Goal: Task Accomplishment & Management: Manage account settings

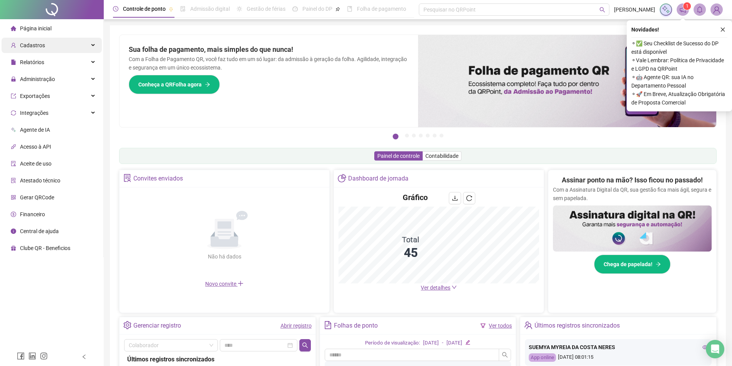
click at [43, 45] on span "Cadastros" at bounding box center [32, 45] width 25 height 6
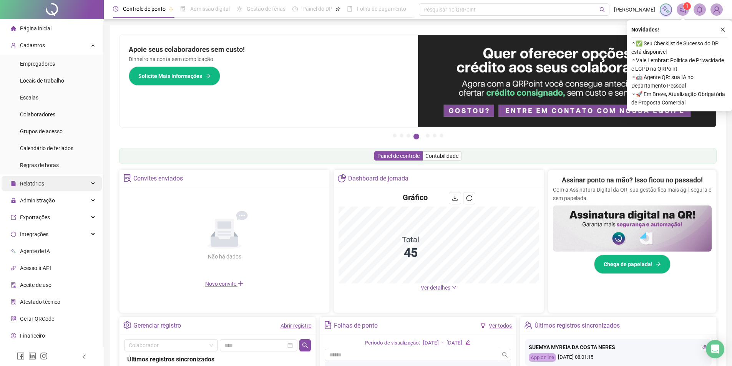
click at [53, 182] on div "Relatórios" at bounding box center [52, 183] width 100 height 15
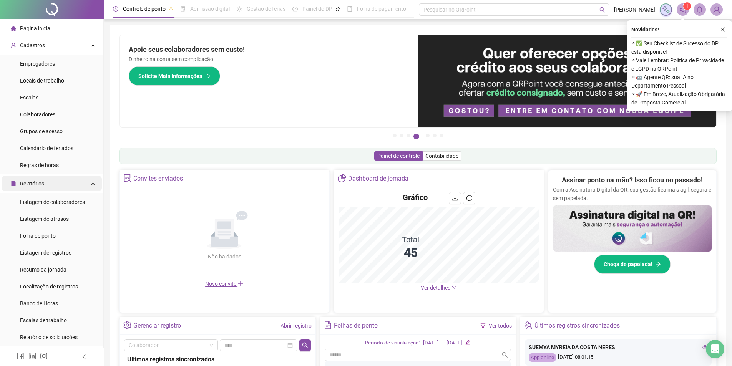
click at [54, 185] on div "Relatórios" at bounding box center [52, 183] width 100 height 15
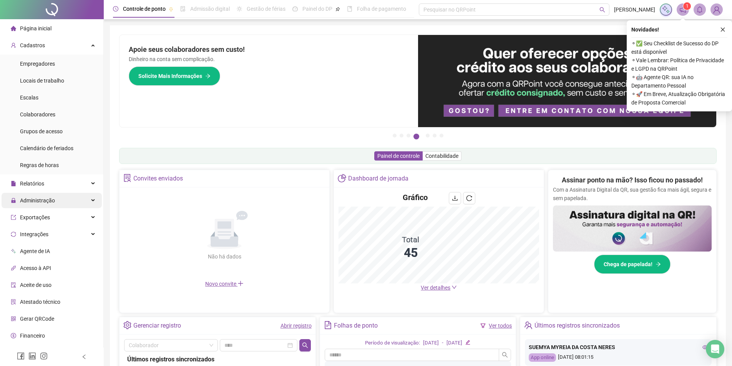
click at [33, 208] on span "Administração" at bounding box center [33, 200] width 44 height 15
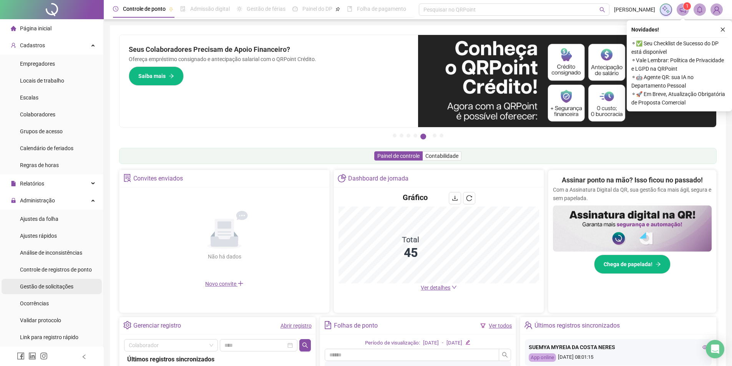
click at [49, 288] on span "Gestão de solicitações" at bounding box center [46, 286] width 53 height 6
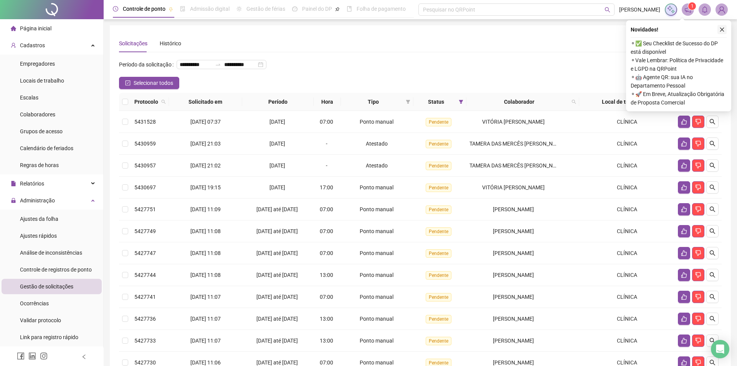
click at [721, 29] on icon "close" at bounding box center [722, 29] width 5 height 5
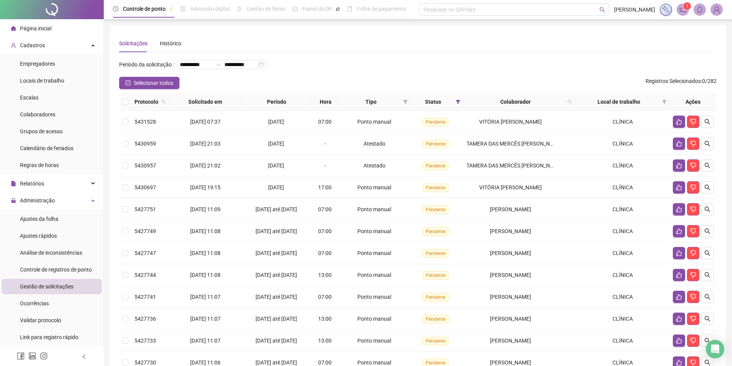
click at [125, 111] on th at bounding box center [125, 102] width 12 height 18
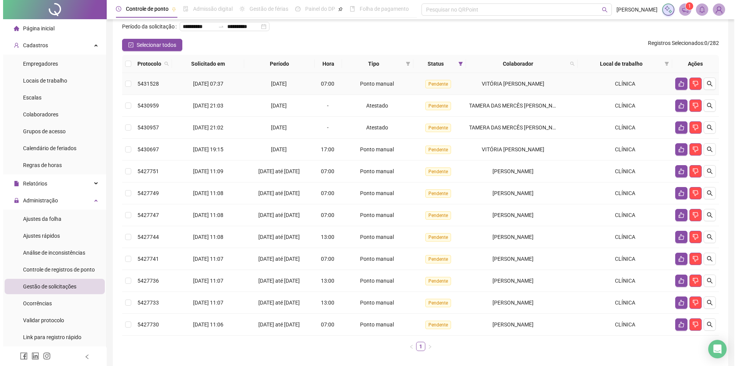
scroll to position [38, 0]
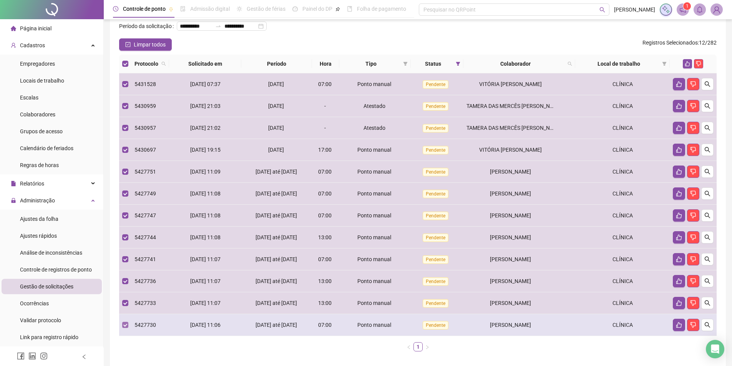
click at [123, 329] on label at bounding box center [125, 325] width 6 height 8
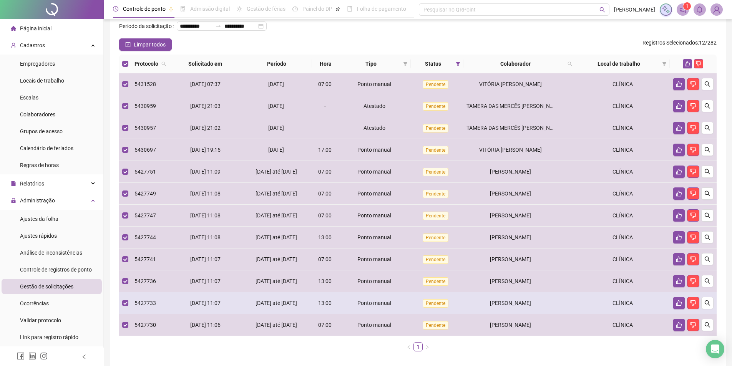
click at [125, 309] on td at bounding box center [125, 303] width 12 height 22
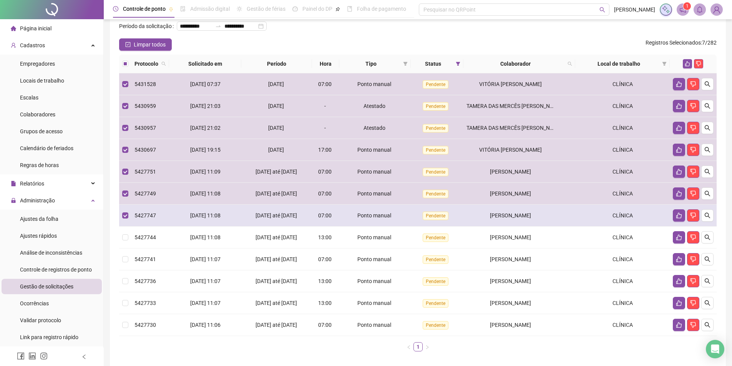
click at [122, 227] on td at bounding box center [125, 216] width 12 height 22
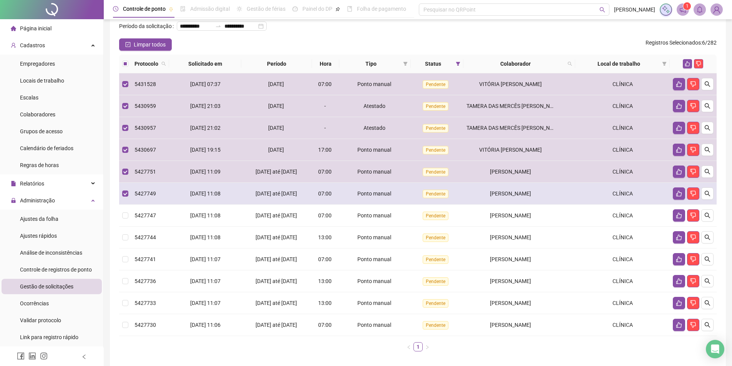
click at [122, 205] on td at bounding box center [125, 194] width 12 height 22
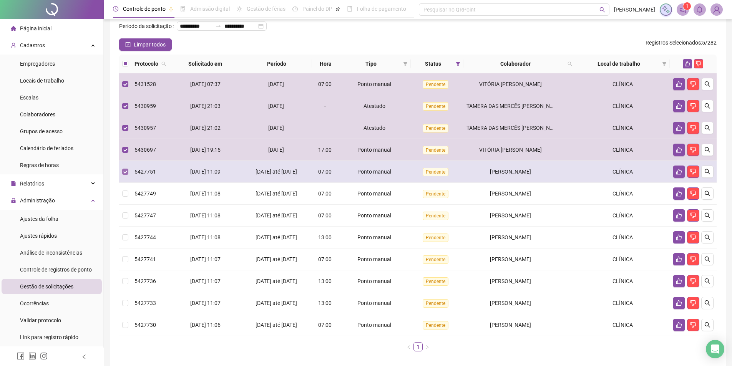
click at [125, 176] on label at bounding box center [125, 171] width 6 height 8
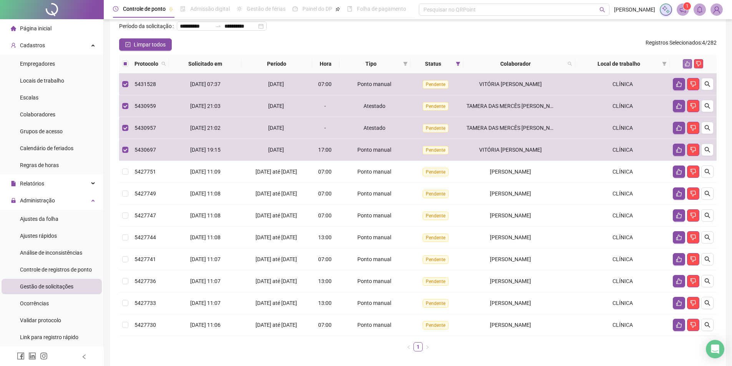
click at [683, 68] on button "button" at bounding box center [687, 63] width 9 height 9
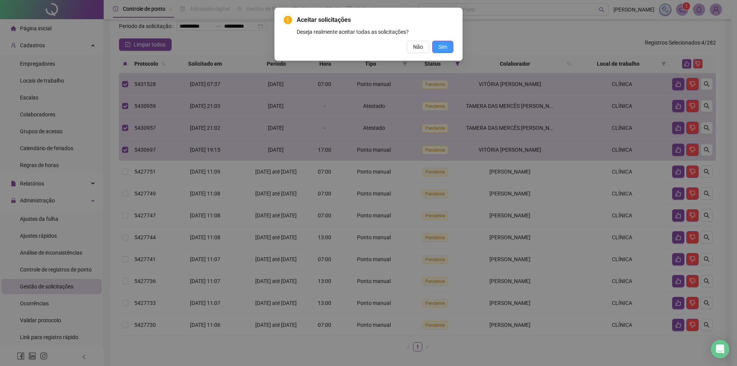
click at [442, 47] on span "Sim" at bounding box center [443, 47] width 9 height 8
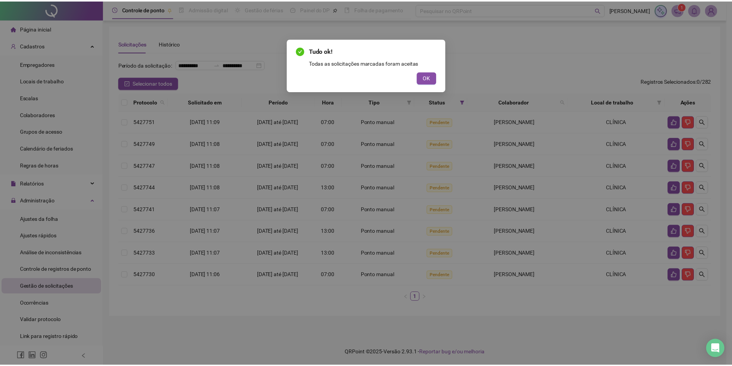
scroll to position [0, 0]
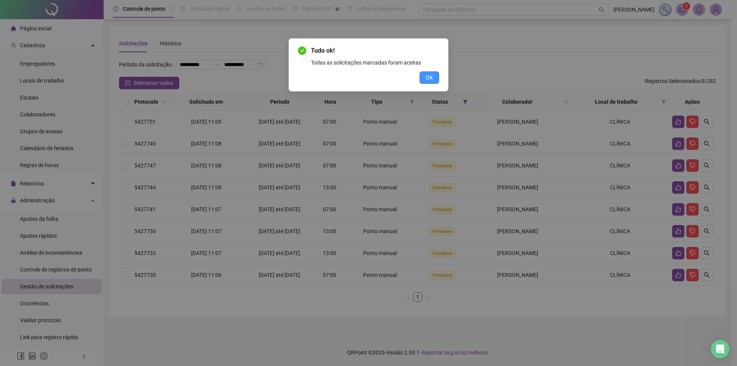
click at [434, 77] on button "OK" at bounding box center [430, 77] width 20 height 12
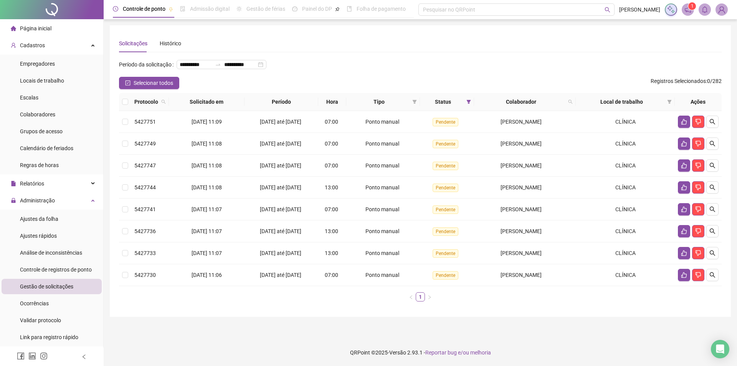
click at [121, 111] on th at bounding box center [125, 102] width 12 height 18
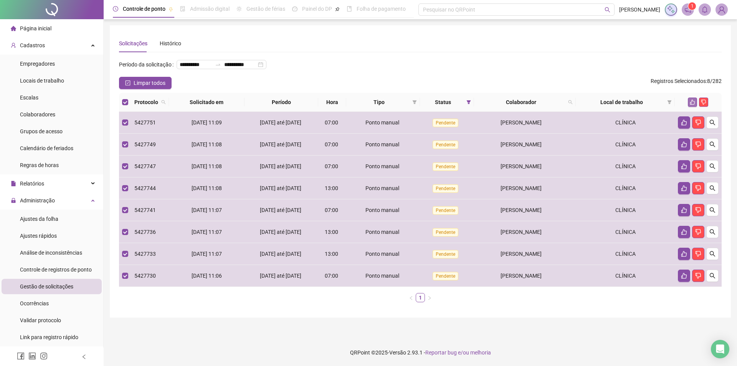
click at [693, 107] on button "button" at bounding box center [692, 102] width 9 height 9
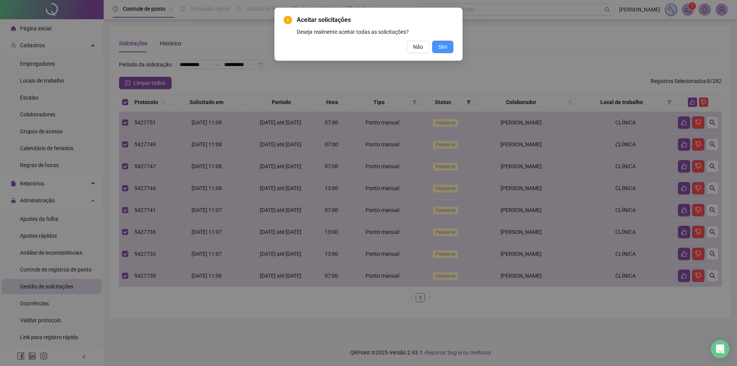
click at [440, 49] on span "Sim" at bounding box center [443, 47] width 9 height 8
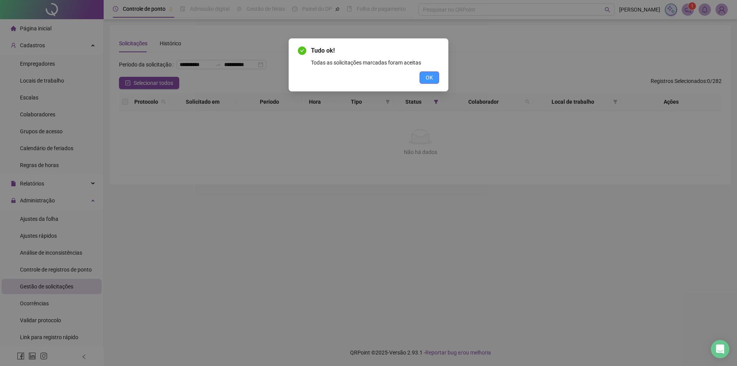
click at [429, 80] on span "OK" at bounding box center [429, 77] width 7 height 8
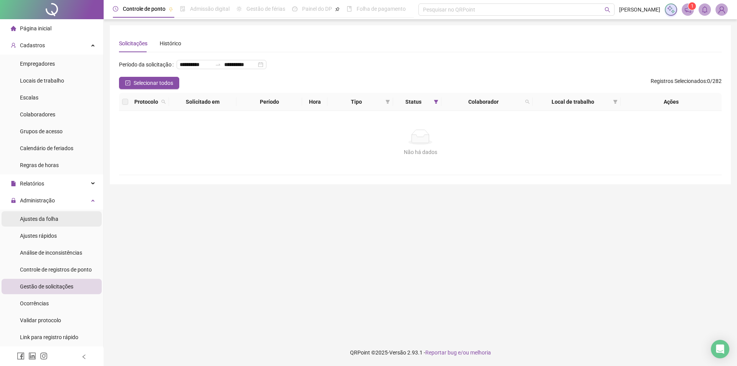
click at [48, 225] on div "Ajustes da folha" at bounding box center [39, 218] width 38 height 15
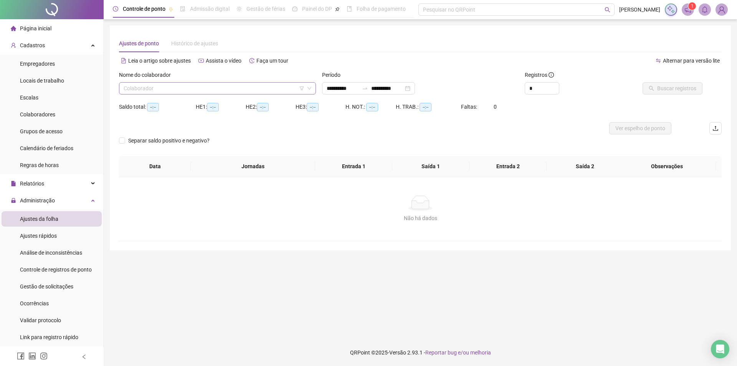
type input "**********"
click at [164, 90] on input "search" at bounding box center [214, 89] width 181 height 12
type input "****"
click at [168, 108] on div "[PERSON_NAME]" at bounding box center [217, 103] width 185 height 8
click at [683, 87] on span "Buscar registros" at bounding box center [677, 88] width 39 height 8
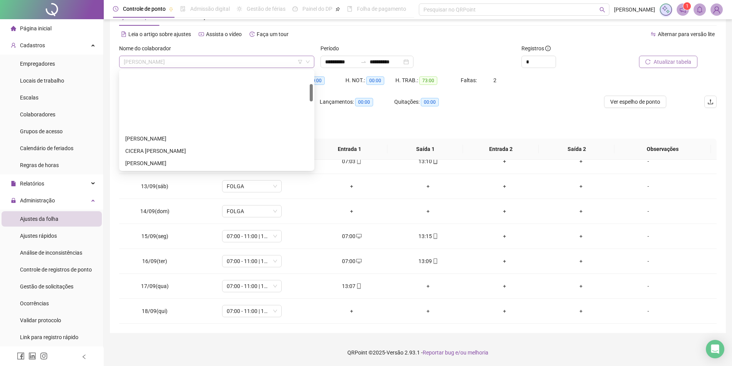
scroll to position [74, 0]
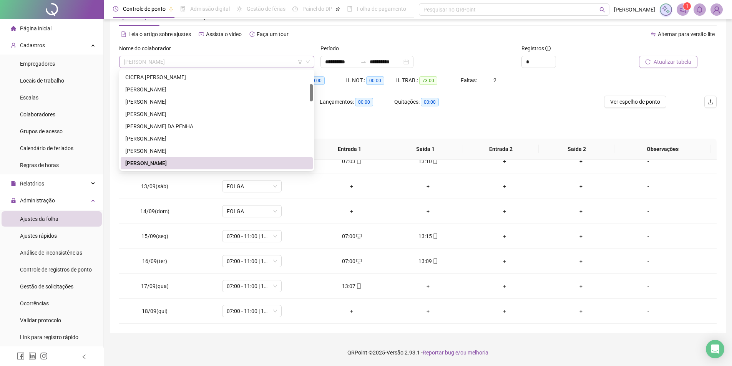
click at [197, 60] on span "[PERSON_NAME]" at bounding box center [217, 62] width 186 height 12
type input "*"
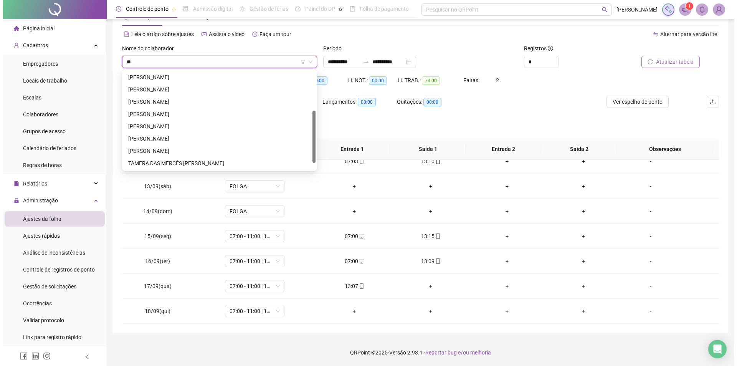
scroll to position [0, 0]
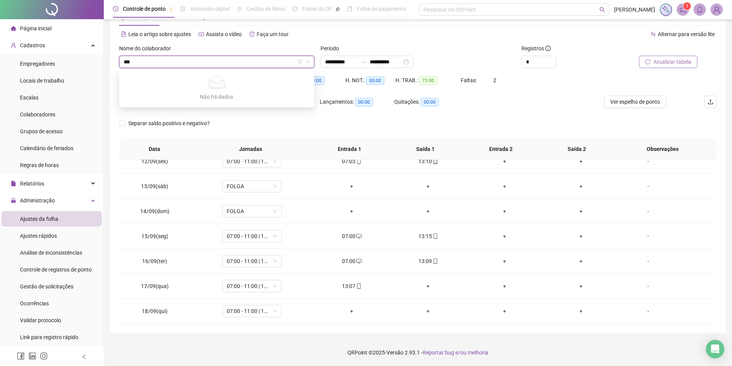
type input "**"
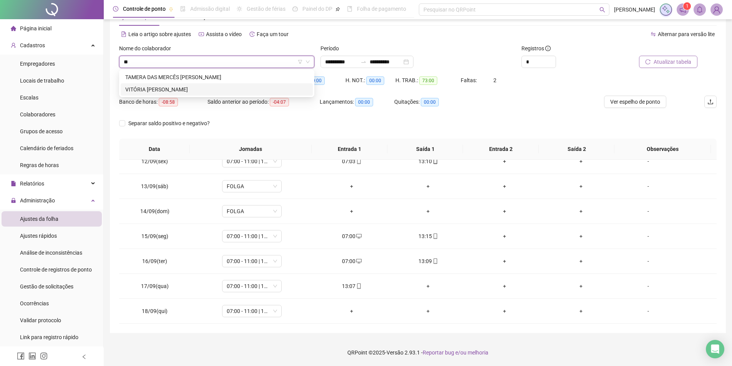
click at [165, 88] on div "VITÓRIA [PERSON_NAME]" at bounding box center [216, 89] width 183 height 8
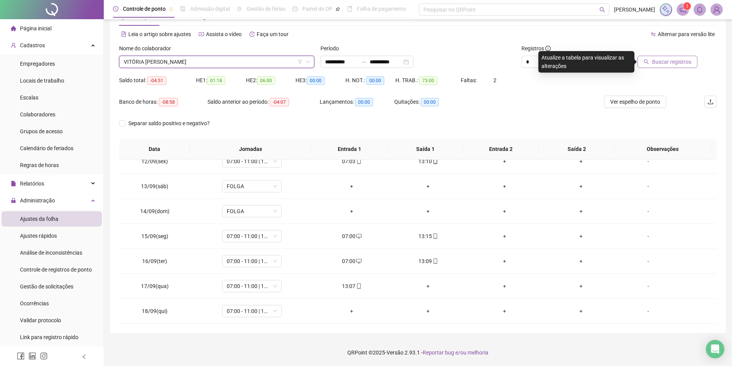
click at [674, 62] on span "Buscar registros" at bounding box center [671, 62] width 39 height 8
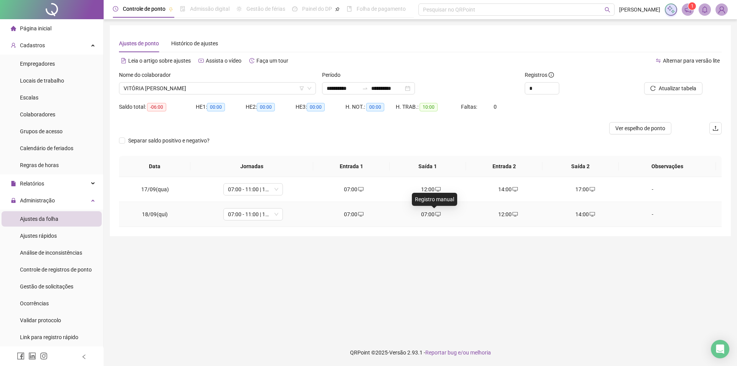
click at [437, 215] on icon "desktop" at bounding box center [438, 214] width 5 height 5
type input "**********"
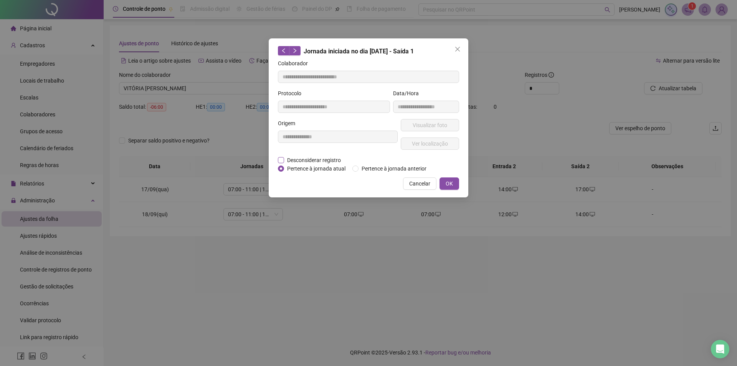
click at [285, 157] on span "Desconsiderar registro" at bounding box center [314, 160] width 60 height 8
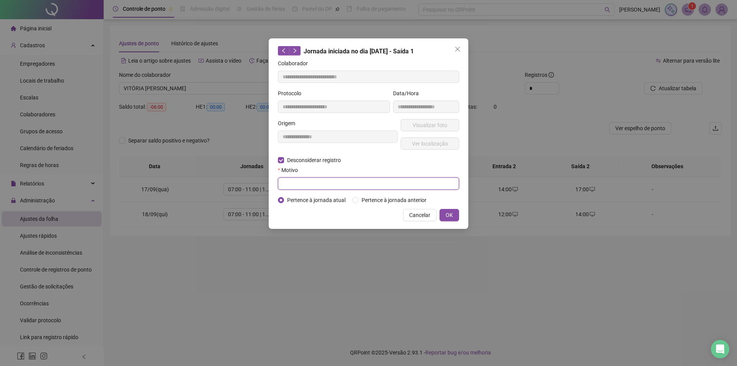
click at [297, 182] on input "text" at bounding box center [368, 183] width 181 height 12
type input "**********"
click at [454, 217] on button "OK" at bounding box center [450, 215] width 20 height 12
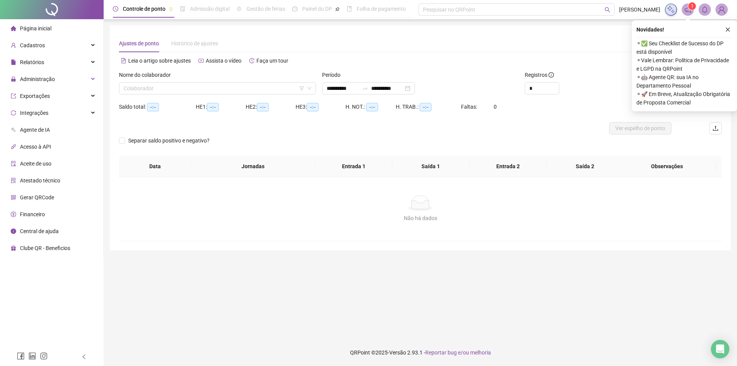
type input "**********"
click at [730, 30] on icon "close" at bounding box center [728, 29] width 5 height 5
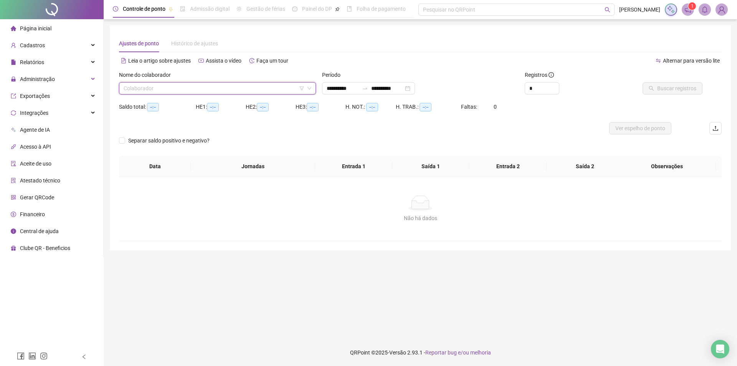
click at [171, 85] on input "search" at bounding box center [214, 89] width 181 height 12
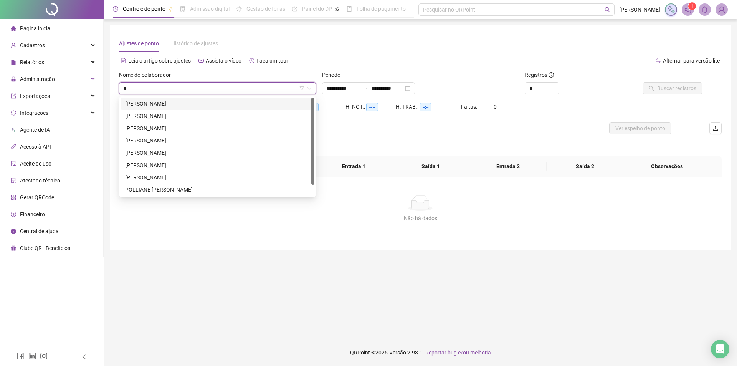
type input "*"
click at [167, 189] on div "ZILDILEIDE ZILDE DE [DEMOGRAPHIC_DATA][PERSON_NAME]" at bounding box center [217, 190] width 185 height 8
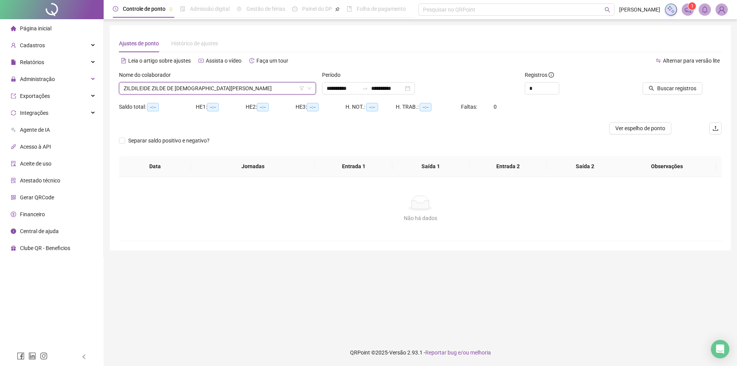
click at [666, 78] on div at bounding box center [665, 77] width 76 height 12
click at [666, 87] on span "Buscar registros" at bounding box center [677, 88] width 39 height 8
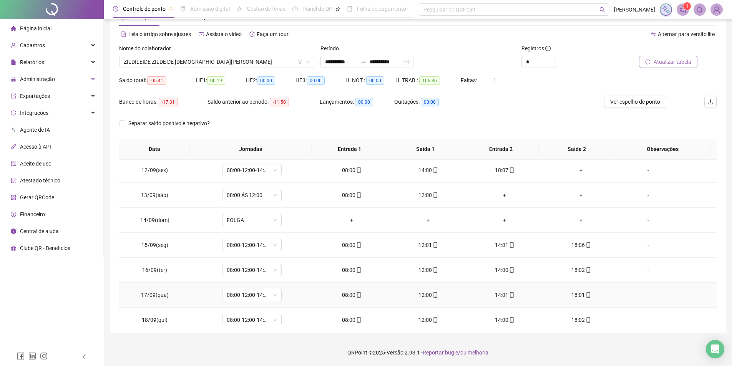
scroll to position [285, 0]
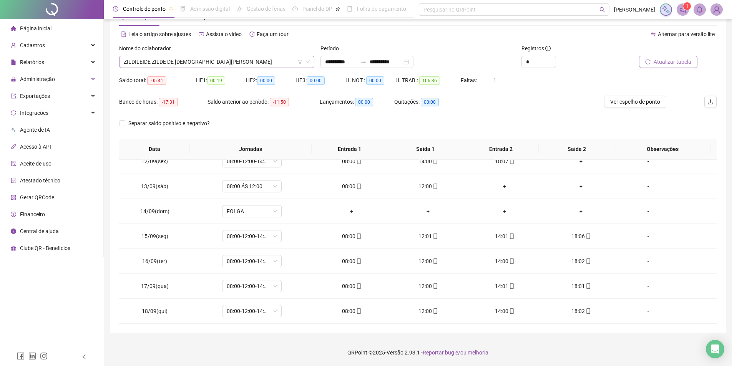
click at [177, 61] on span "ZILDILEIDE ZILDE DE [DEMOGRAPHIC_DATA][PERSON_NAME]" at bounding box center [217, 62] width 186 height 12
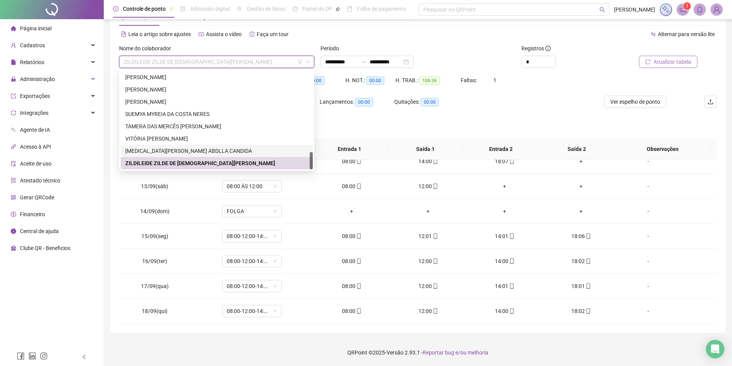
click at [169, 149] on div "[MEDICAL_DATA][PERSON_NAME] ABDLLA CANDIDA" at bounding box center [216, 151] width 183 height 8
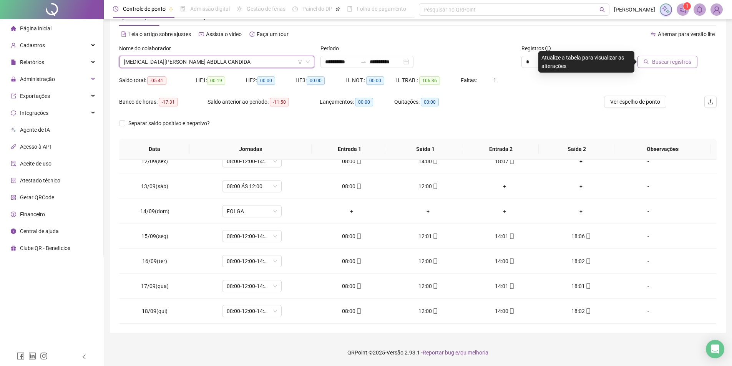
click at [668, 59] on span "Buscar registros" at bounding box center [671, 62] width 39 height 8
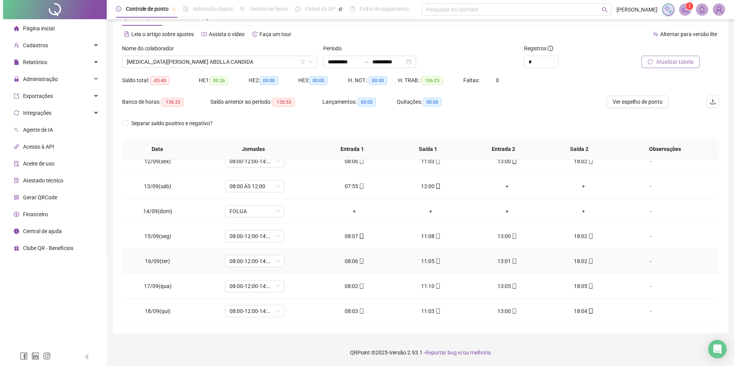
scroll to position [0, 0]
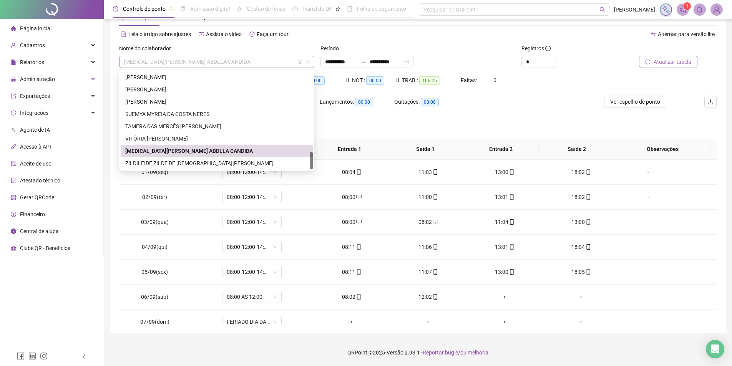
click at [166, 60] on span "[MEDICAL_DATA][PERSON_NAME] ABDLLA CANDIDA" at bounding box center [217, 62] width 186 height 12
click at [159, 141] on div "VITÓRIA [PERSON_NAME]" at bounding box center [216, 138] width 183 height 8
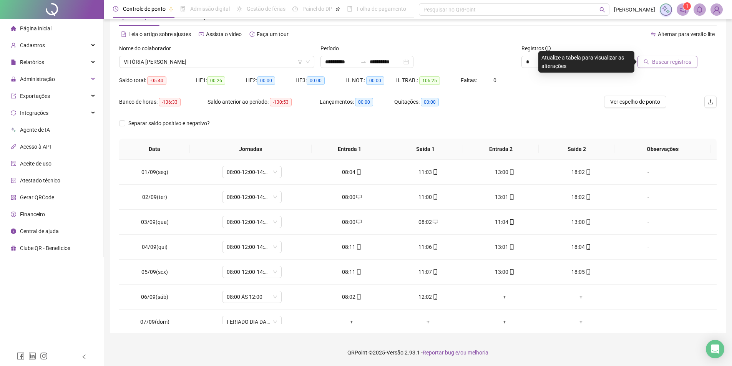
click at [663, 65] on span "Buscar registros" at bounding box center [671, 62] width 39 height 8
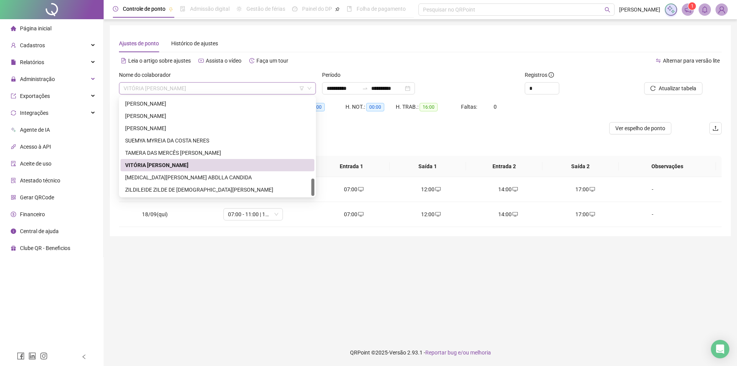
click at [262, 90] on span "VITÓRIA [PERSON_NAME]" at bounding box center [218, 89] width 188 height 12
click at [184, 153] on div "TAMERA DAS MERCÊS [PERSON_NAME]" at bounding box center [217, 153] width 185 height 8
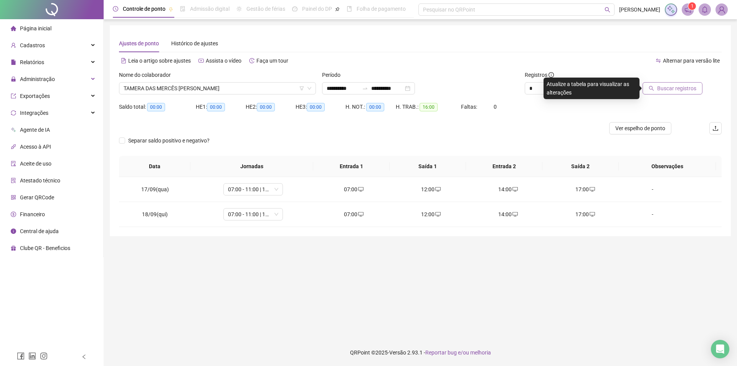
click at [661, 84] on span "Buscar registros" at bounding box center [677, 88] width 39 height 8
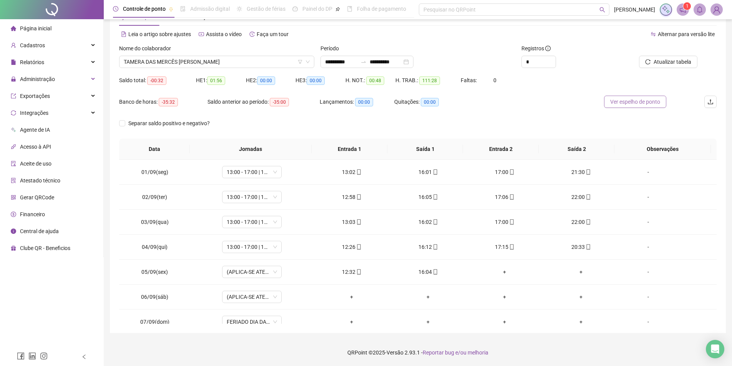
click at [624, 98] on span "Ver espelho de ponto" at bounding box center [635, 102] width 50 height 8
click at [697, 10] on icon "bell" at bounding box center [699, 9] width 7 height 7
click at [60, 73] on div "Administração" at bounding box center [52, 78] width 100 height 15
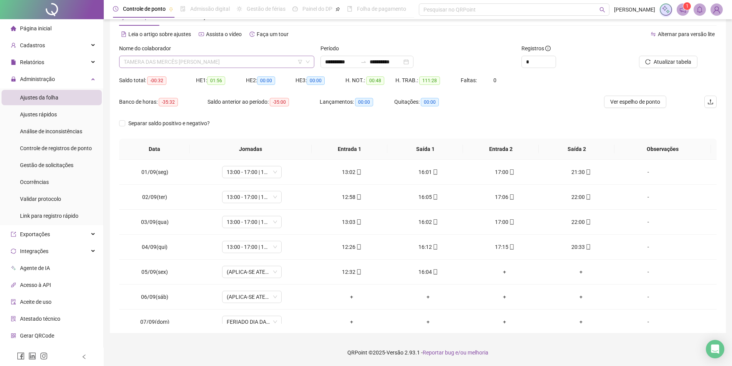
click at [220, 56] on div "TAMERA DAS MERCÊS [PERSON_NAME]" at bounding box center [216, 62] width 195 height 12
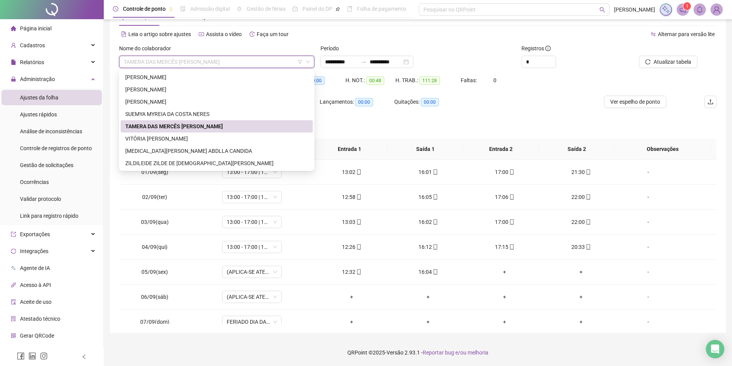
click at [522, 121] on div "Separar saldo positivo e negativo?" at bounding box center [417, 128] width 597 height 22
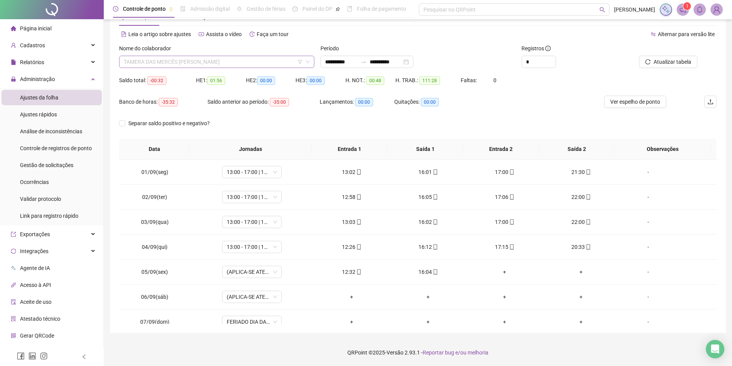
click at [232, 60] on span "TAMERA DAS MERCÊS [PERSON_NAME]" at bounding box center [217, 62] width 186 height 12
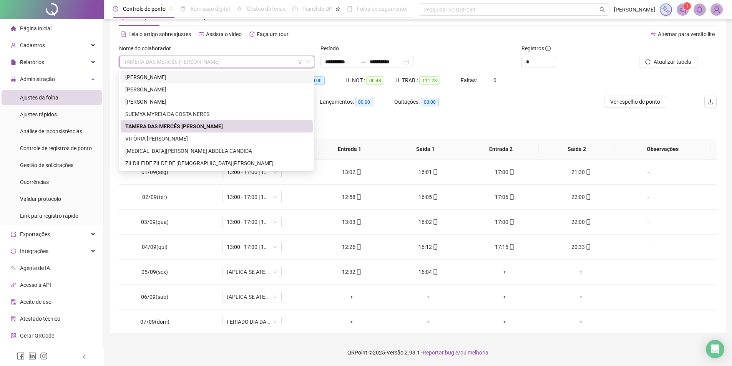
click at [151, 81] on div "[PERSON_NAME]" at bounding box center [216, 77] width 183 height 8
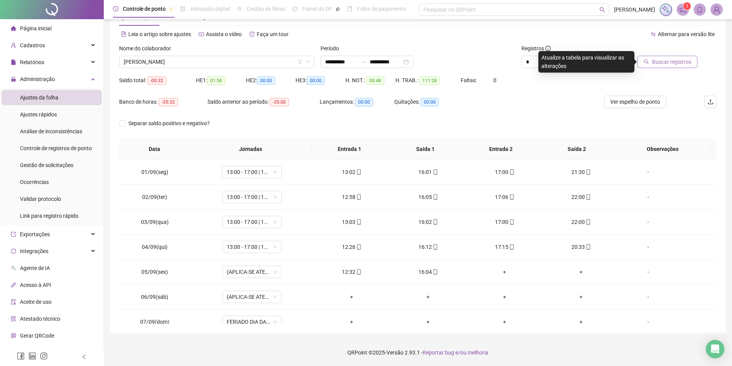
click at [666, 64] on span "Buscar registros" at bounding box center [671, 62] width 39 height 8
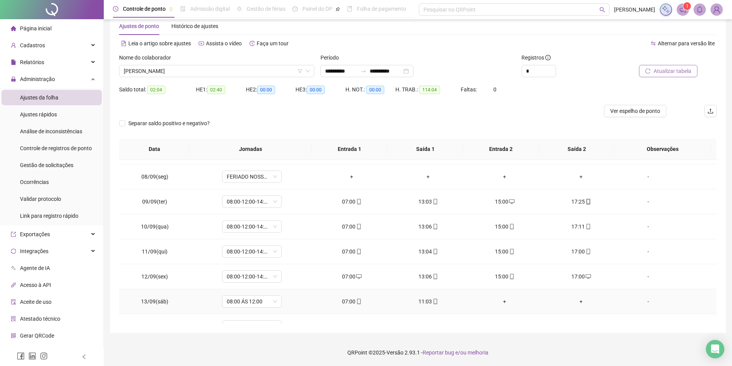
scroll to position [132, 0]
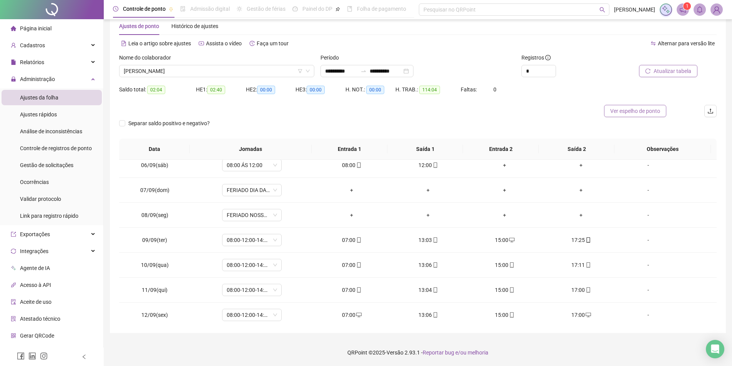
click at [638, 107] on span "Ver espelho de ponto" at bounding box center [635, 111] width 50 height 8
click at [204, 69] on span "[PERSON_NAME]" at bounding box center [217, 71] width 186 height 12
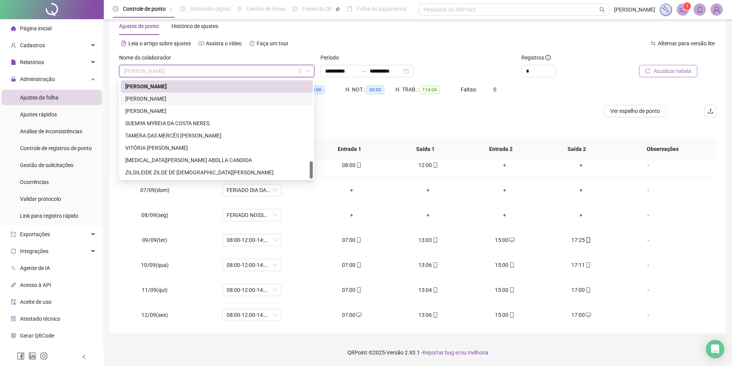
scroll to position [416, 0]
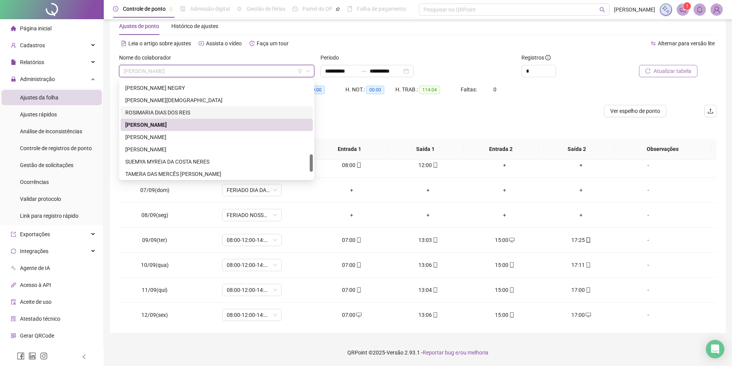
click at [163, 115] on div "ROSIMARIA DIAS DOS REIS" at bounding box center [216, 112] width 183 height 8
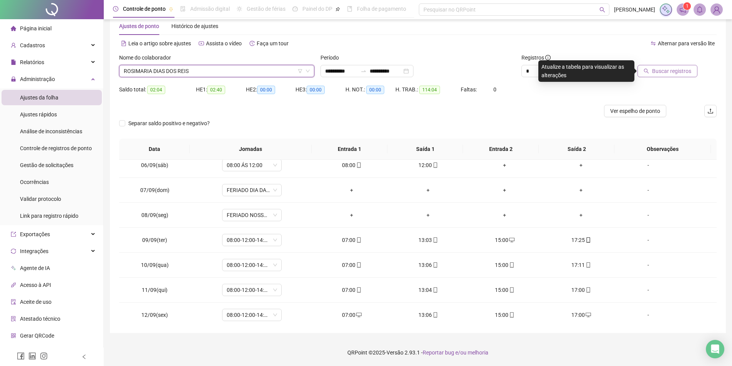
click at [656, 73] on span "Buscar registros" at bounding box center [671, 71] width 39 height 8
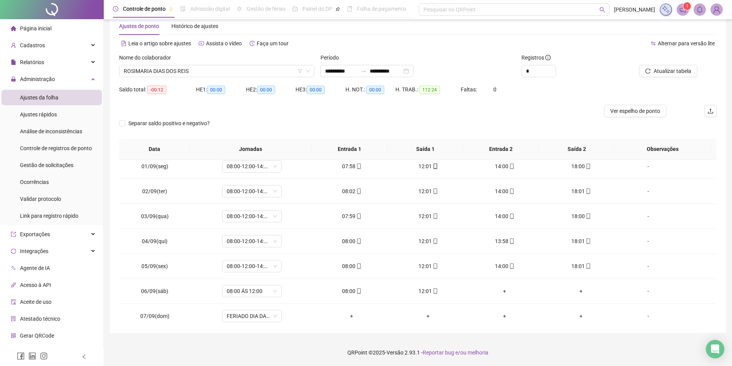
scroll to position [0, 0]
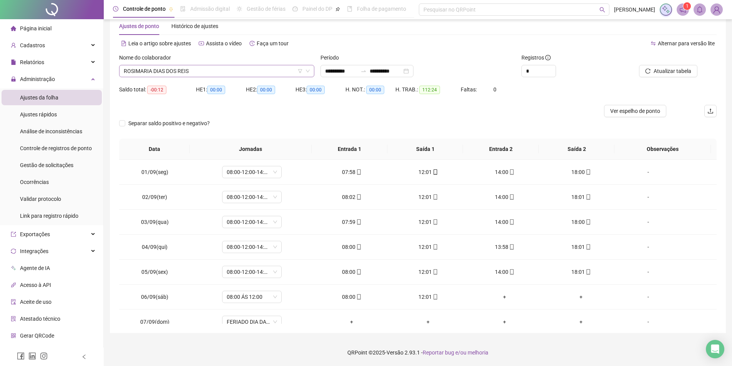
click at [172, 70] on span "ROSIMARIA DIAS DOS REIS" at bounding box center [217, 71] width 186 height 12
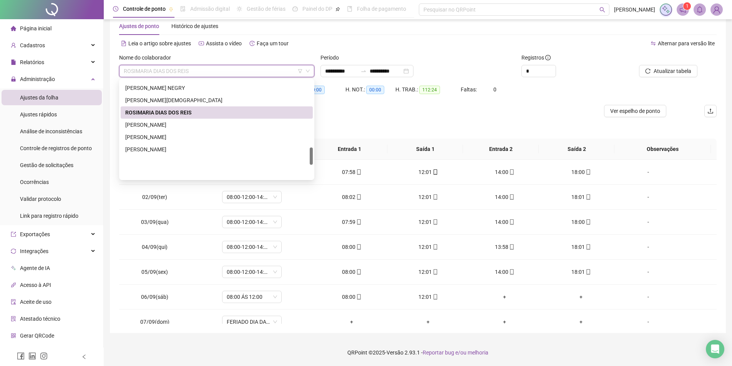
scroll to position [378, 0]
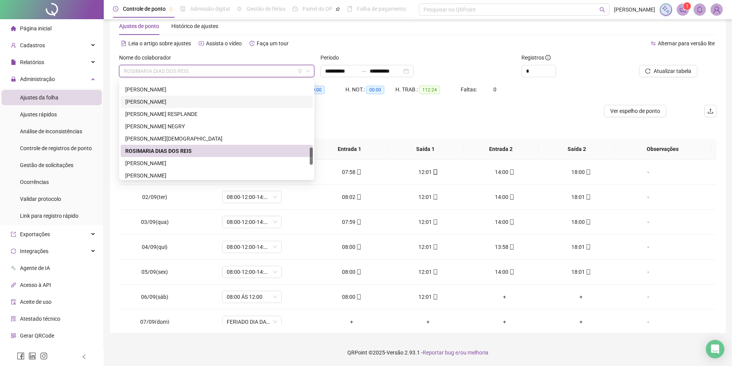
click at [172, 101] on div "[PERSON_NAME]" at bounding box center [216, 102] width 183 height 8
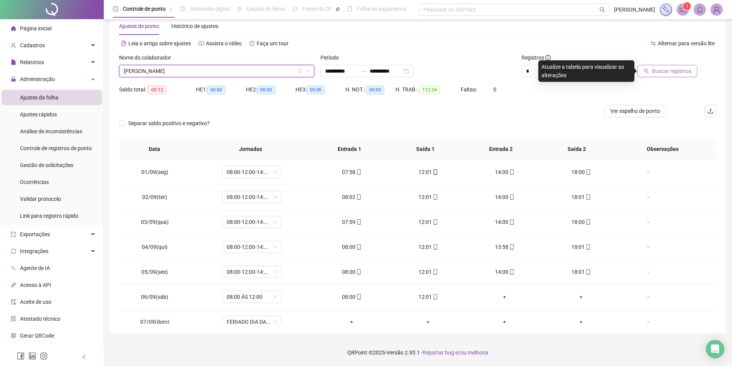
click at [661, 76] on button "Buscar registros" at bounding box center [667, 71] width 60 height 12
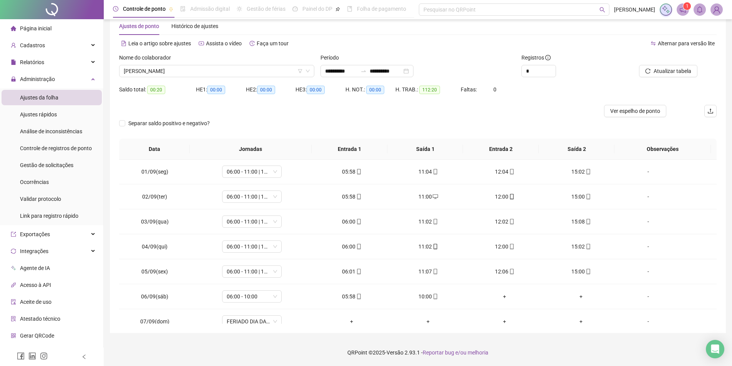
scroll to position [0, 0]
click at [173, 68] on span "[PERSON_NAME]" at bounding box center [217, 71] width 186 height 12
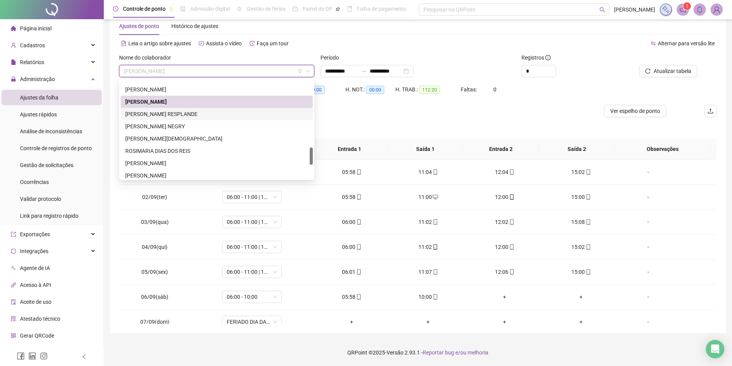
scroll to position [340, 0]
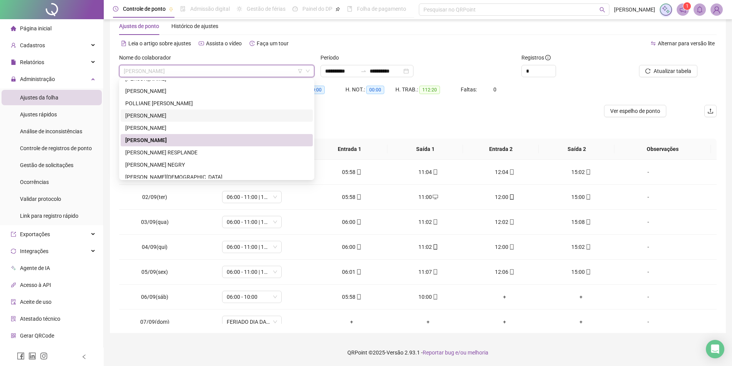
click at [159, 115] on div "[PERSON_NAME]" at bounding box center [216, 115] width 183 height 8
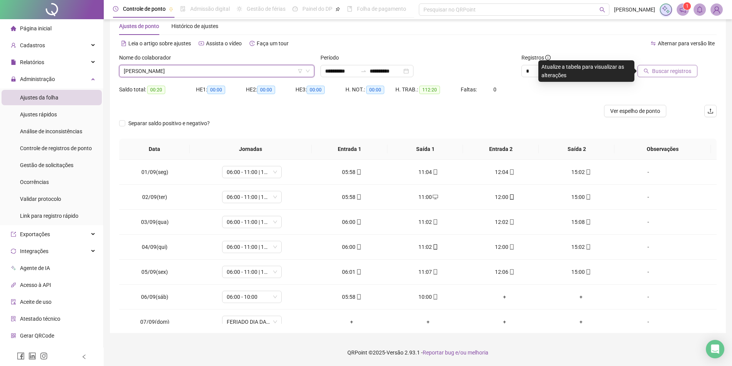
click at [661, 66] on button "Buscar registros" at bounding box center [667, 71] width 60 height 12
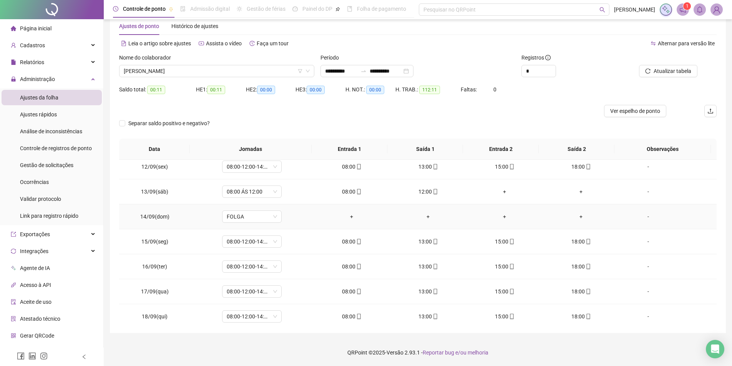
scroll to position [285, 0]
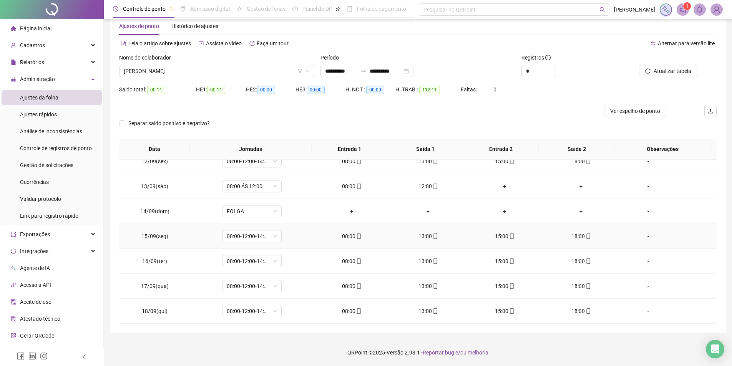
click at [639, 65] on button "Atualizar tabela" at bounding box center [668, 71] width 58 height 12
click at [235, 70] on span "[PERSON_NAME]" at bounding box center [217, 71] width 186 height 12
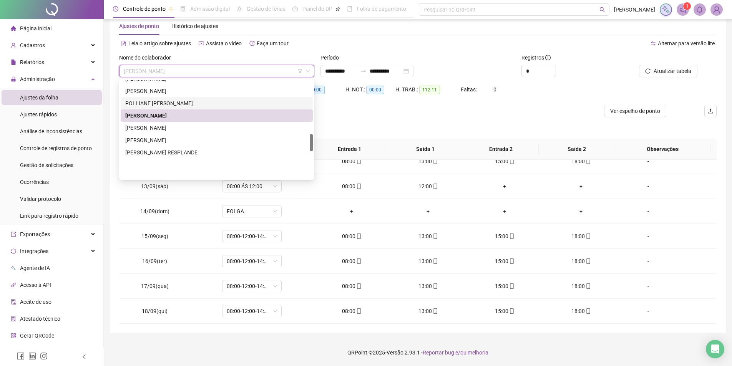
scroll to position [301, 0]
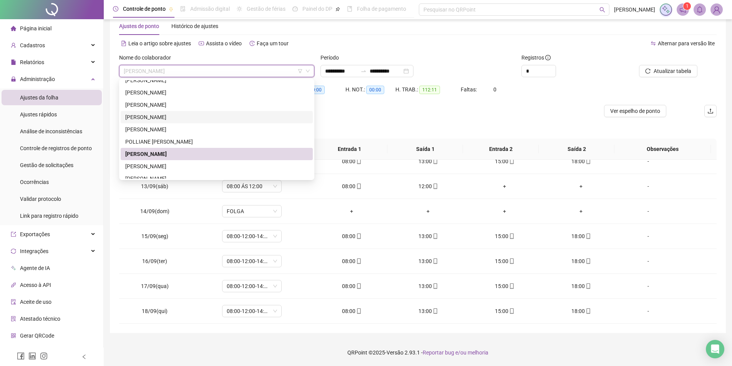
click at [150, 118] on div "[PERSON_NAME]" at bounding box center [216, 117] width 183 height 8
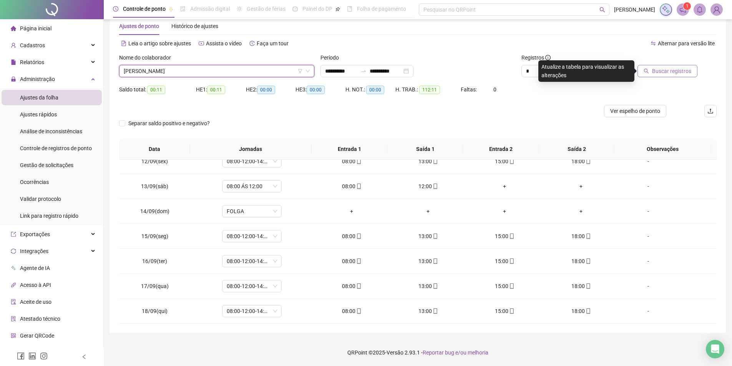
click at [659, 68] on span "Buscar registros" at bounding box center [671, 71] width 39 height 8
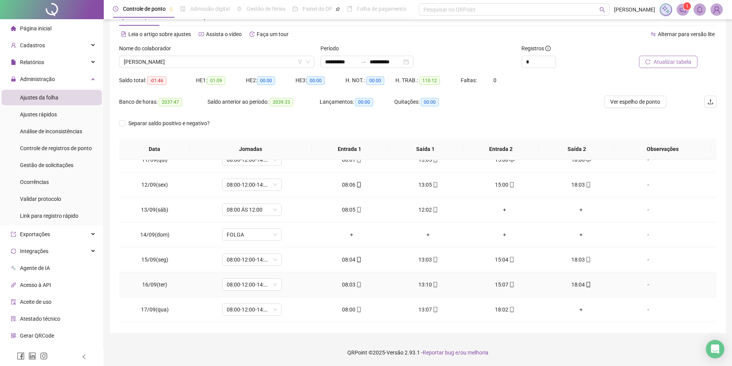
scroll to position [285, 0]
click at [160, 285] on span "17/09(qua)" at bounding box center [155, 286] width 28 height 6
copy span "17/09(qua)"
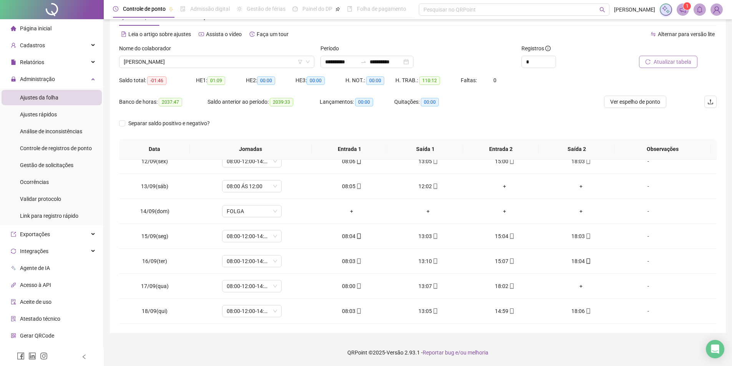
click at [657, 354] on footer "QRPoint © 2025 - Versão 2.93.1 - Reportar bug e/ou melhoria" at bounding box center [418, 352] width 628 height 27
click at [670, 350] on footer "QRPoint © 2025 - Versão 2.93.1 - Reportar bug e/ou melhoria" at bounding box center [418, 352] width 628 height 27
click at [202, 58] on span "[PERSON_NAME]" at bounding box center [217, 62] width 186 height 12
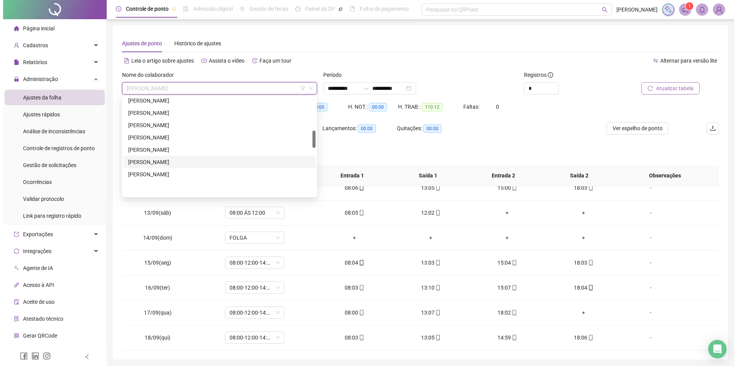
scroll to position [186, 0]
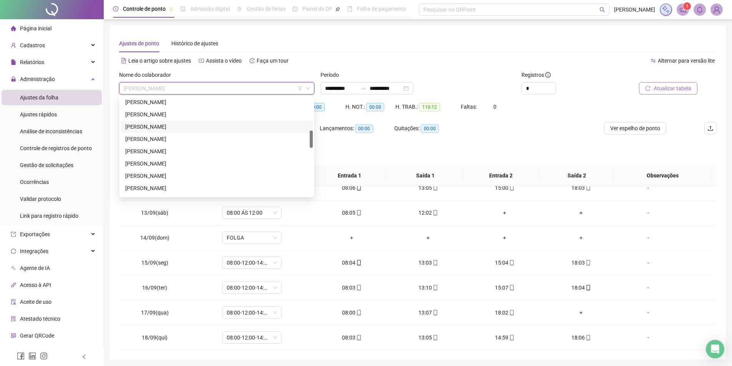
click at [153, 126] on div "[PERSON_NAME]" at bounding box center [216, 127] width 183 height 8
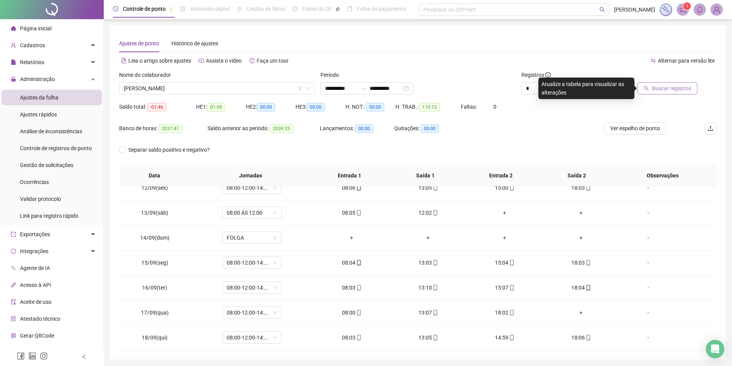
click at [676, 88] on span "Buscar registros" at bounding box center [671, 88] width 39 height 8
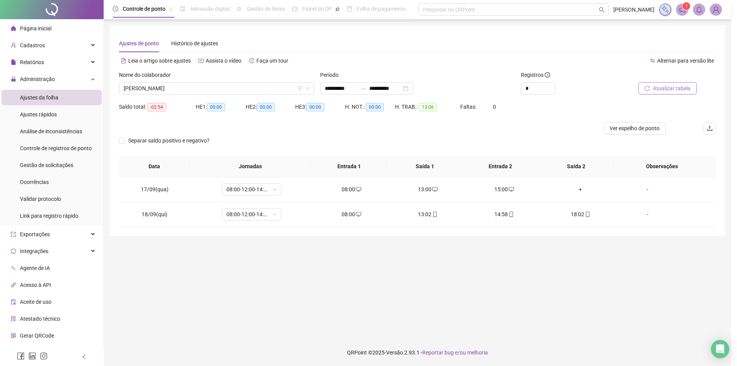
scroll to position [0, 0]
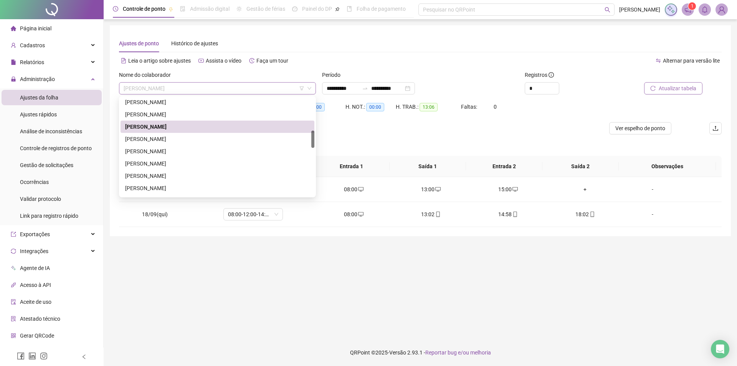
click at [200, 85] on span "[PERSON_NAME]" at bounding box center [218, 89] width 188 height 12
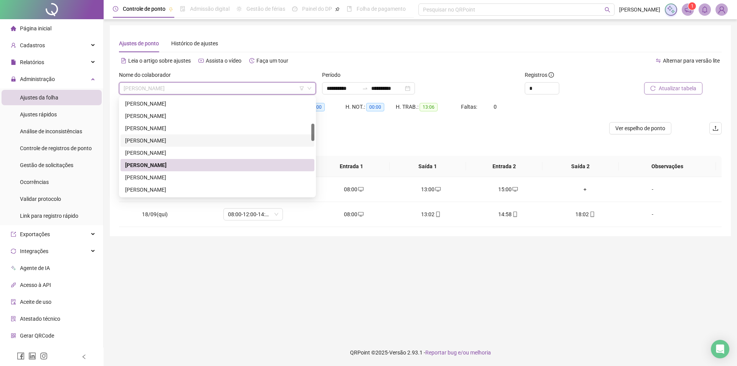
click at [158, 142] on div "[PERSON_NAME]" at bounding box center [217, 140] width 185 height 8
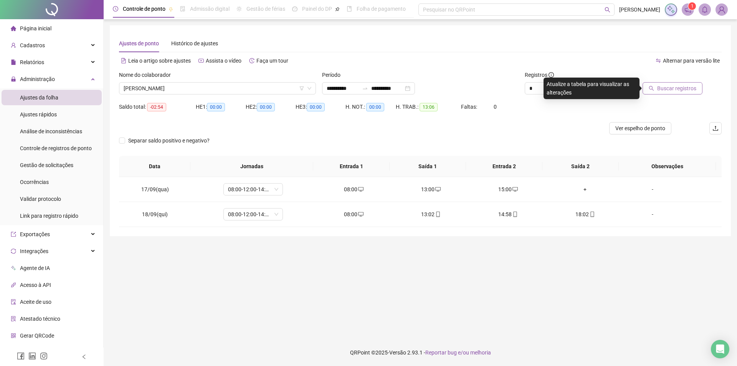
click at [690, 88] on span "Buscar registros" at bounding box center [677, 88] width 39 height 8
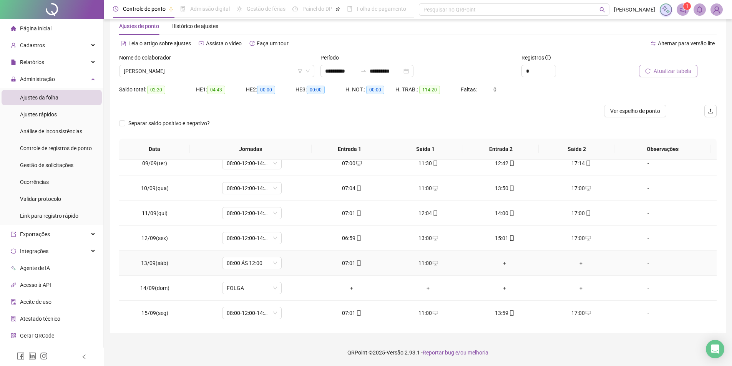
scroll to position [285, 0]
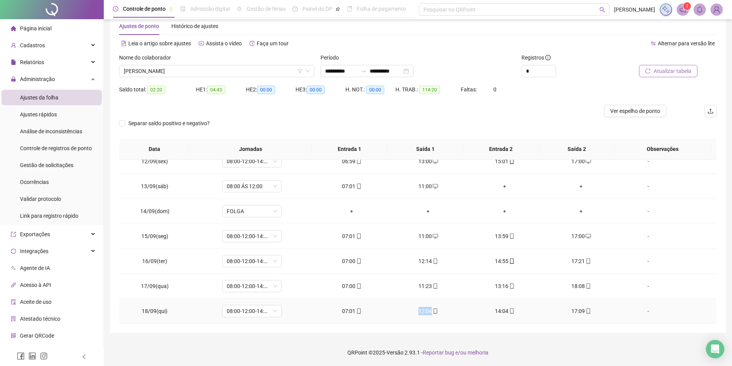
drag, startPoint x: 447, startPoint y: 319, endPoint x: 414, endPoint y: 312, distance: 33.7
click at [414, 312] on td "12:04" at bounding box center [428, 311] width 76 height 25
drag, startPoint x: 506, startPoint y: 311, endPoint x: 646, endPoint y: 323, distance: 140.7
click at [646, 323] on tr "18/09(qui) 08:00-12:00-14:00-18:00 07:01 12:04 14:04 17:09 -" at bounding box center [417, 311] width 597 height 25
click at [644, 322] on td "-" at bounding box center [667, 311] width 97 height 25
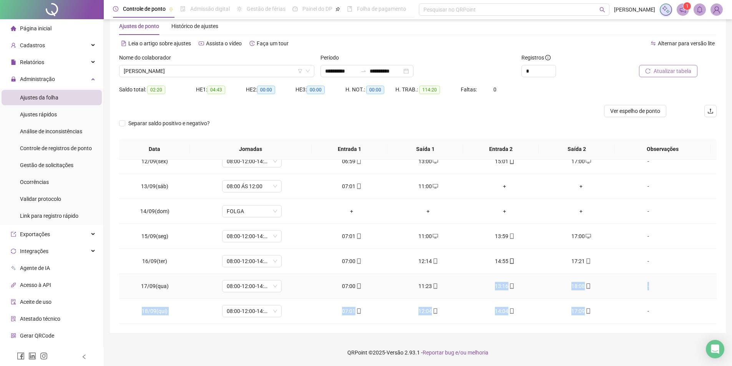
drag, startPoint x: 618, startPoint y: 299, endPoint x: 466, endPoint y: 292, distance: 152.3
click at [466, 292] on tbody "01/09(seg) 08:00-12:00-14:00-18:00 06:59 11:49 13:37 16:57 [DATE](ter) 08:00-12…" at bounding box center [417, 98] width 597 height 449
click at [422, 338] on div "**********" at bounding box center [418, 174] width 628 height 383
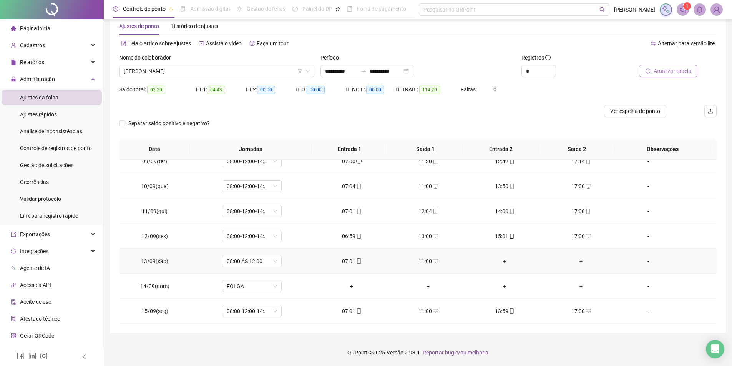
scroll to position [209, 0]
click at [627, 114] on span "Ver espelho de ponto" at bounding box center [635, 111] width 50 height 8
click at [193, 69] on span "[PERSON_NAME]" at bounding box center [217, 71] width 186 height 12
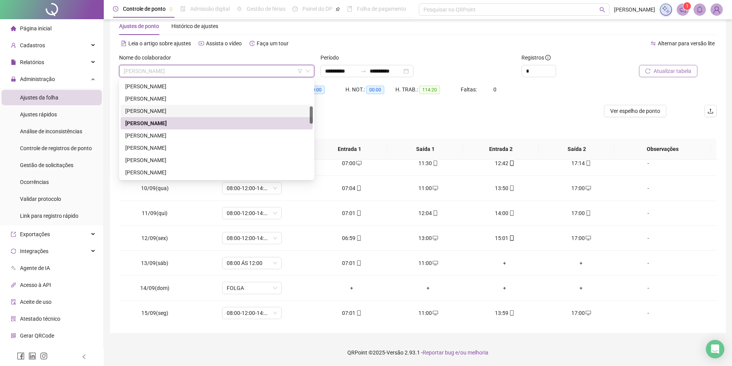
drag, startPoint x: 153, startPoint y: 111, endPoint x: 510, endPoint y: 108, distance: 357.6
click at [153, 111] on div "[PERSON_NAME]" at bounding box center [216, 111] width 183 height 8
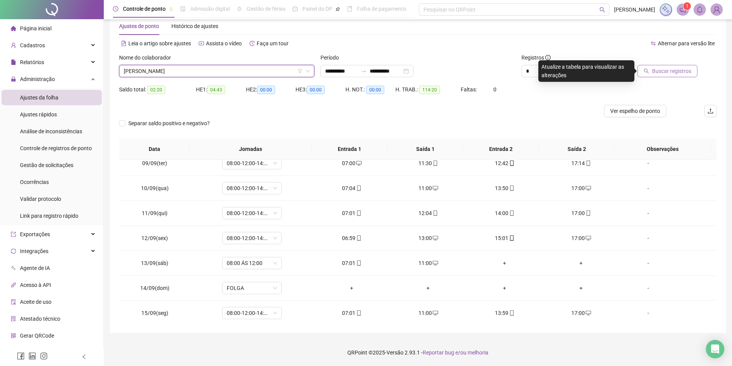
click at [675, 73] on span "Buscar registros" at bounding box center [671, 71] width 39 height 8
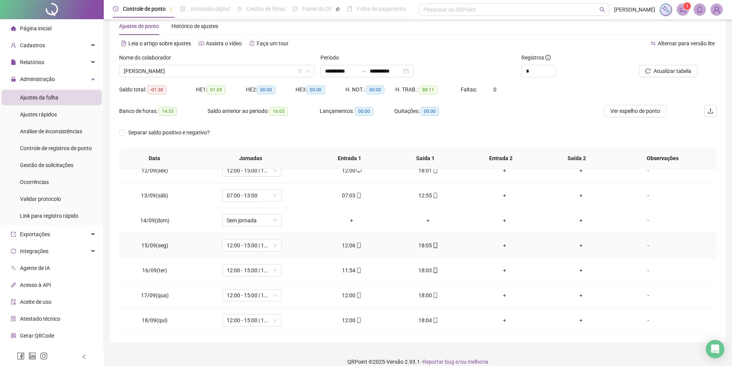
scroll to position [27, 0]
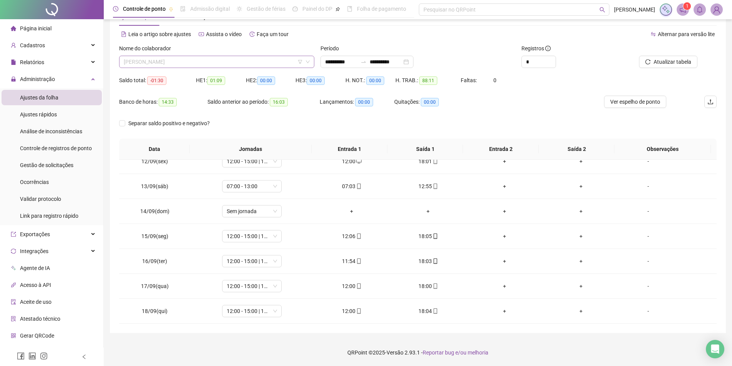
click at [166, 67] on span "[PERSON_NAME]" at bounding box center [217, 62] width 186 height 12
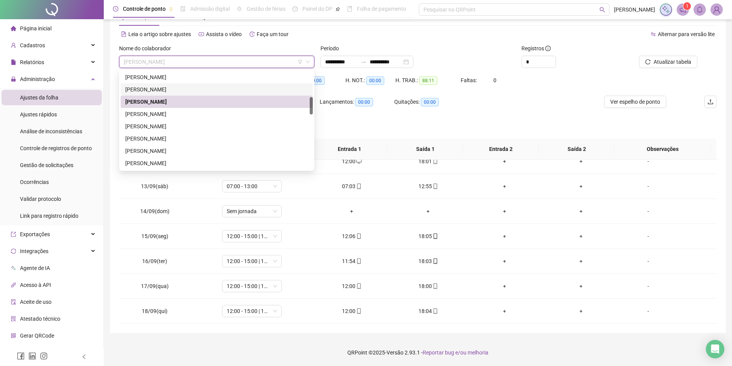
click at [154, 94] on div "[PERSON_NAME]" at bounding box center [217, 89] width 192 height 12
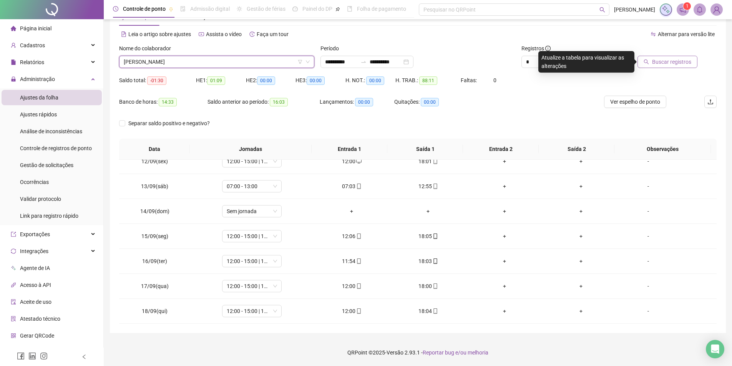
click at [664, 61] on span "Buscar registros" at bounding box center [671, 62] width 39 height 8
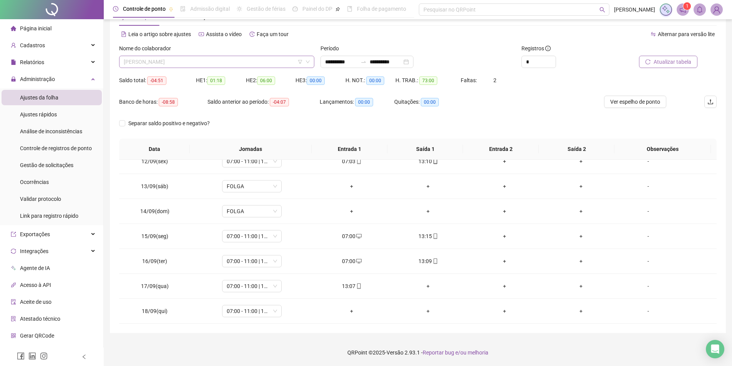
click at [186, 65] on span "[PERSON_NAME]" at bounding box center [217, 62] width 186 height 12
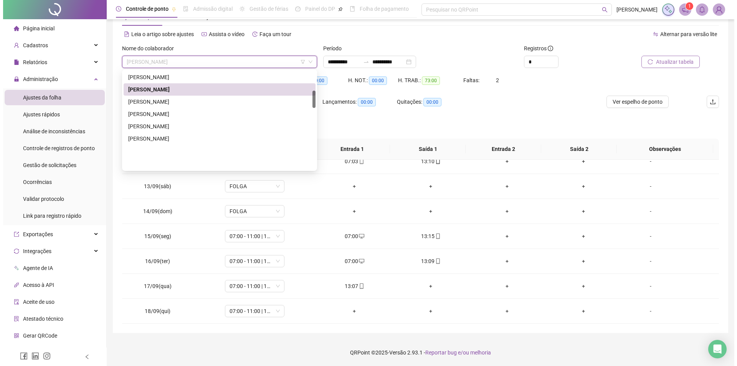
scroll to position [109, 0]
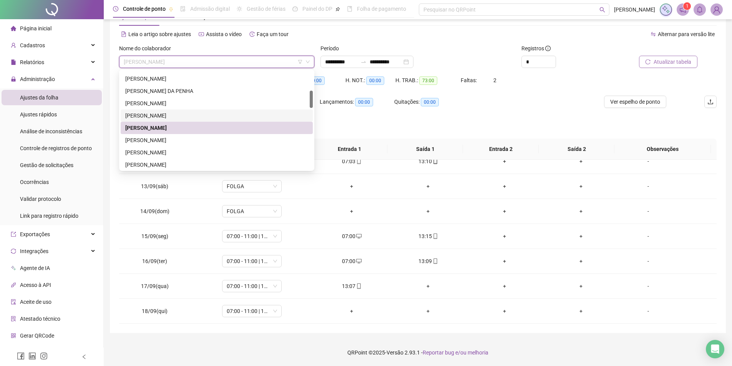
click at [154, 117] on div "[PERSON_NAME]" at bounding box center [216, 115] width 183 height 8
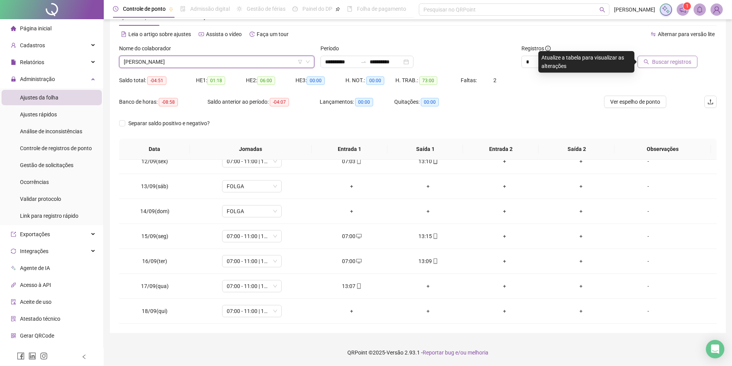
click at [656, 60] on span "Buscar registros" at bounding box center [671, 62] width 39 height 8
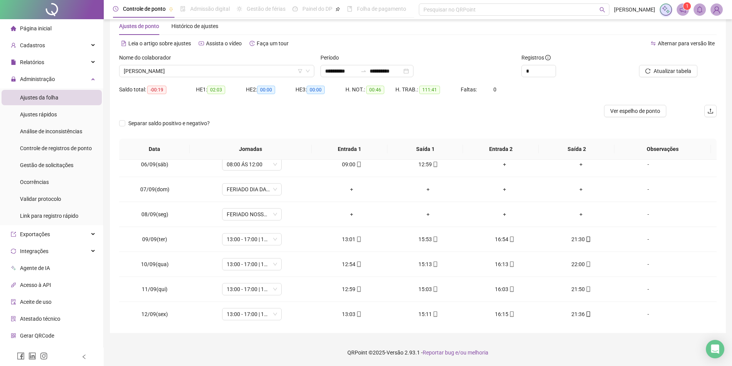
scroll to position [132, 0]
click at [175, 64] on div "Nome do colaborador" at bounding box center [216, 59] width 195 height 12
click at [181, 66] on span "[PERSON_NAME]" at bounding box center [217, 71] width 186 height 12
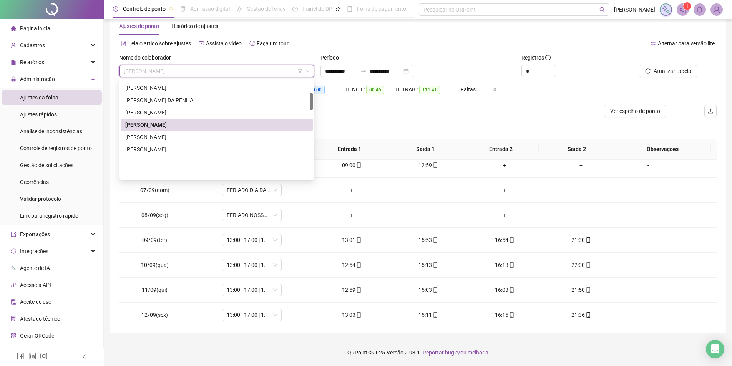
scroll to position [71, 0]
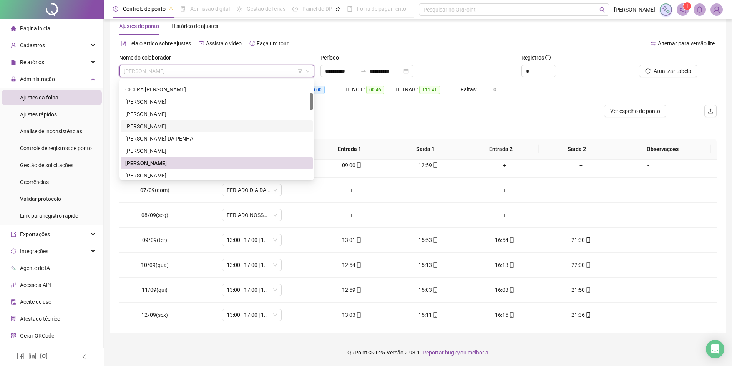
click at [142, 128] on div "[PERSON_NAME]" at bounding box center [216, 126] width 183 height 8
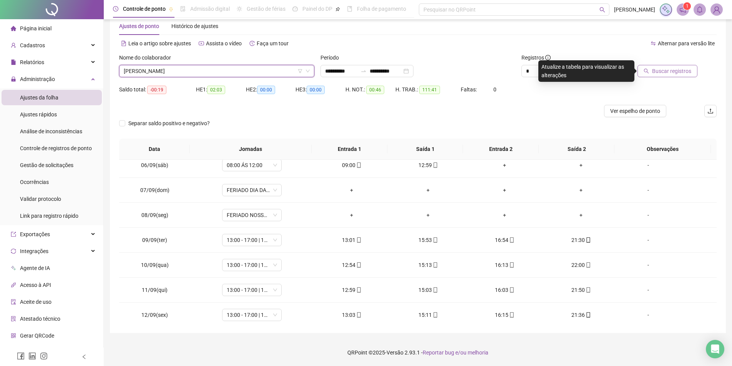
click at [683, 68] on span "Buscar registros" at bounding box center [671, 71] width 39 height 8
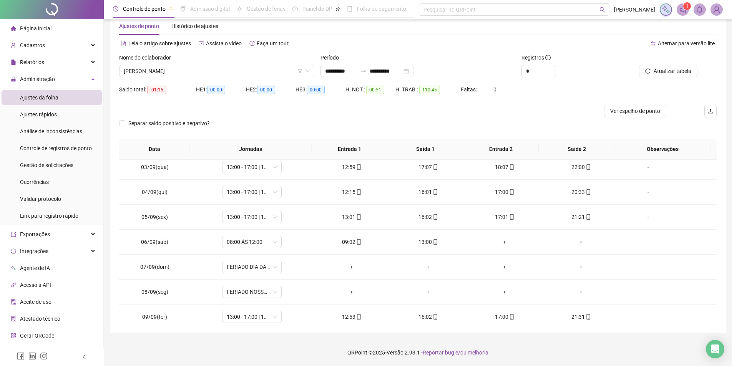
scroll to position [0, 0]
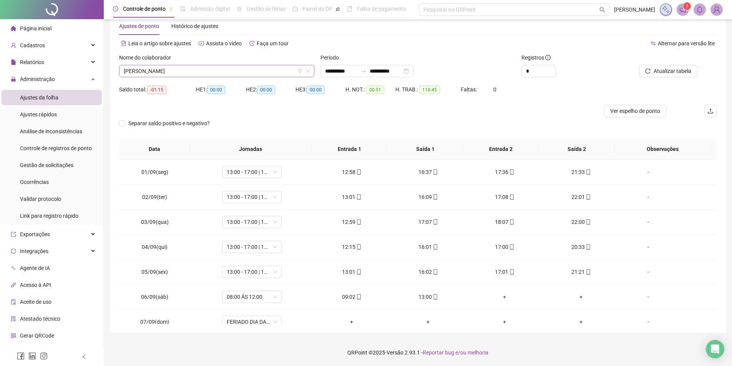
click at [241, 70] on span "[PERSON_NAME]" at bounding box center [217, 71] width 186 height 12
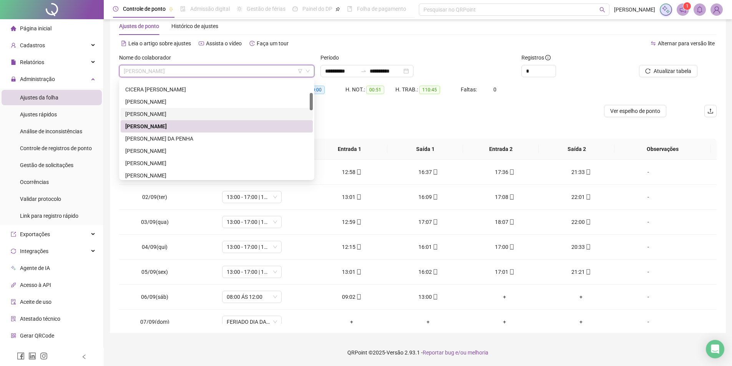
click at [169, 110] on div "[PERSON_NAME]" at bounding box center [216, 114] width 183 height 8
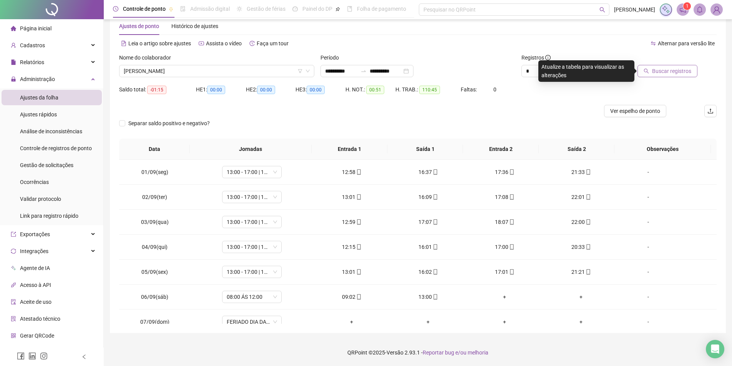
click at [655, 68] on span "Buscar registros" at bounding box center [671, 71] width 39 height 8
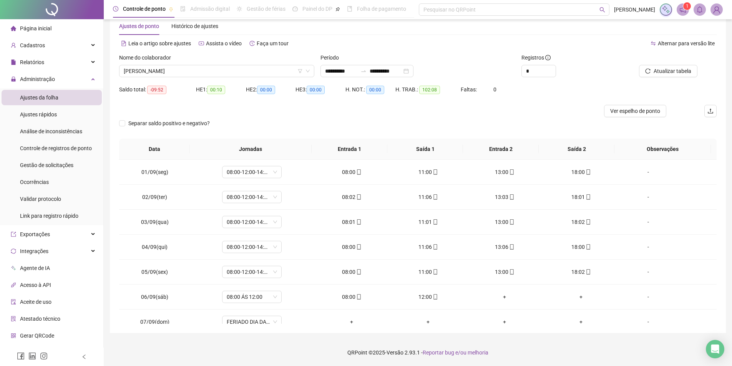
scroll to position [285, 0]
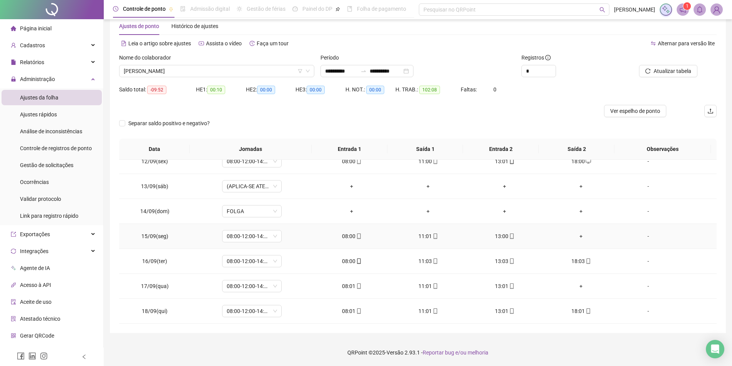
click at [150, 237] on span "15/09(seg)" at bounding box center [154, 236] width 27 height 6
copy span "15/09(seg)"
click at [603, 350] on footer "QRPoint © 2025 - Versão 2.93.1 - Reportar bug e/ou melhoria" at bounding box center [418, 352] width 628 height 27
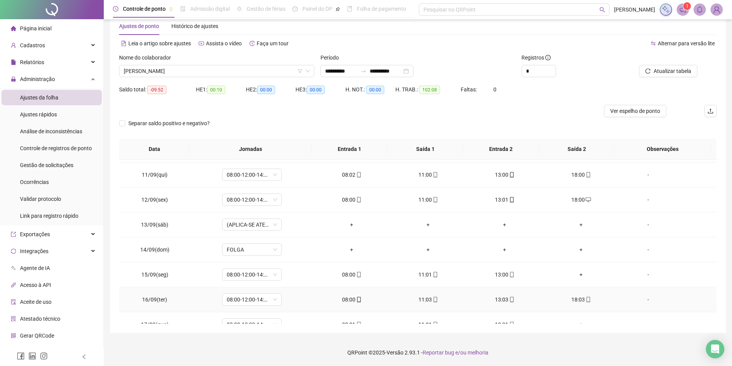
scroll to position [209, 0]
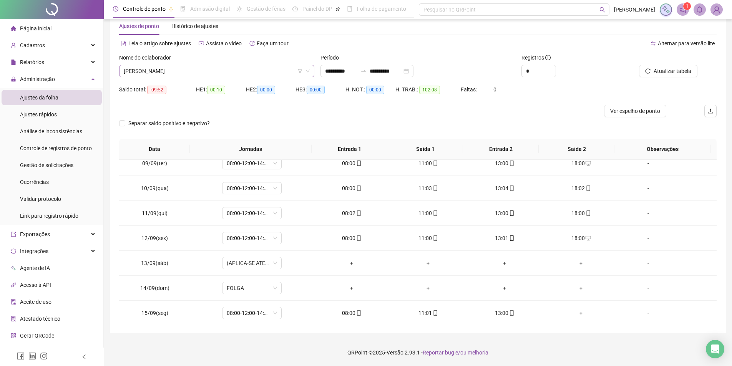
click at [194, 75] on span "[PERSON_NAME]" at bounding box center [217, 71] width 186 height 12
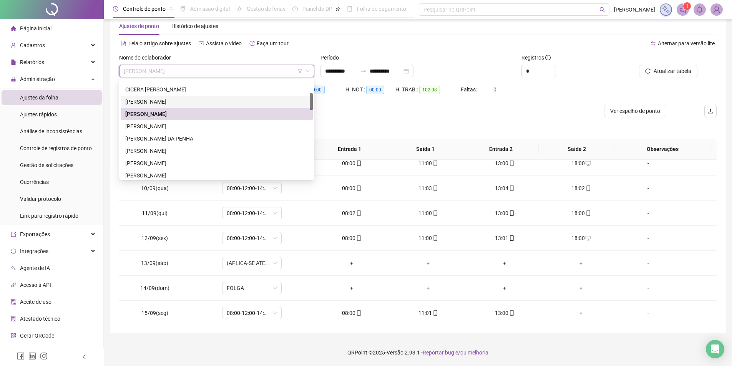
click at [172, 101] on div "[PERSON_NAME]" at bounding box center [216, 102] width 183 height 8
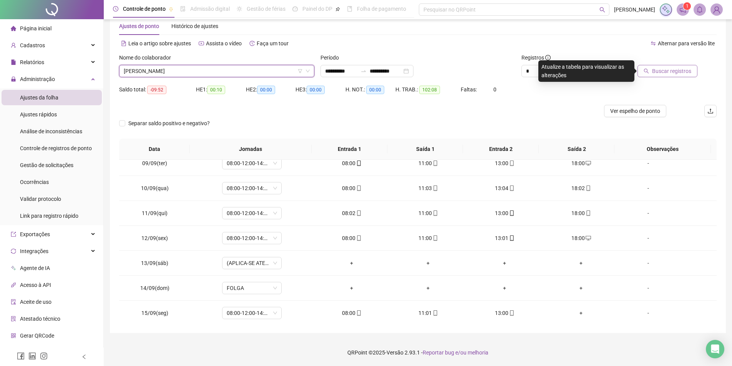
click at [653, 69] on button "Buscar registros" at bounding box center [667, 71] width 60 height 12
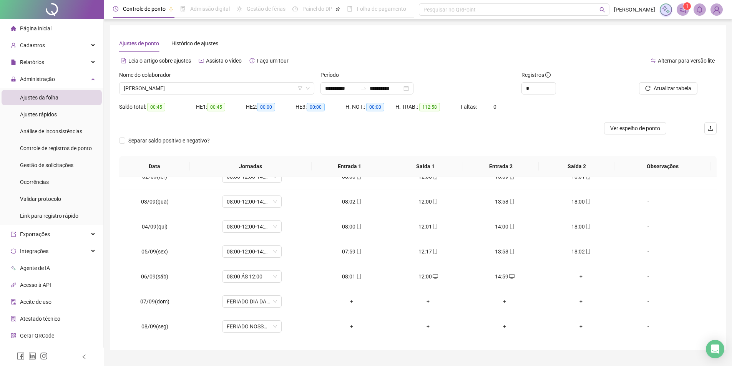
scroll to position [17, 0]
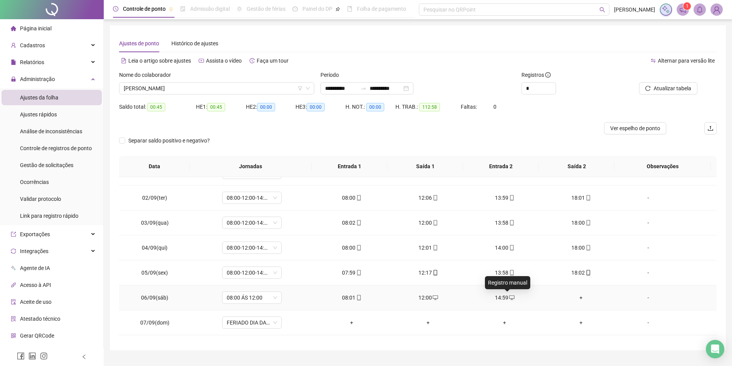
click at [509, 298] on icon "desktop" at bounding box center [511, 297] width 5 height 5
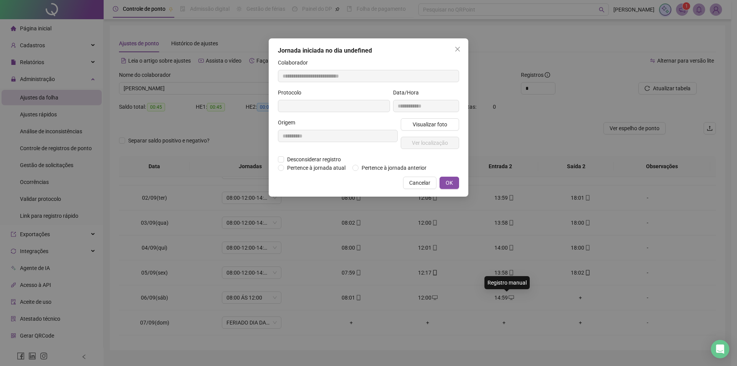
type input "**********"
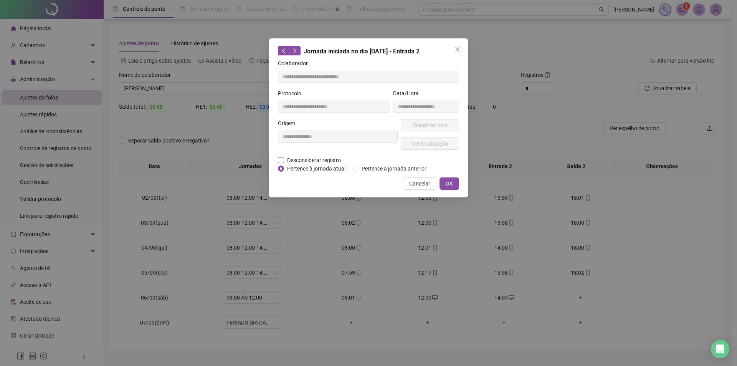
click at [293, 159] on span "Desconsiderar registro" at bounding box center [314, 160] width 60 height 8
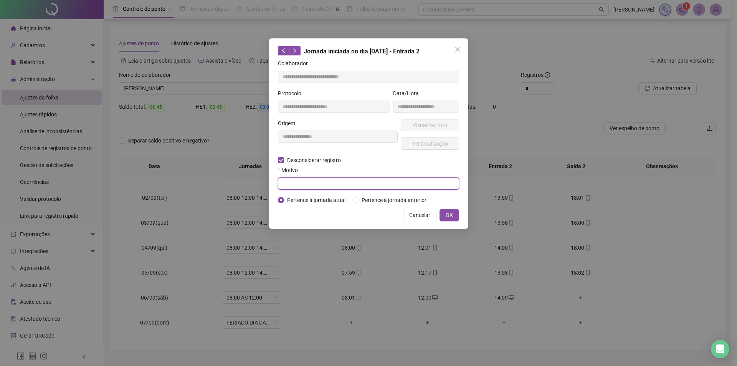
click at [344, 179] on input "text" at bounding box center [368, 183] width 181 height 12
type input "**********"
click at [451, 213] on span "OK" at bounding box center [449, 215] width 7 height 8
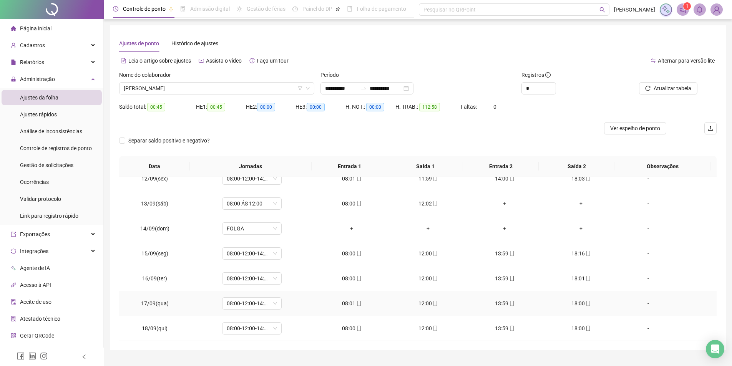
scroll to position [17, 0]
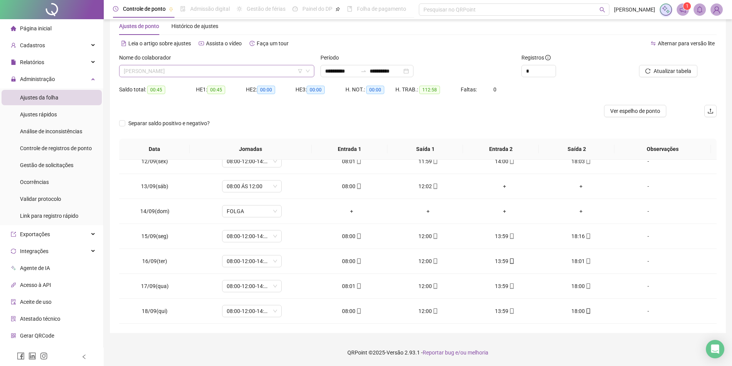
click at [226, 69] on span "[PERSON_NAME]" at bounding box center [217, 71] width 186 height 12
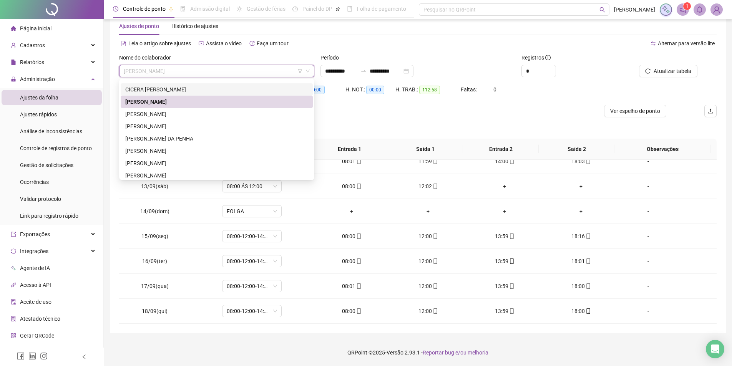
click at [166, 92] on div "CICERA [PERSON_NAME]" at bounding box center [216, 89] width 183 height 8
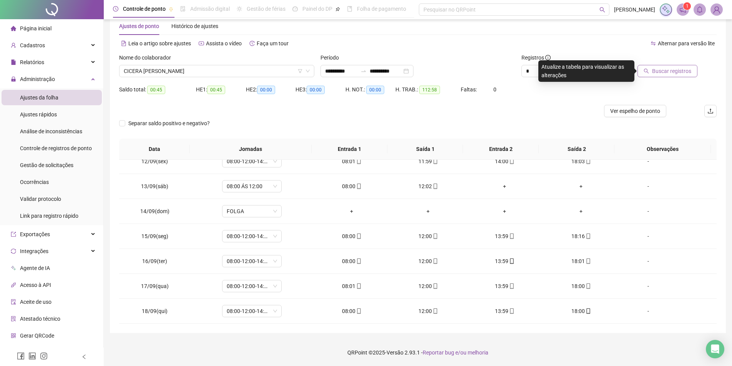
click at [663, 68] on span "Buscar registros" at bounding box center [671, 71] width 39 height 8
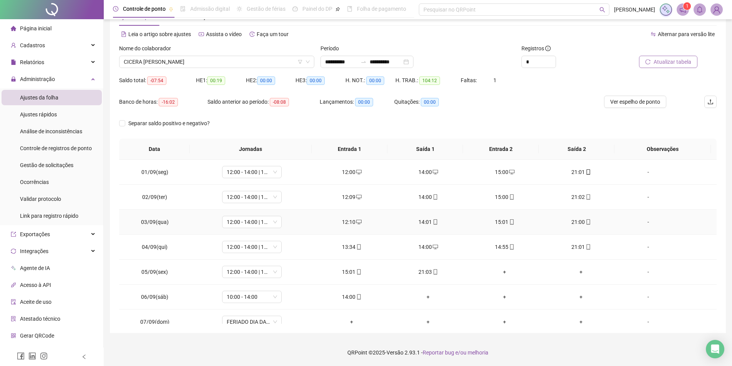
scroll to position [0, 0]
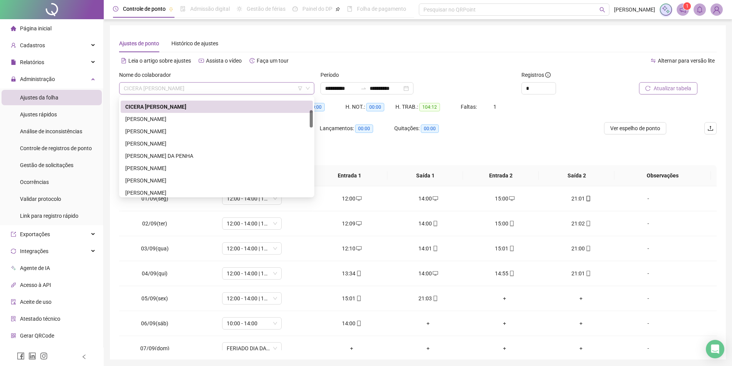
click at [171, 86] on span "CICERA [PERSON_NAME]" at bounding box center [217, 89] width 186 height 12
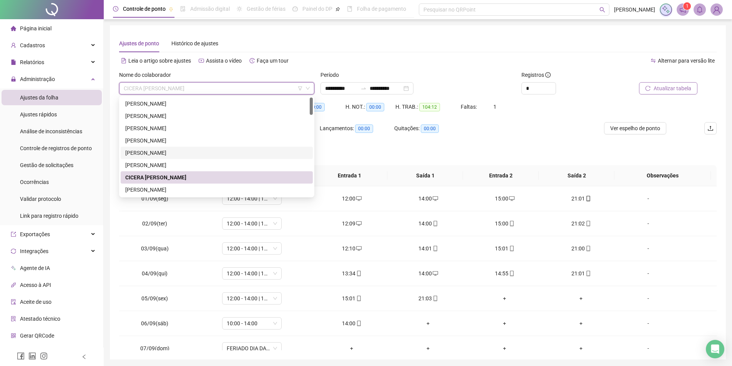
click at [157, 153] on div "[PERSON_NAME]" at bounding box center [216, 153] width 183 height 8
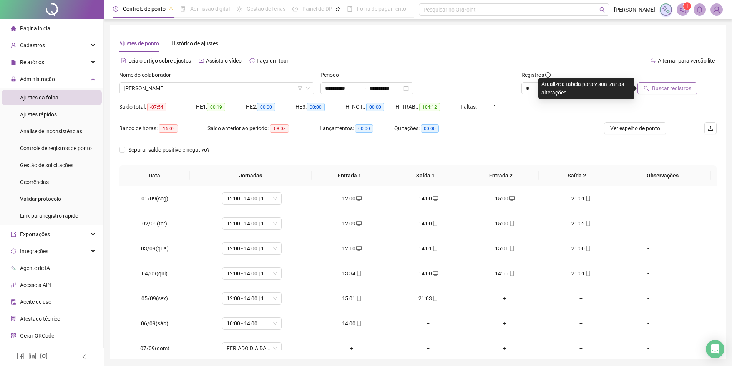
click at [576, 27] on div "**********" at bounding box center [418, 192] width 616 height 334
click at [535, 136] on div "Banco de horas: -16:02 Saldo anterior ao período: -08:08 Lançamentos: 00:00 Qui…" at bounding box center [343, 133] width 448 height 22
click at [474, 109] on span "Faltas:" at bounding box center [469, 107] width 17 height 6
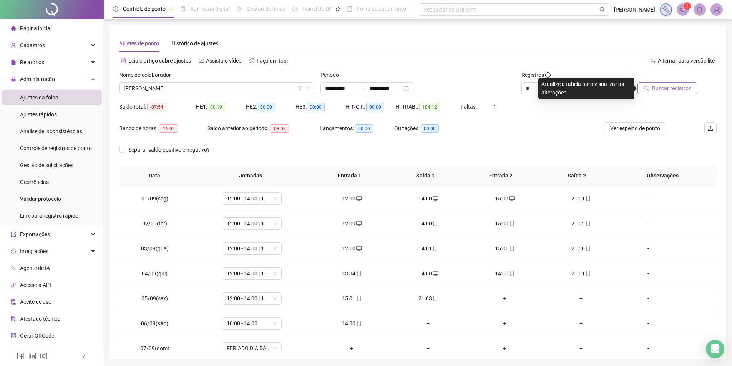
click at [446, 128] on div "Quitações: 00:00" at bounding box center [431, 128] width 75 height 9
click at [431, 129] on span "00:00" at bounding box center [430, 128] width 18 height 8
click at [491, 133] on div "Banco de horas: -16:02 Saldo anterior ao período: -08:08 Lançamentos: 00:00 Qui…" at bounding box center [343, 133] width 448 height 22
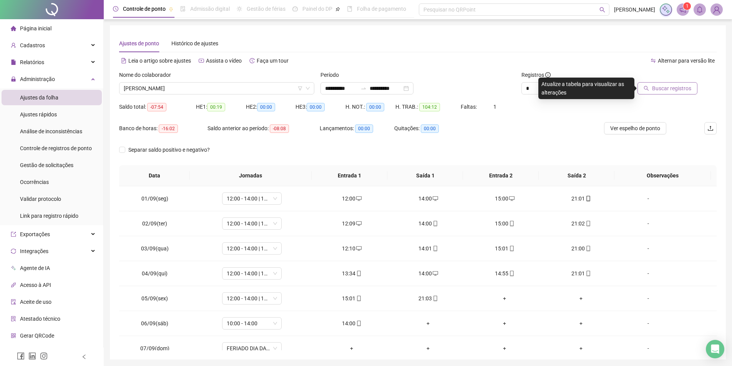
click at [318, 105] on span "00:00" at bounding box center [315, 107] width 18 height 8
click at [313, 56] on div "Leia o artigo sobre ajustes Assista o vídeo Faça um tour" at bounding box center [268, 61] width 299 height 12
click at [380, 105] on span "00:00" at bounding box center [375, 107] width 18 height 8
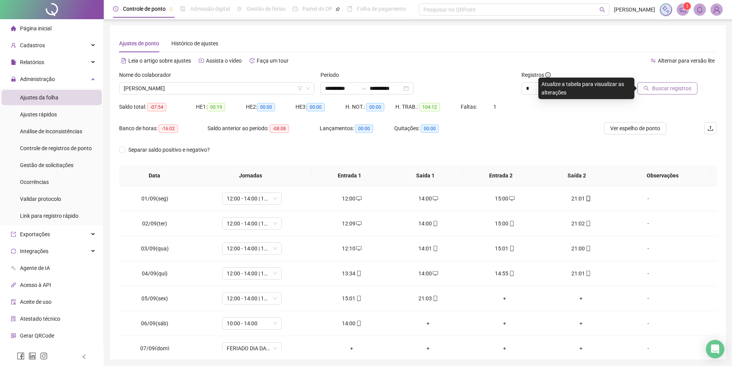
click at [380, 105] on span "00:00" at bounding box center [375, 107] width 18 height 8
click at [431, 126] on span "00:00" at bounding box center [430, 128] width 18 height 8
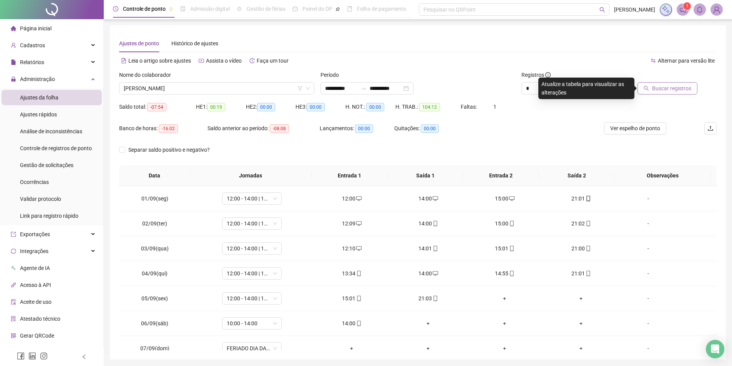
click at [449, 53] on div "**********" at bounding box center [417, 193] width 597 height 316
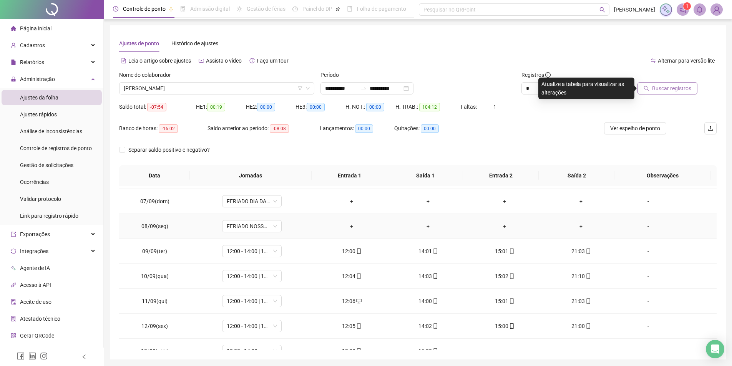
scroll to position [154, 0]
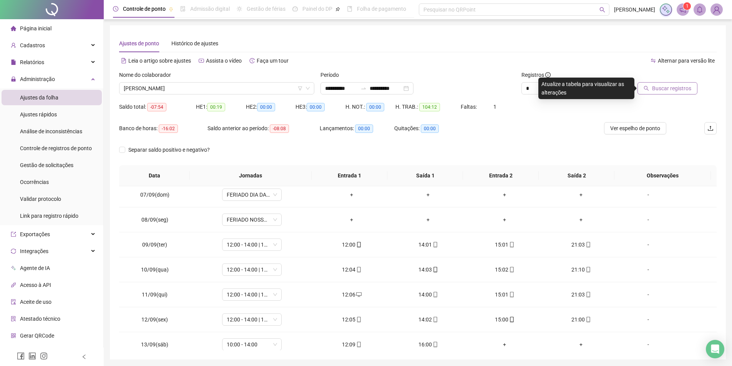
click at [681, 87] on span "Buscar registros" at bounding box center [671, 88] width 39 height 8
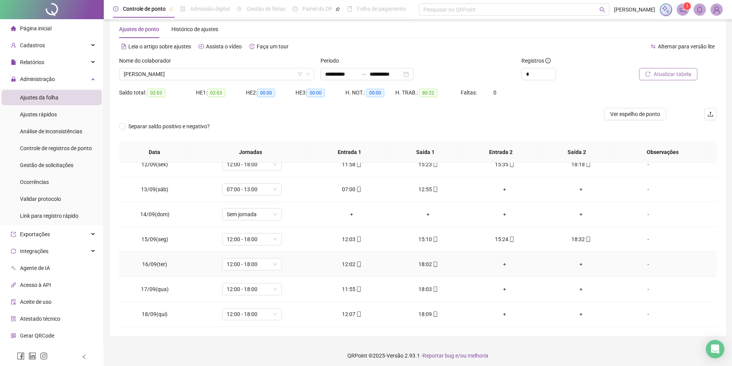
scroll to position [17, 0]
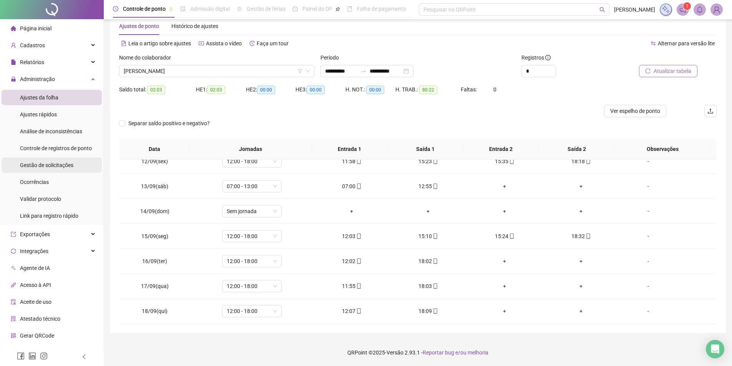
click at [54, 169] on div "Gestão de solicitações" at bounding box center [46, 164] width 53 height 15
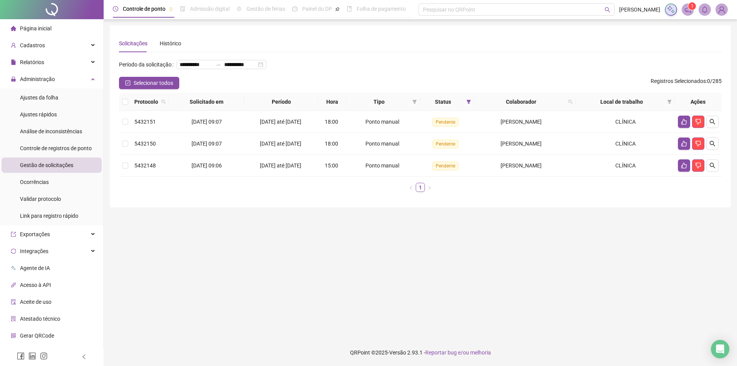
click at [128, 111] on th at bounding box center [125, 102] width 12 height 18
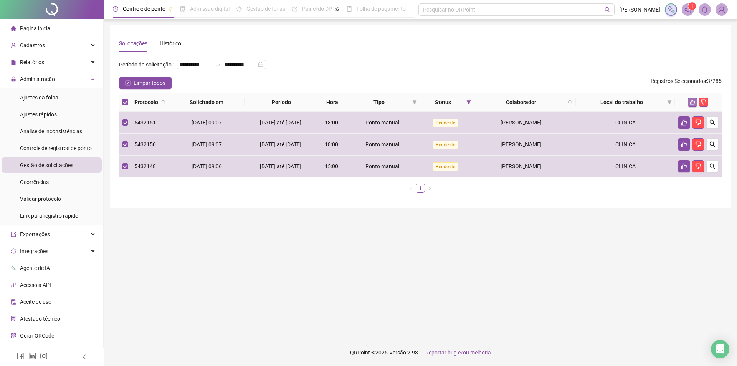
click at [689, 107] on button "button" at bounding box center [692, 102] width 9 height 9
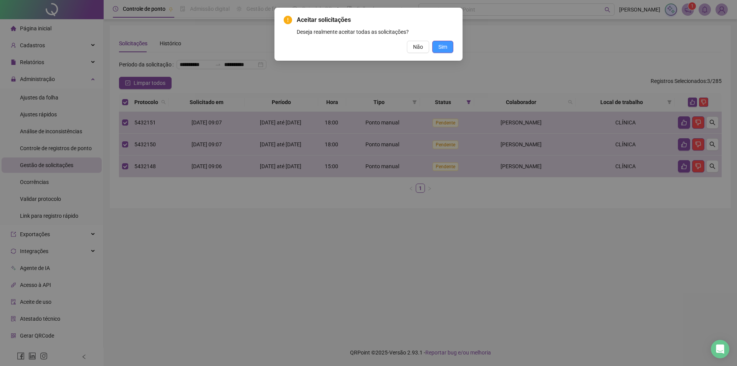
click at [437, 52] on button "Sim" at bounding box center [442, 47] width 21 height 12
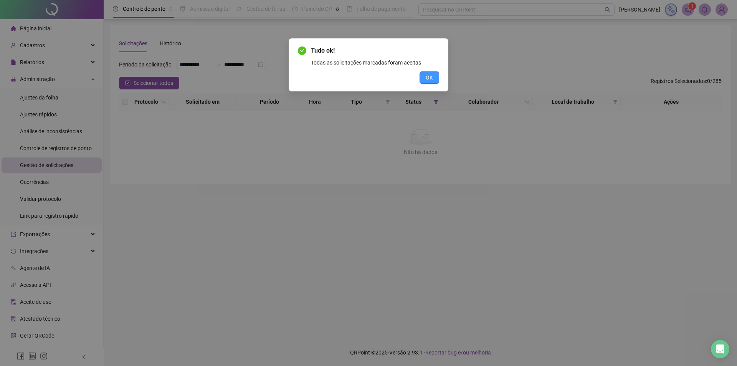
click at [428, 78] on span "OK" at bounding box center [429, 77] width 7 height 8
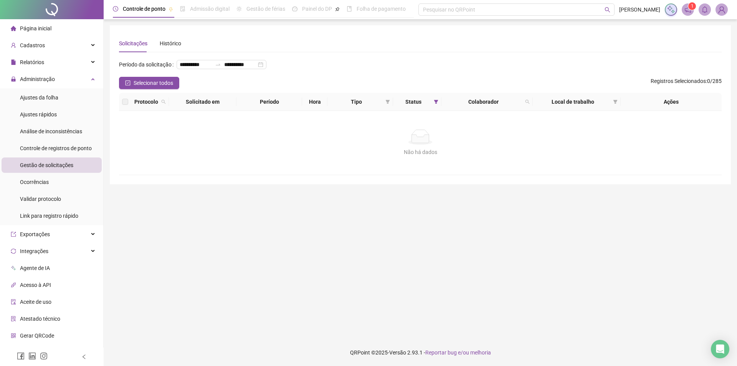
click at [43, 106] on ul "Ajustes da folha Ajustes rápidos Análise de inconsistências Controle de registr…" at bounding box center [51, 156] width 103 height 137
click at [39, 101] on div "Ajustes da folha" at bounding box center [39, 97] width 38 height 15
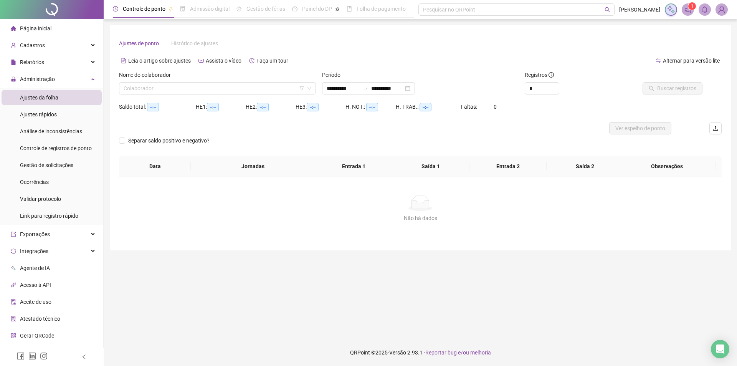
type input "**********"
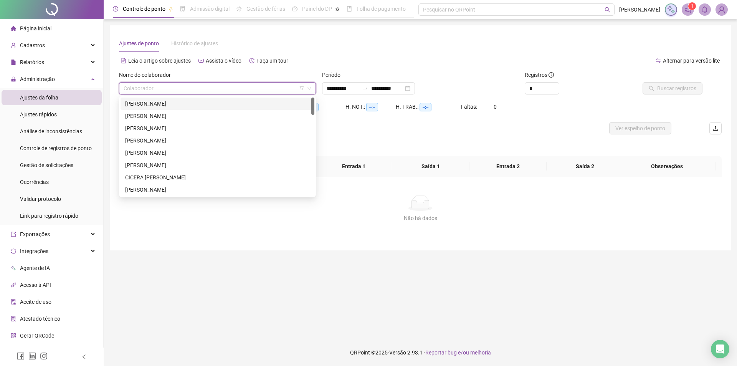
click at [156, 91] on input "search" at bounding box center [214, 89] width 181 height 12
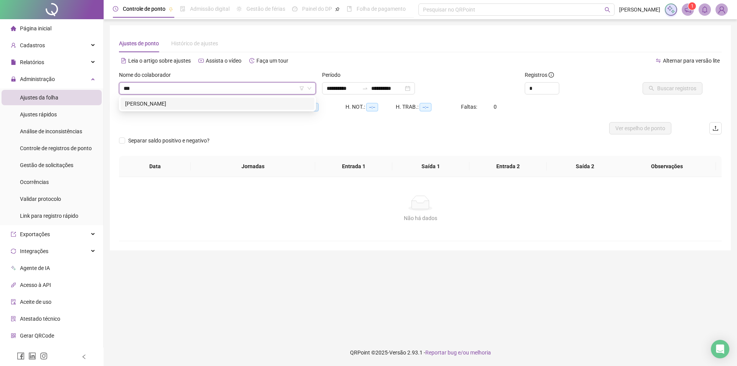
type input "****"
click at [160, 101] on div "[PERSON_NAME]" at bounding box center [217, 103] width 185 height 8
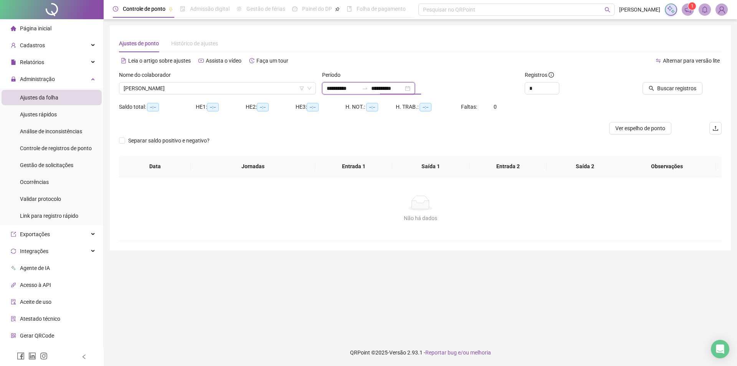
click at [404, 86] on input "**********" at bounding box center [387, 88] width 32 height 8
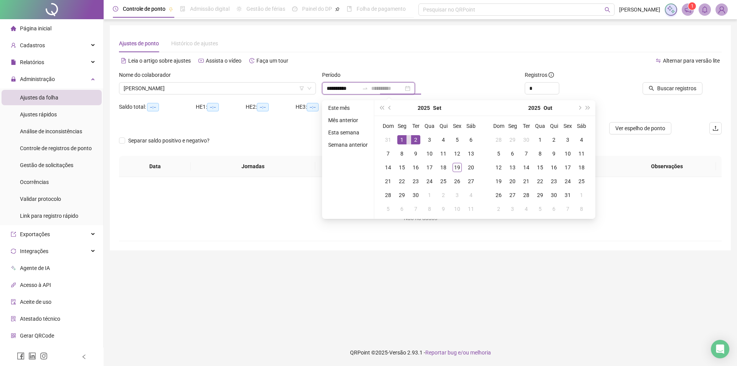
type input "**********"
click at [403, 138] on div "1" at bounding box center [402, 139] width 9 height 9
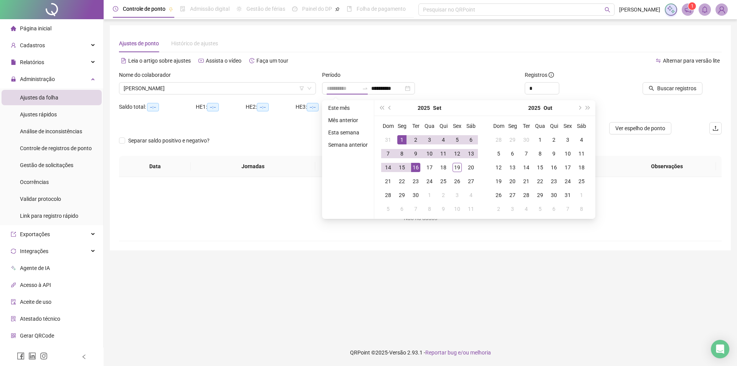
click at [419, 167] on div "16" at bounding box center [415, 167] width 9 height 9
type input "**********"
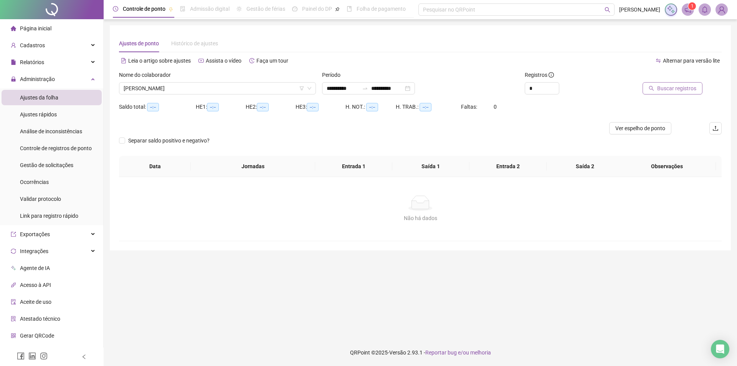
click at [682, 85] on span "Buscar registros" at bounding box center [677, 88] width 39 height 8
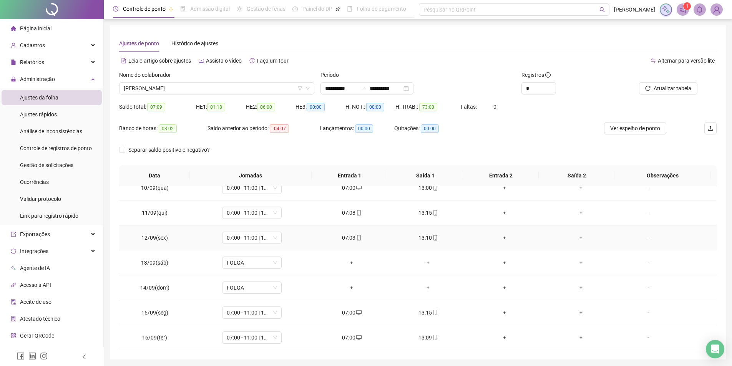
scroll to position [27, 0]
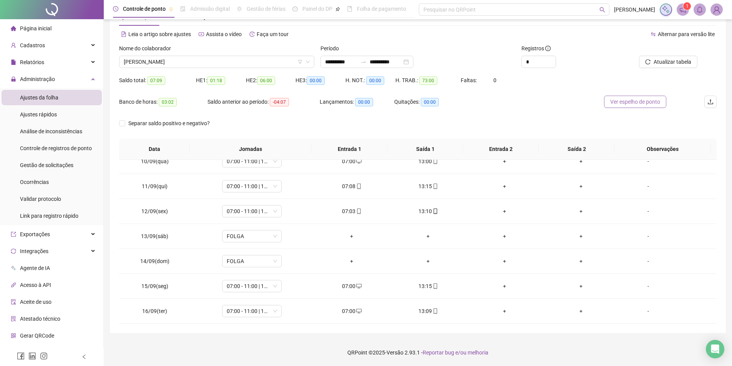
click at [636, 102] on span "Ver espelho de ponto" at bounding box center [635, 102] width 50 height 8
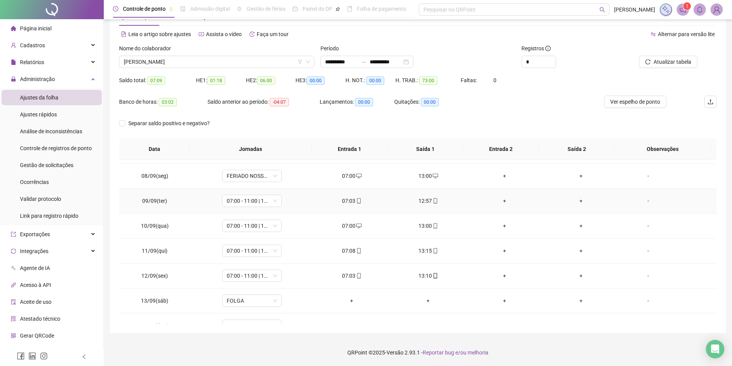
scroll to position [159, 0]
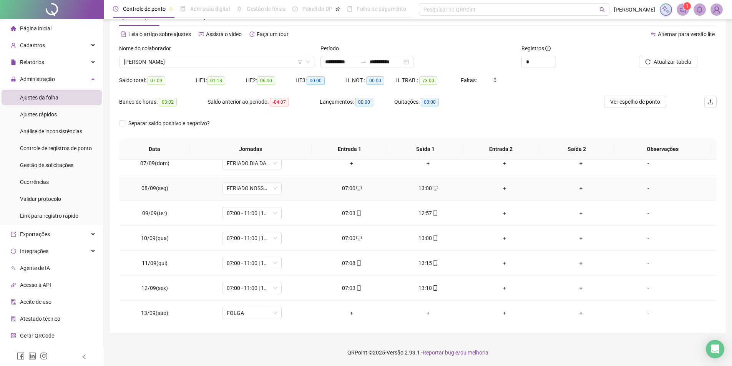
click at [361, 189] on div "07:00" at bounding box center [352, 188] width 64 height 8
click at [358, 187] on div "Cancelar OK" at bounding box center [365, 183] width 181 height 12
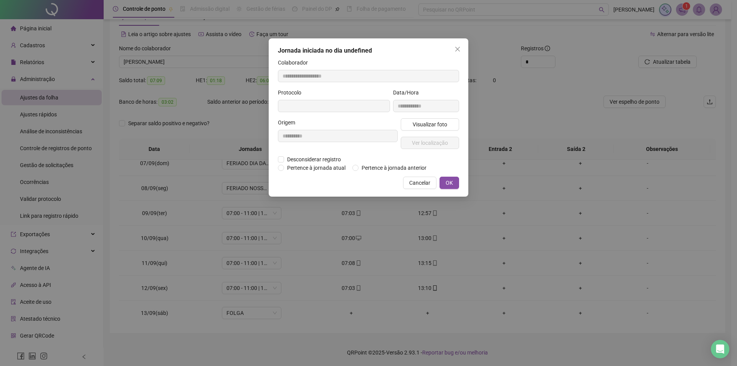
click at [278, 161] on div "**********" at bounding box center [369, 117] width 200 height 158
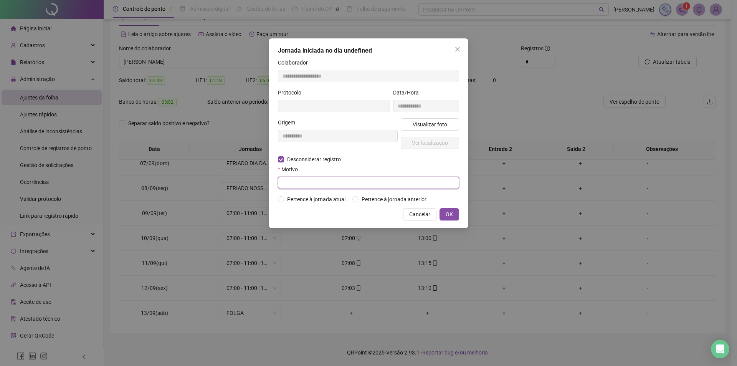
click at [298, 188] on input "text" at bounding box center [368, 183] width 181 height 12
type input "********"
type input "**********"
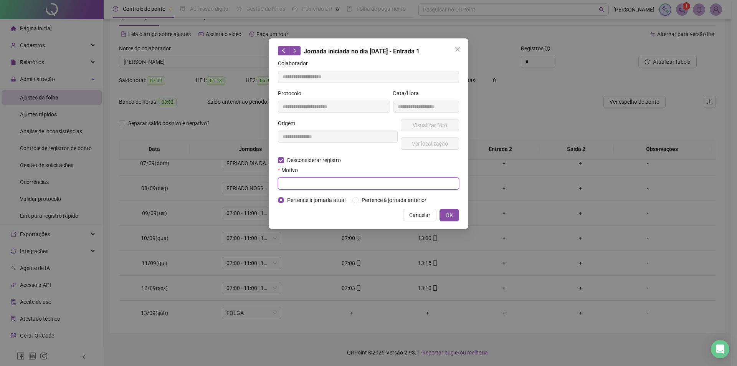
click at [307, 186] on input "text" at bounding box center [368, 183] width 181 height 12
drag, startPoint x: 369, startPoint y: 184, endPoint x: 271, endPoint y: 181, distance: 97.6
click at [271, 181] on div "**********" at bounding box center [369, 133] width 200 height 191
type input "**********"
click at [450, 217] on span "OK" at bounding box center [449, 215] width 7 height 8
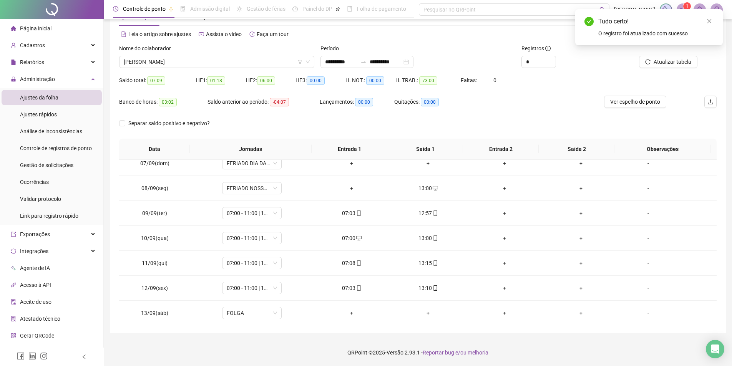
click at [432, 188] on icon "desktop" at bounding box center [434, 188] width 5 height 5
type input "**********"
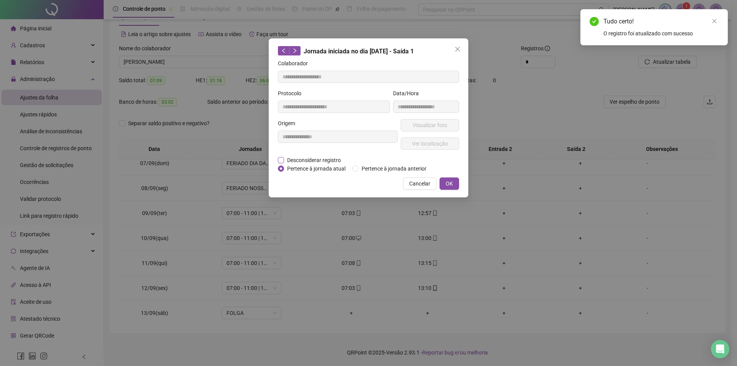
click at [285, 159] on span "Desconsiderar registro" at bounding box center [314, 160] width 60 height 8
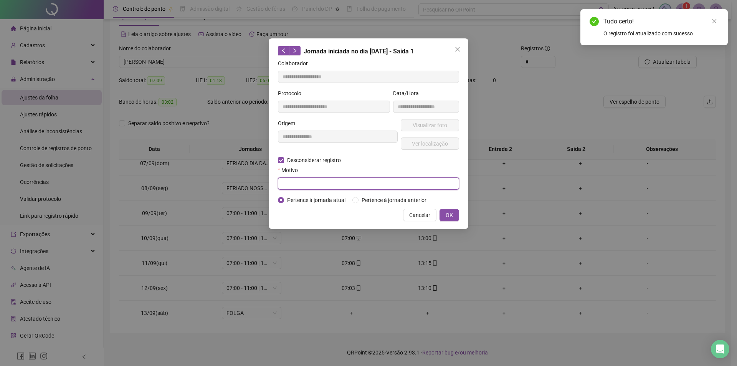
click at [303, 182] on input "text" at bounding box center [368, 183] width 181 height 12
paste input "**********"
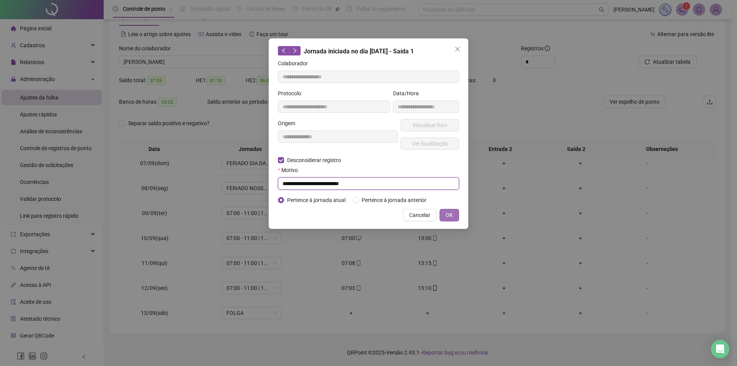
type input "**********"
click at [444, 212] on button "OK" at bounding box center [450, 215] width 20 height 12
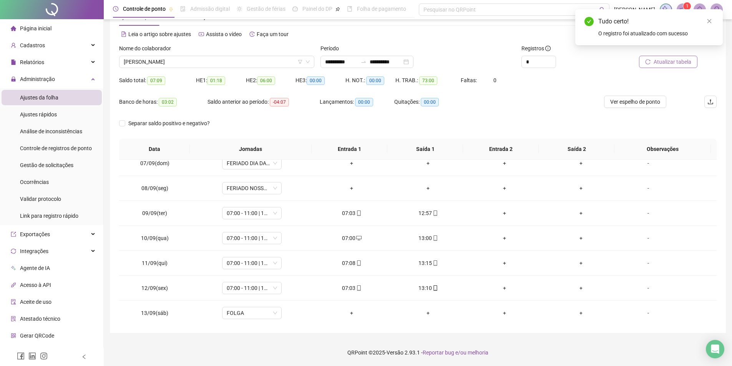
click at [671, 65] on span "Atualizar tabela" at bounding box center [672, 62] width 38 height 8
click at [620, 101] on span "Ver espelho de ponto" at bounding box center [635, 102] width 50 height 8
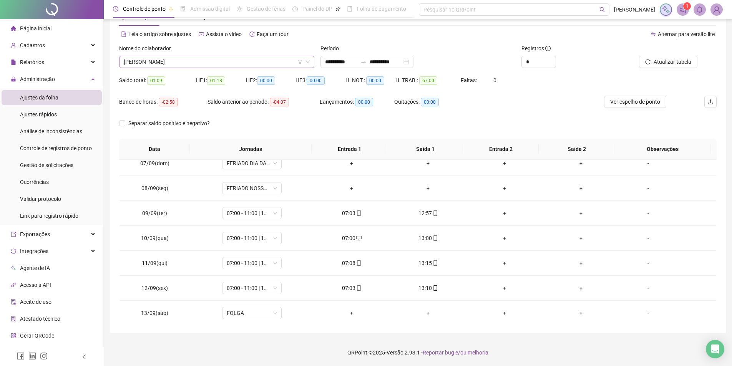
click at [178, 60] on span "[PERSON_NAME]" at bounding box center [217, 62] width 186 height 12
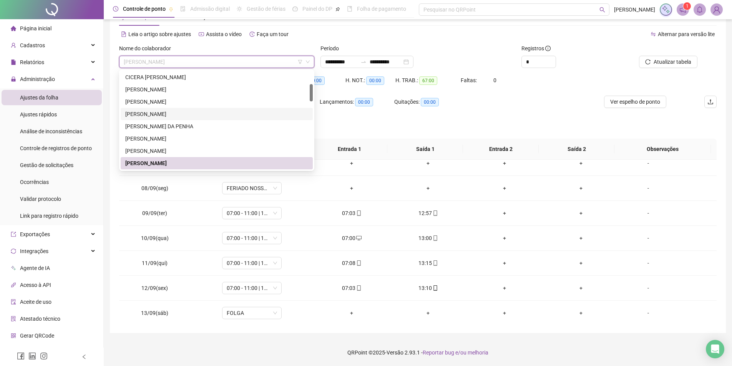
scroll to position [0, 0]
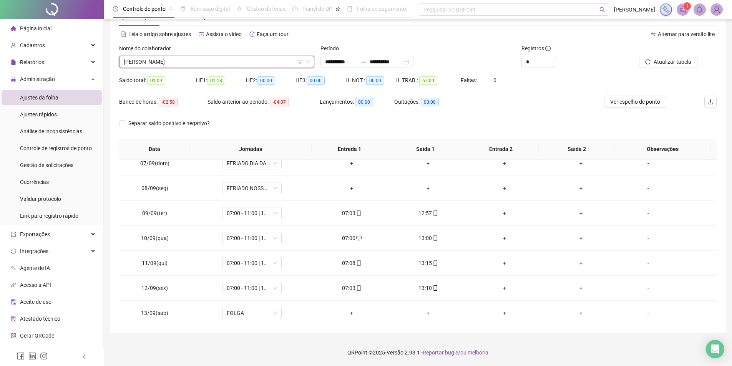
click at [149, 64] on span "[PERSON_NAME]" at bounding box center [217, 62] width 186 height 12
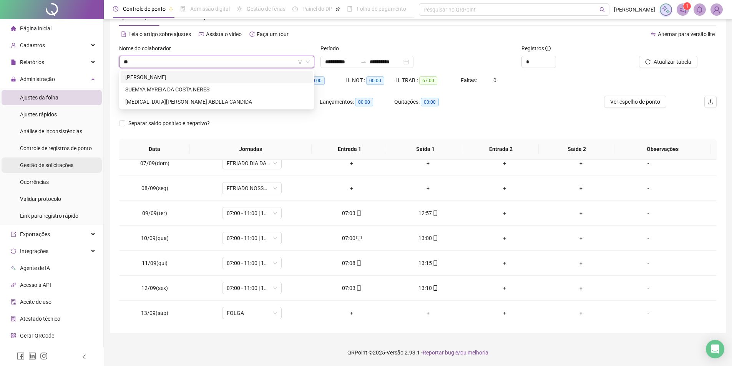
type input "**"
click at [64, 167] on span "Gestão de solicitações" at bounding box center [46, 165] width 53 height 6
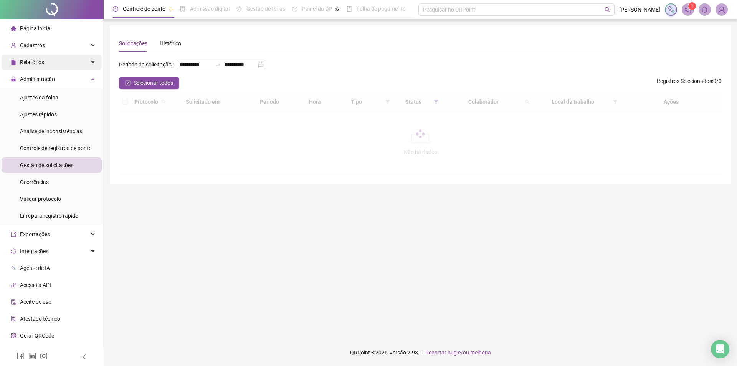
click at [40, 69] on span "Relatórios" at bounding box center [27, 62] width 33 height 15
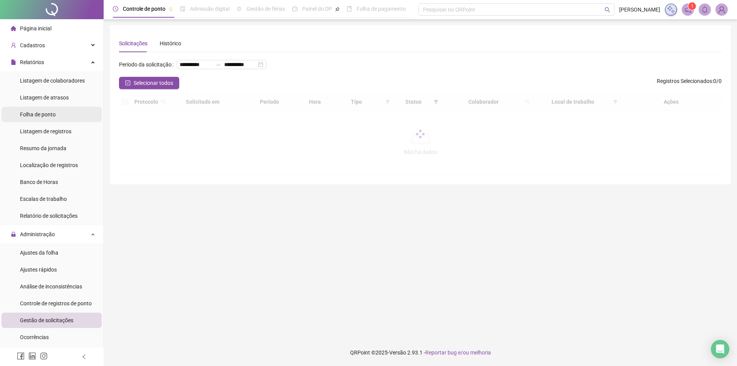
click at [46, 113] on span "Folha de ponto" at bounding box center [38, 114] width 36 height 6
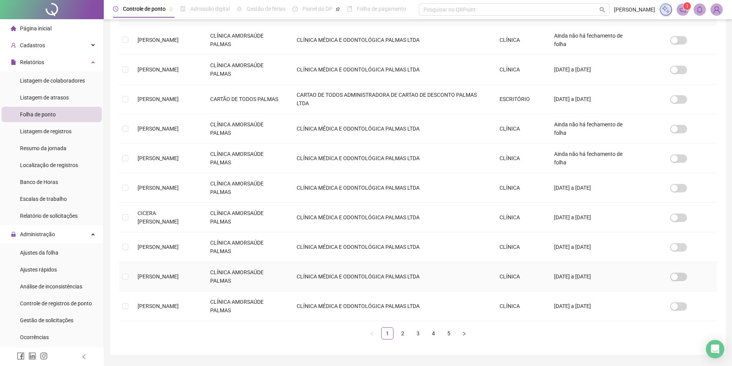
scroll to position [156, 0]
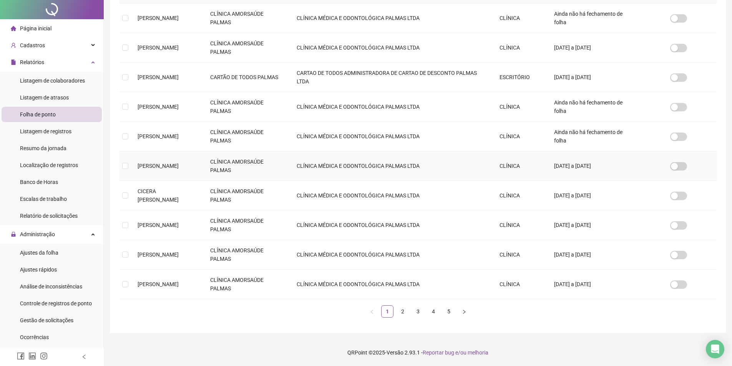
click at [448, 181] on td "CLÍNICA MÉDICA E ODONTOLÓGICA PALMAS LTDA" at bounding box center [391, 166] width 202 height 30
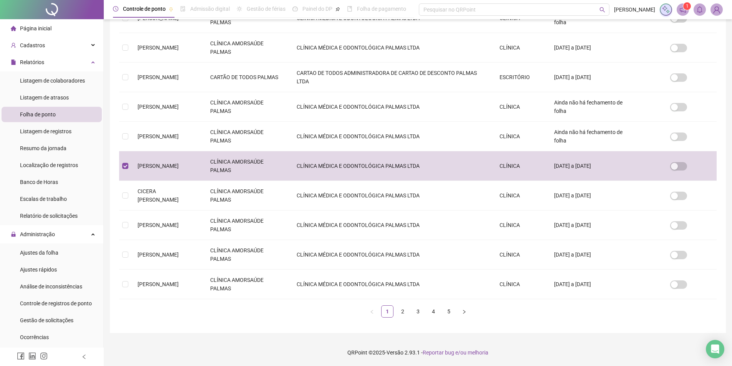
click at [113, 163] on div "**********" at bounding box center [418, 101] width 616 height 464
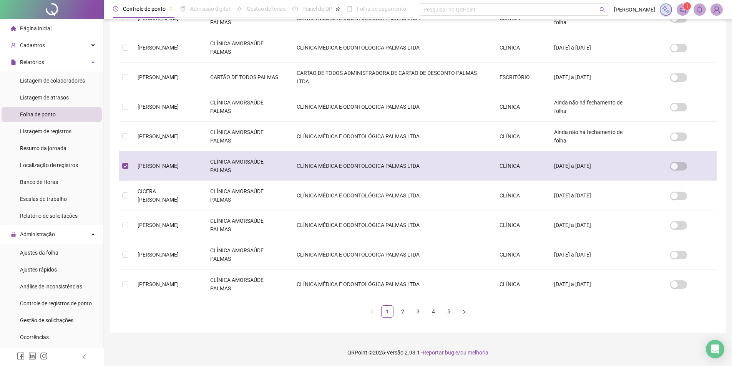
click at [130, 166] on td at bounding box center [125, 166] width 12 height 30
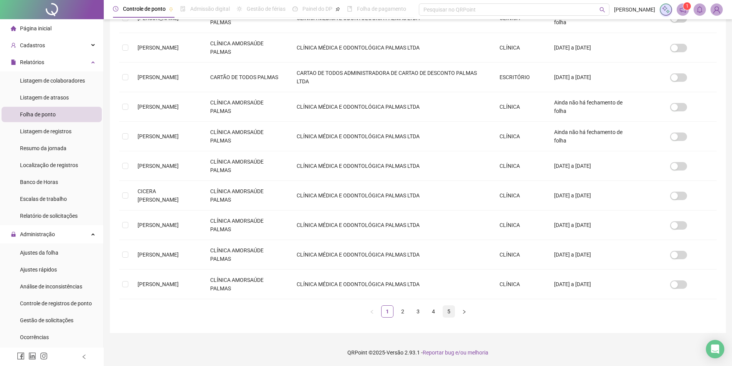
click at [445, 311] on link "5" at bounding box center [449, 312] width 12 height 12
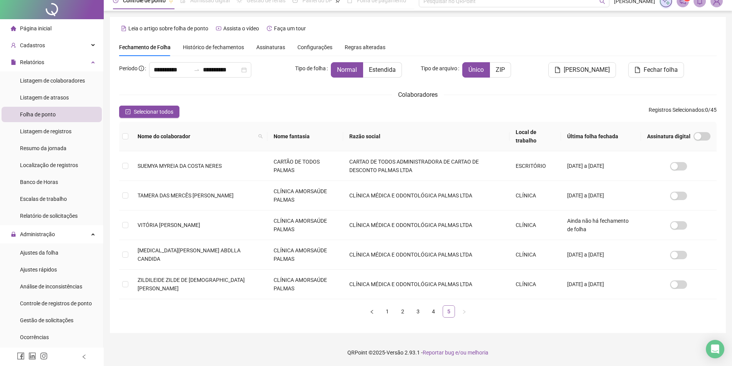
scroll to position [0, 0]
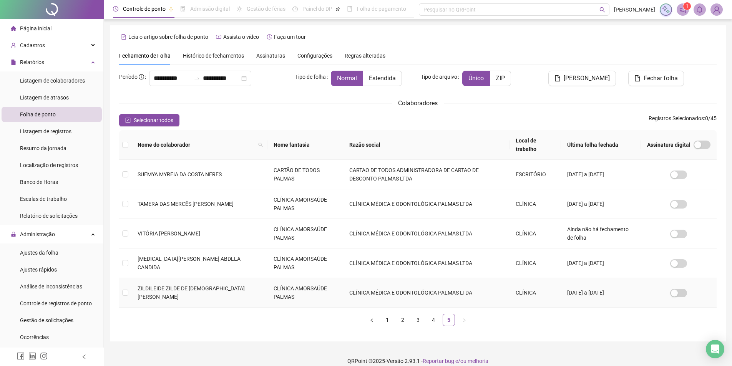
click at [130, 291] on td at bounding box center [125, 293] width 12 height 30
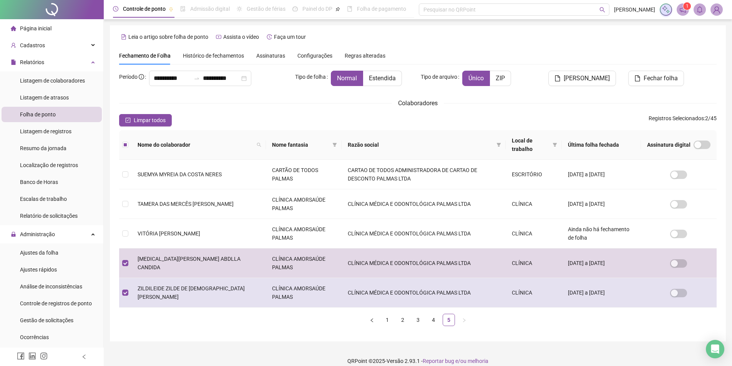
click at [121, 293] on td at bounding box center [125, 293] width 12 height 30
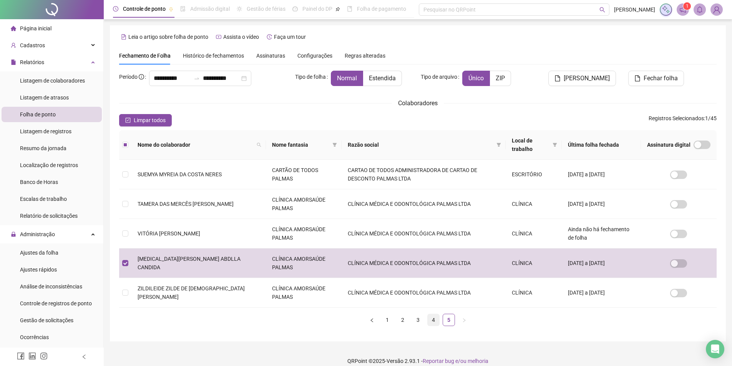
click at [433, 321] on link "4" at bounding box center [433, 320] width 12 height 12
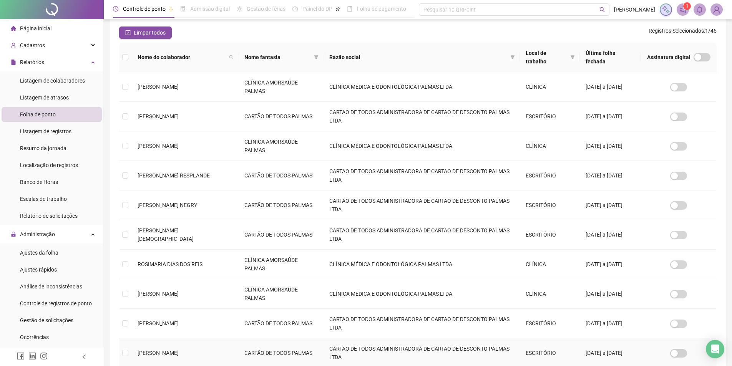
scroll to position [156, 0]
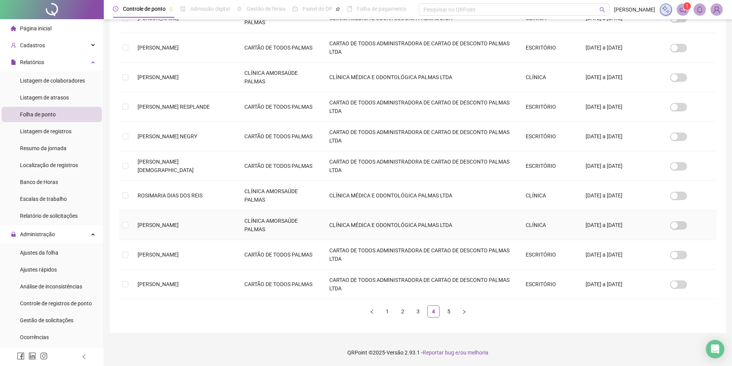
click at [186, 234] on td "[PERSON_NAME]" at bounding box center [184, 225] width 107 height 30
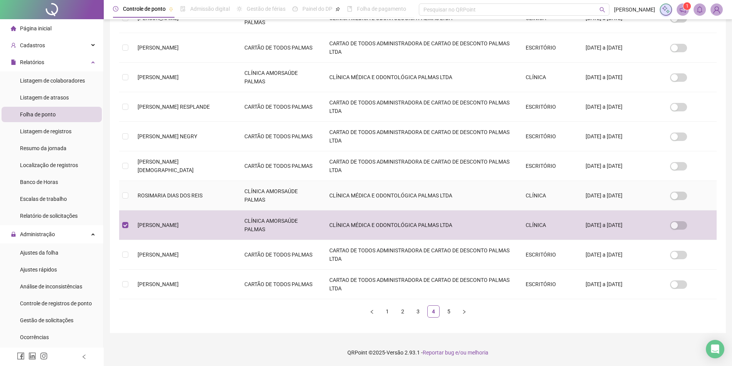
click at [176, 199] on span "ROSIMARIA DIAS DOS REIS" at bounding box center [170, 195] width 65 height 6
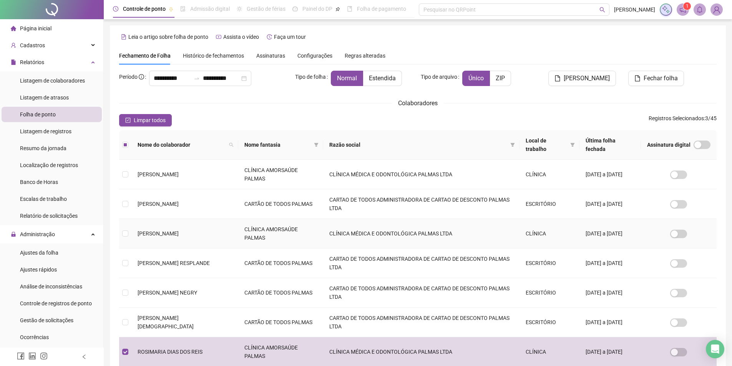
scroll to position [38, 0]
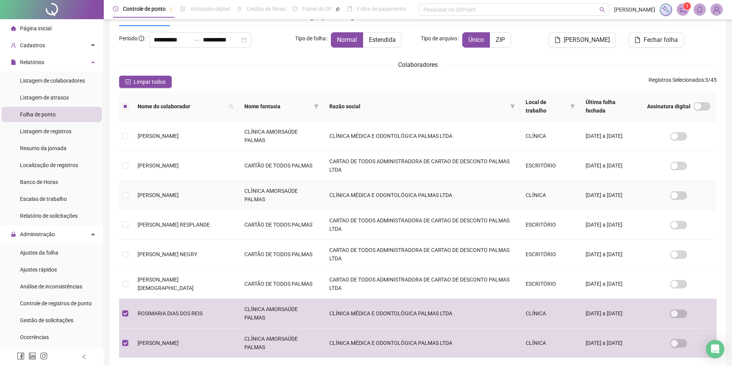
click at [169, 198] on span "[PERSON_NAME]" at bounding box center [158, 195] width 41 height 6
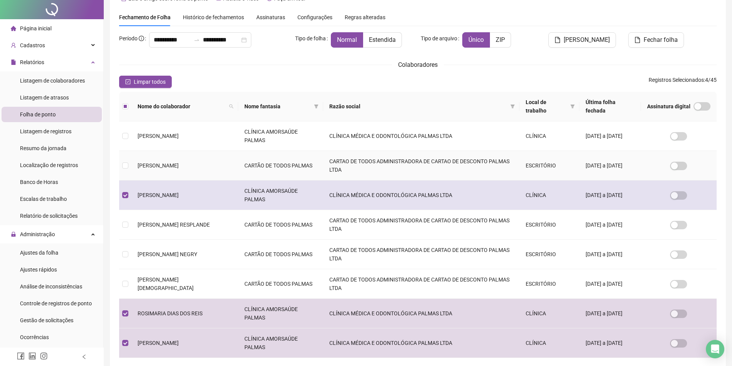
scroll to position [0, 0]
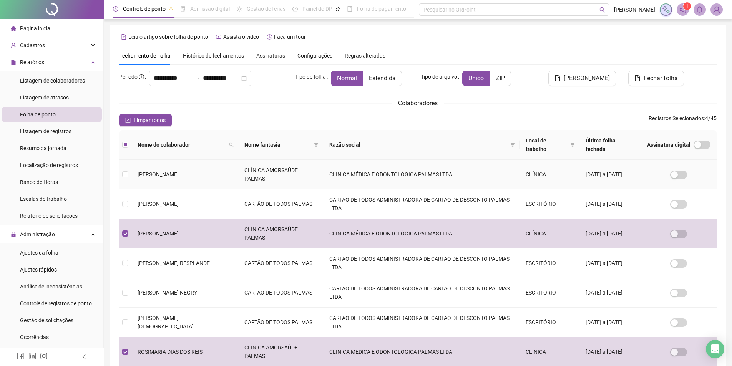
click at [172, 182] on td "[PERSON_NAME]" at bounding box center [184, 175] width 107 height 30
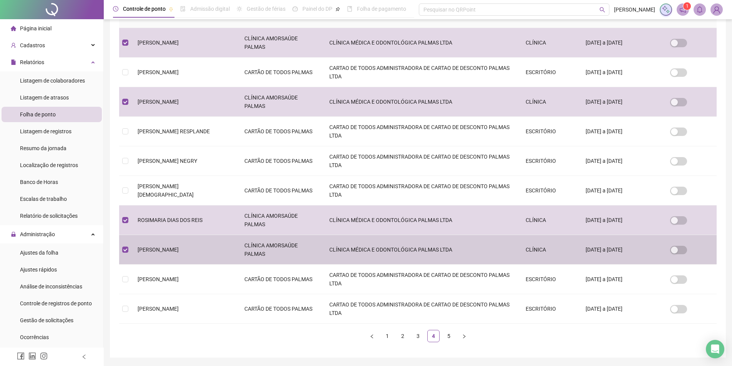
scroll to position [118, 0]
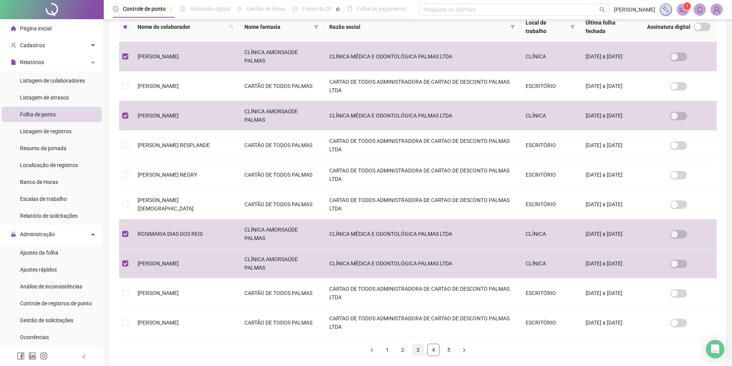
click at [417, 350] on link "3" at bounding box center [418, 350] width 12 height 12
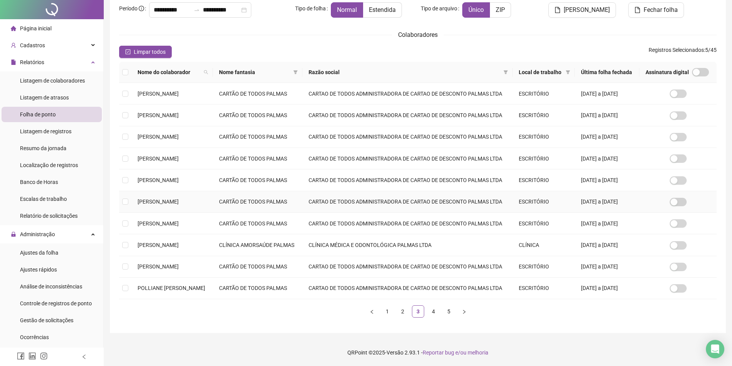
scroll to position [156, 0]
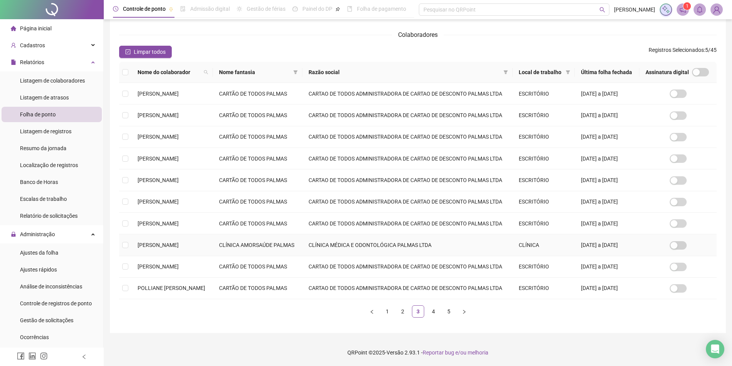
click at [163, 234] on td "[PERSON_NAME]" at bounding box center [171, 245] width 81 height 22
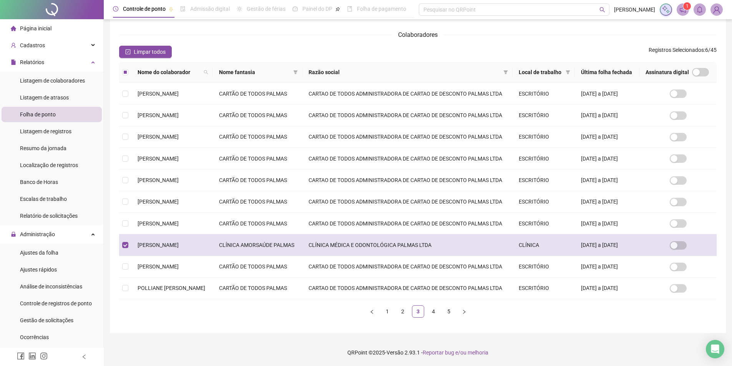
scroll to position [118, 0]
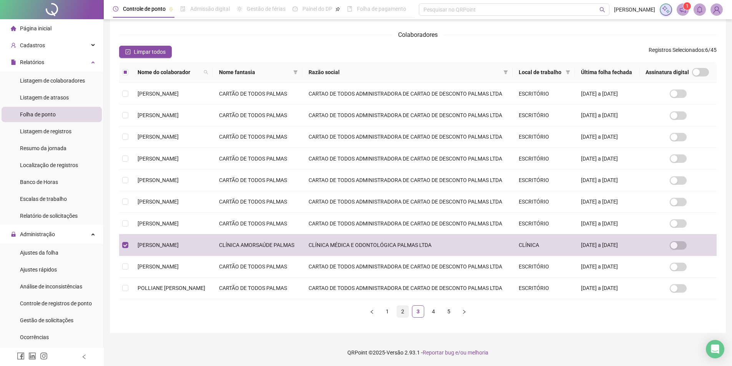
click at [405, 317] on link "2" at bounding box center [403, 312] width 12 height 12
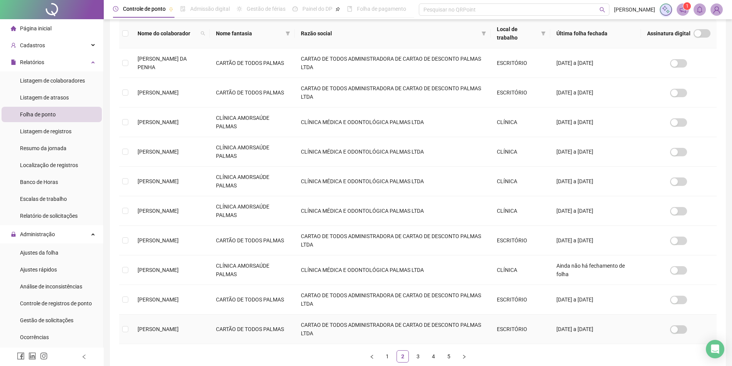
scroll to position [156, 0]
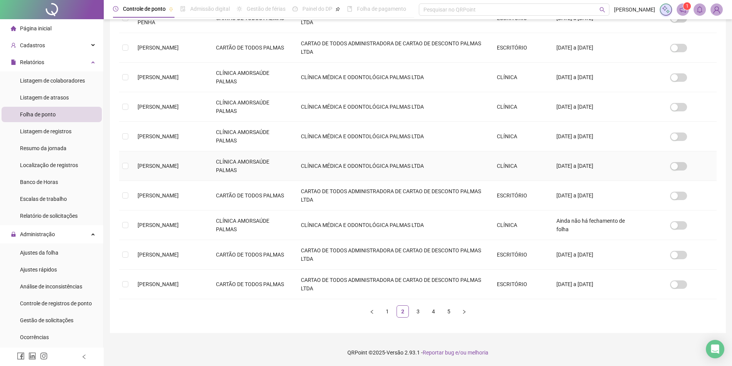
click at [166, 169] on td "[PERSON_NAME]" at bounding box center [170, 166] width 78 height 30
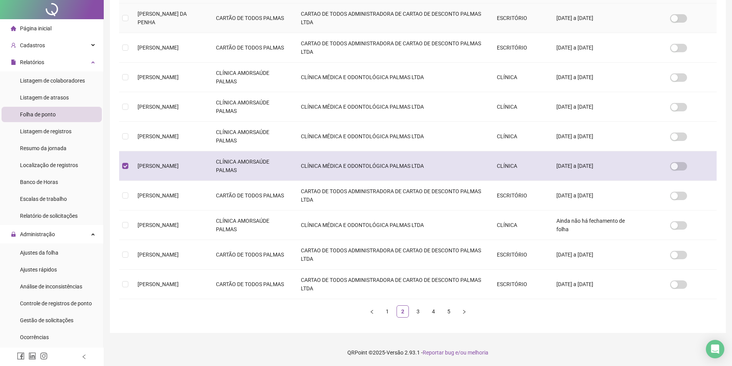
scroll to position [0, 0]
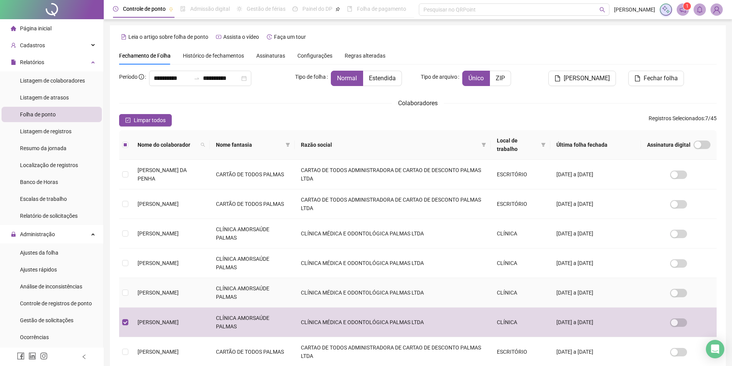
click at [151, 294] on span "[PERSON_NAME]" at bounding box center [158, 293] width 41 height 6
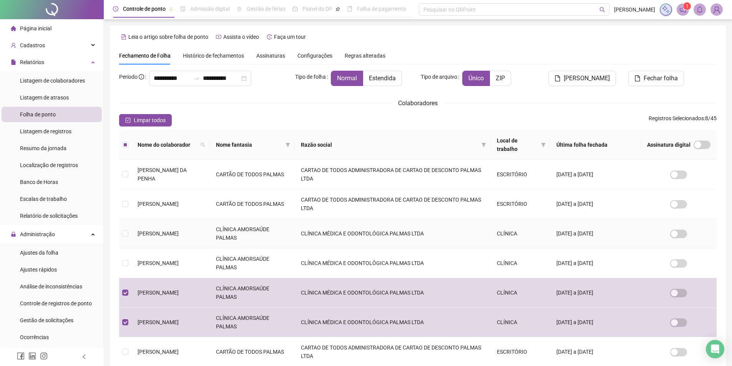
click at [172, 229] on td "[PERSON_NAME]" at bounding box center [170, 234] width 78 height 30
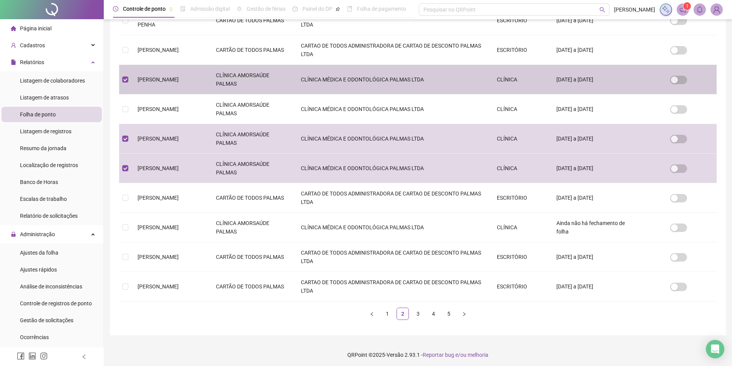
scroll to position [156, 0]
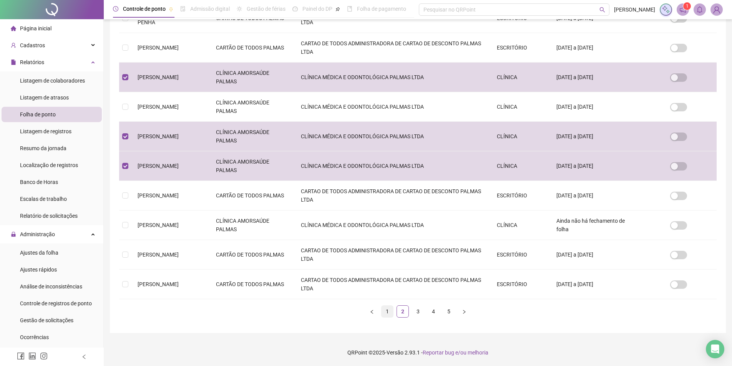
click at [389, 314] on link "1" at bounding box center [387, 312] width 12 height 12
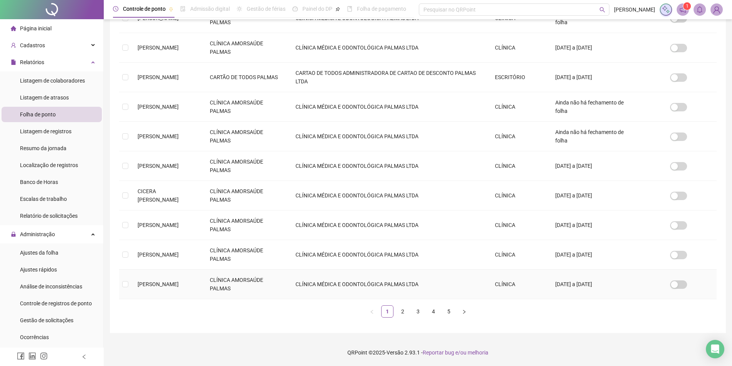
click at [179, 286] on span "[PERSON_NAME]" at bounding box center [158, 284] width 41 height 6
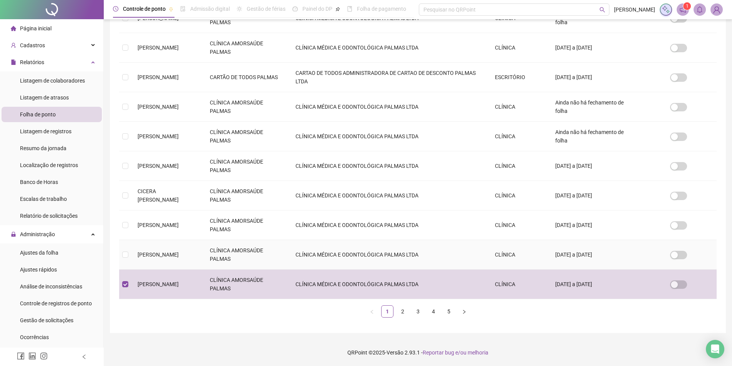
click at [162, 253] on span "[PERSON_NAME]" at bounding box center [158, 255] width 41 height 6
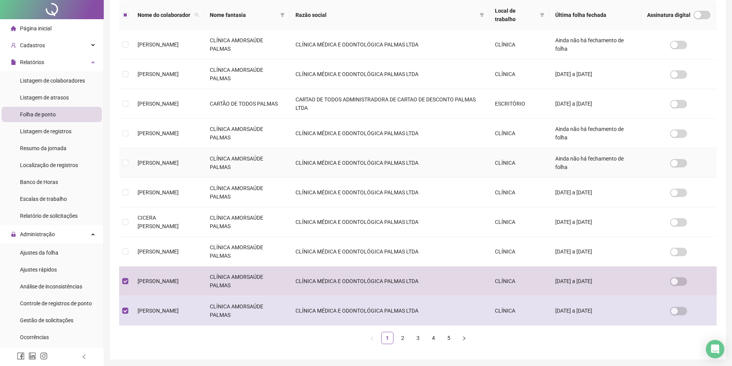
scroll to position [154, 0]
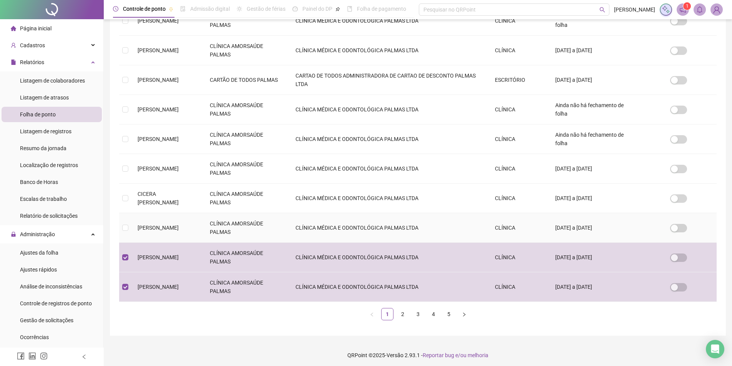
click at [156, 230] on td "[PERSON_NAME]" at bounding box center [167, 228] width 72 height 30
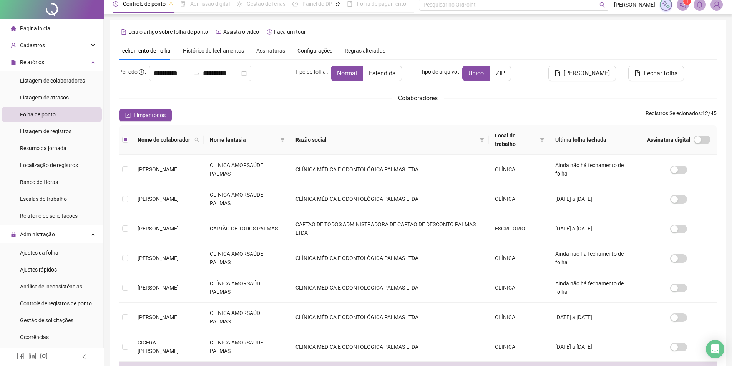
scroll to position [0, 0]
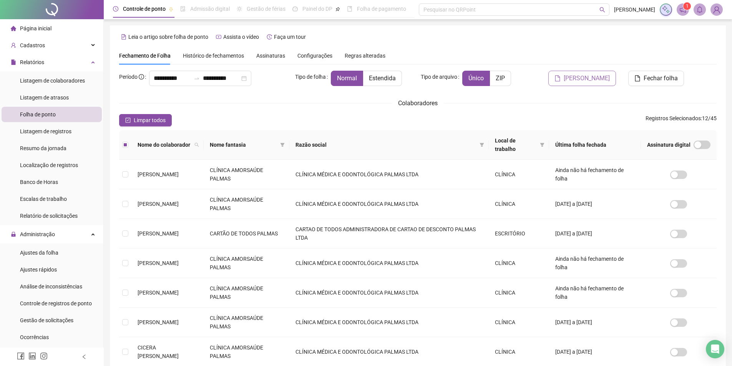
click at [580, 77] on span "[PERSON_NAME]" at bounding box center [586, 78] width 46 height 9
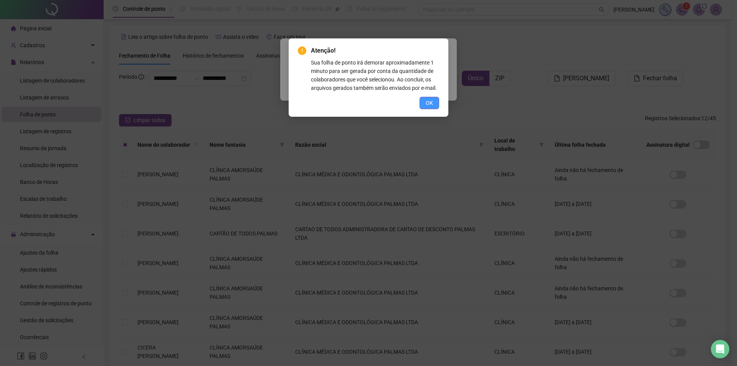
click at [426, 105] on button "OK" at bounding box center [430, 103] width 20 height 12
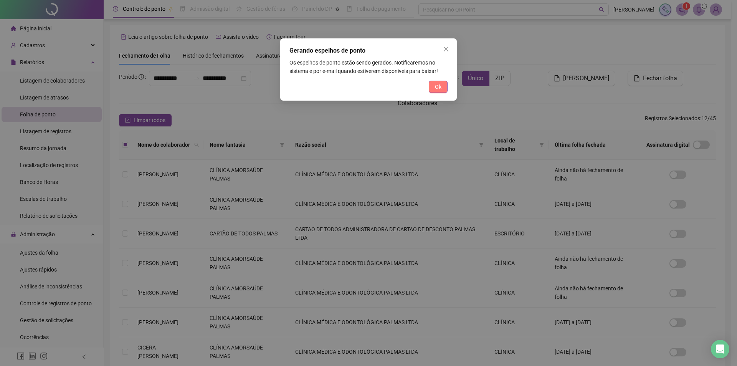
click at [436, 83] on span "Ok" at bounding box center [438, 87] width 7 height 8
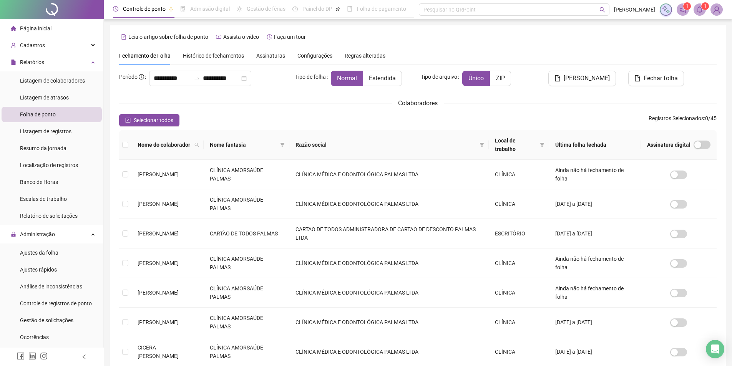
click at [700, 7] on icon "bell" at bounding box center [699, 9] width 5 height 7
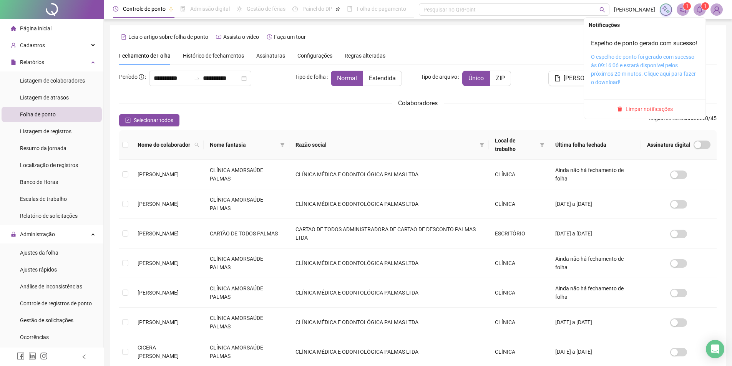
click at [653, 63] on link "O espelho de ponto foi gerado com sucesso às 09:16:06 e estará disponível pelos…" at bounding box center [643, 69] width 105 height 31
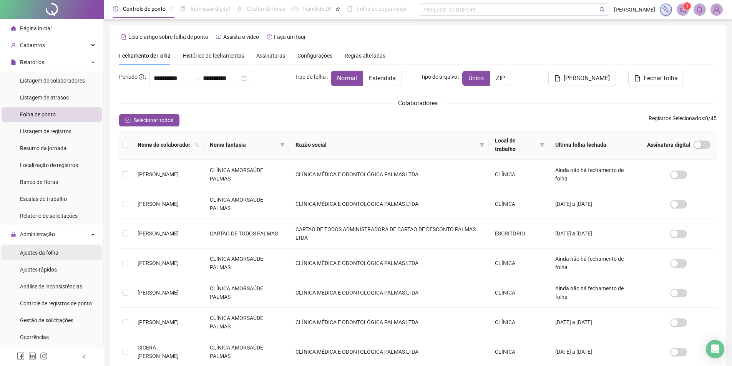
click at [60, 257] on li "Ajustes da folha" at bounding box center [52, 252] width 100 height 15
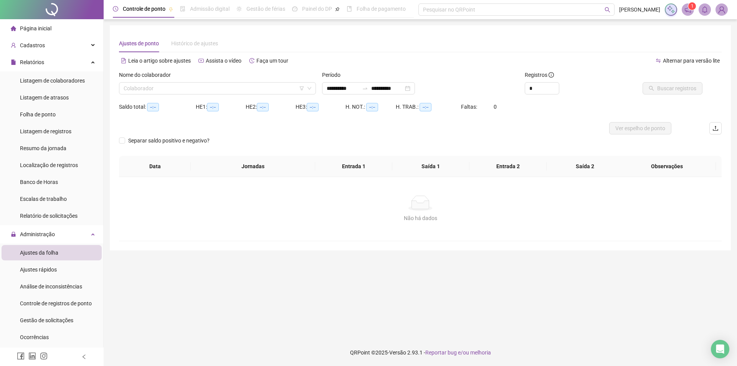
type input "**********"
click at [161, 89] on input "search" at bounding box center [214, 89] width 181 height 12
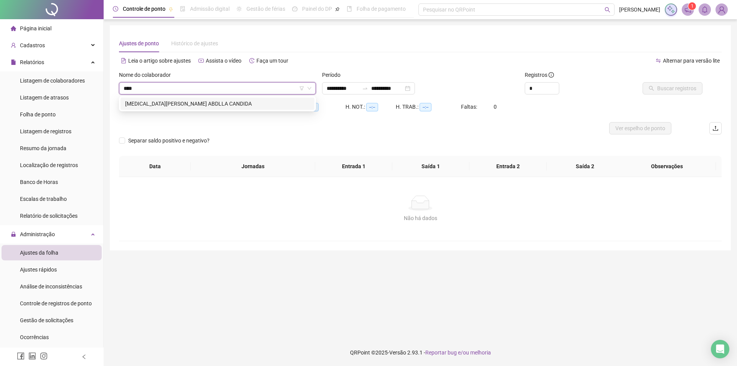
type input "*****"
click at [169, 101] on div "[MEDICAL_DATA][PERSON_NAME] ABDLLA CANDIDA" at bounding box center [217, 103] width 185 height 8
click at [664, 87] on span "Buscar registros" at bounding box center [677, 88] width 39 height 8
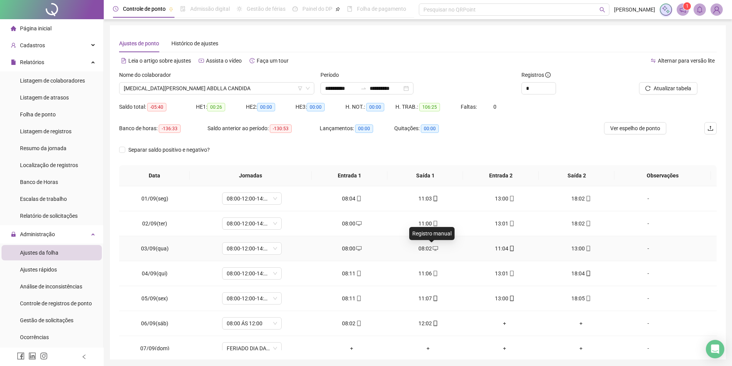
click at [432, 246] on icon "desktop" at bounding box center [434, 248] width 5 height 5
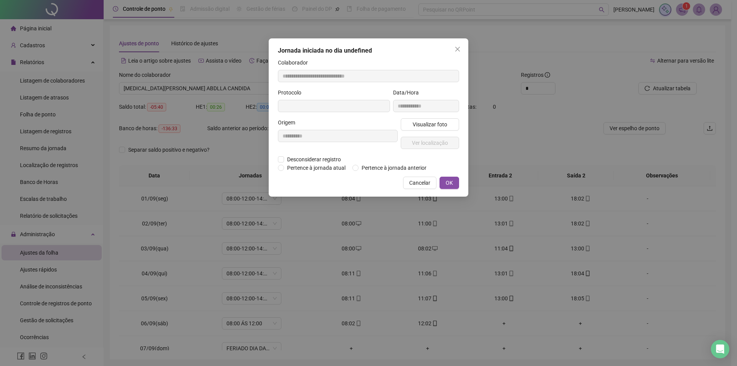
type input "**********"
click at [284, 157] on span "Desconsiderar registro" at bounding box center [314, 160] width 60 height 8
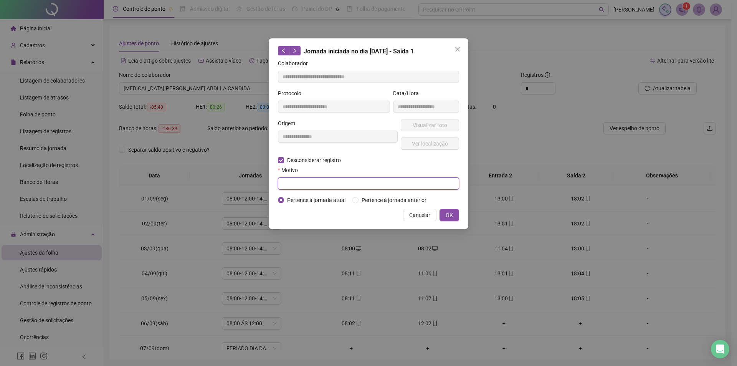
click at [315, 185] on input "text" at bounding box center [368, 183] width 181 height 12
type input "**********"
click at [452, 217] on span "OK" at bounding box center [449, 215] width 7 height 8
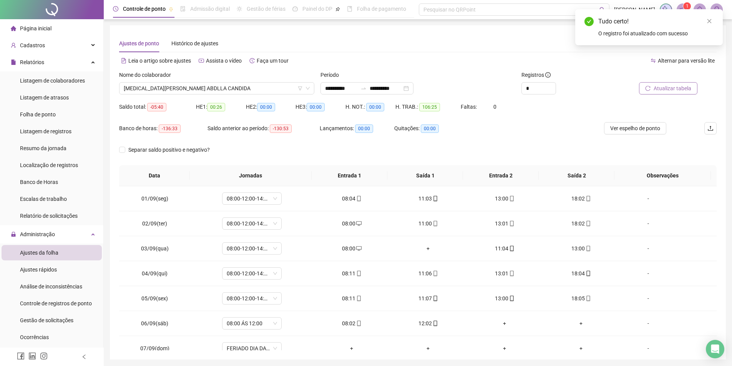
click at [668, 89] on span "Atualizar tabela" at bounding box center [672, 88] width 38 height 8
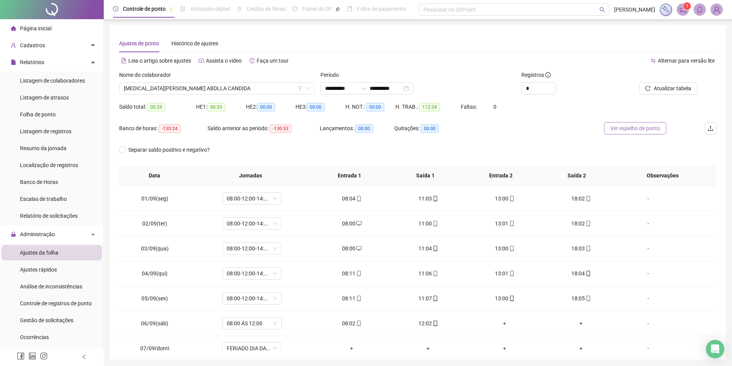
click at [625, 130] on span "Ver espelho de ponto" at bounding box center [635, 128] width 50 height 8
click at [161, 92] on span "[MEDICAL_DATA][PERSON_NAME] ABDLLA CANDIDA" at bounding box center [217, 89] width 186 height 12
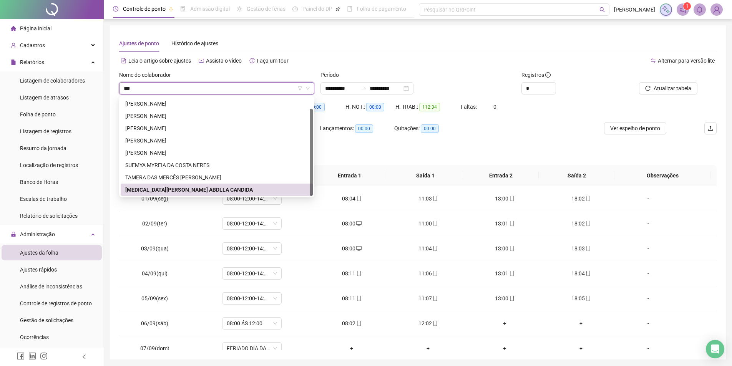
scroll to position [0, 0]
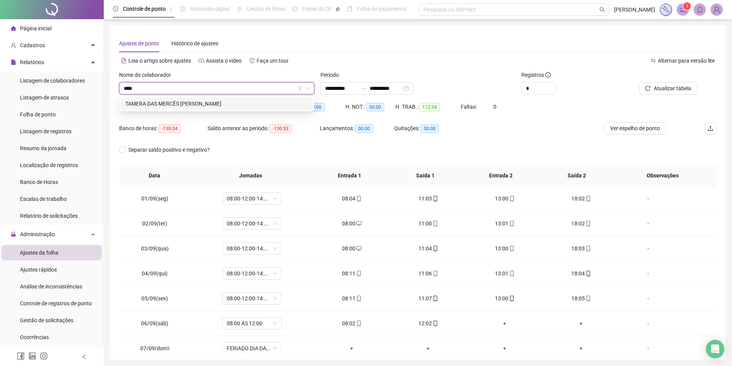
type input "*****"
click at [268, 99] on div "TAMERA DAS MERCÊS [PERSON_NAME]" at bounding box center [217, 104] width 192 height 12
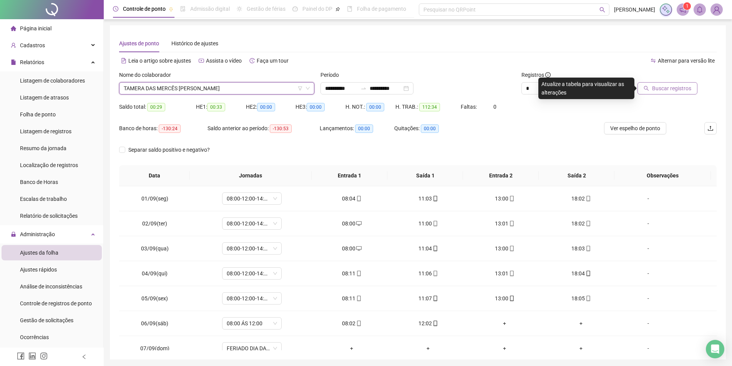
click at [663, 93] on button "Buscar registros" at bounding box center [667, 88] width 60 height 12
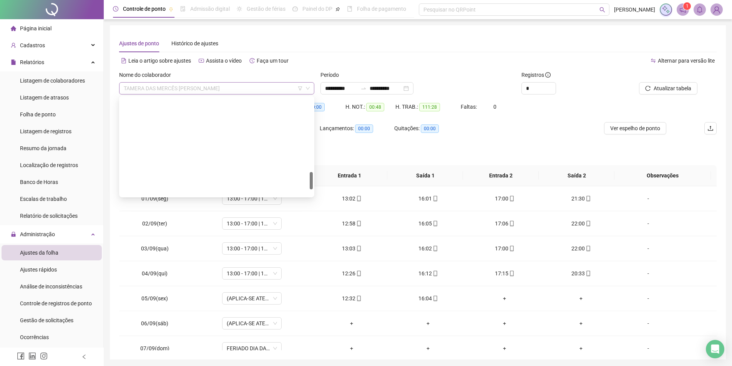
scroll to position [418, 0]
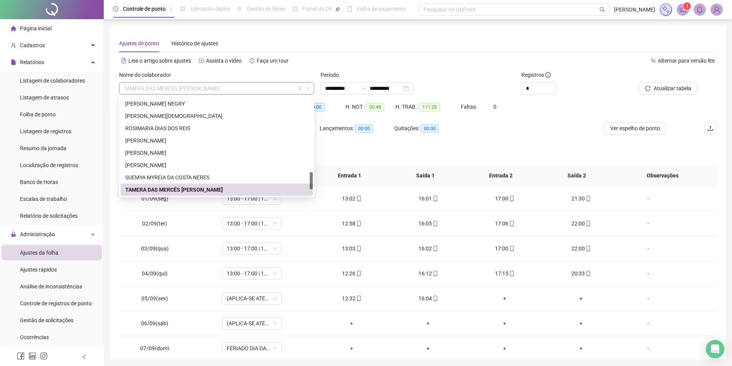
click at [175, 84] on span "TAMERA DAS MERCÊS [PERSON_NAME]" at bounding box center [217, 89] width 186 height 12
click at [537, 51] on div "Ajustes de ponto Histórico de ajustes" at bounding box center [417, 44] width 597 height 18
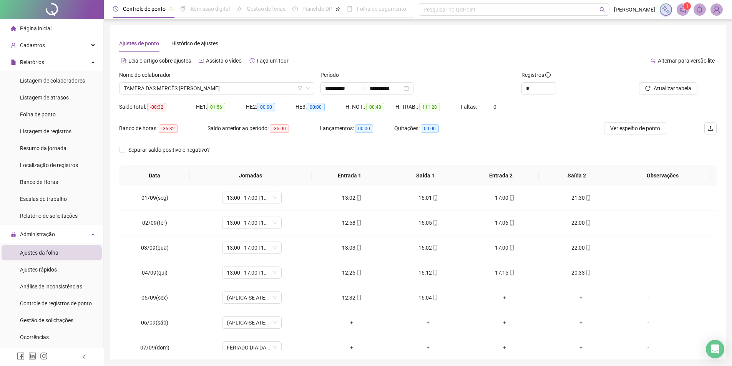
scroll to position [0, 0]
click at [673, 142] on div "Ver espelho de ponto" at bounding box center [635, 133] width 99 height 22
click at [357, 299] on icon "mobile" at bounding box center [358, 298] width 5 height 5
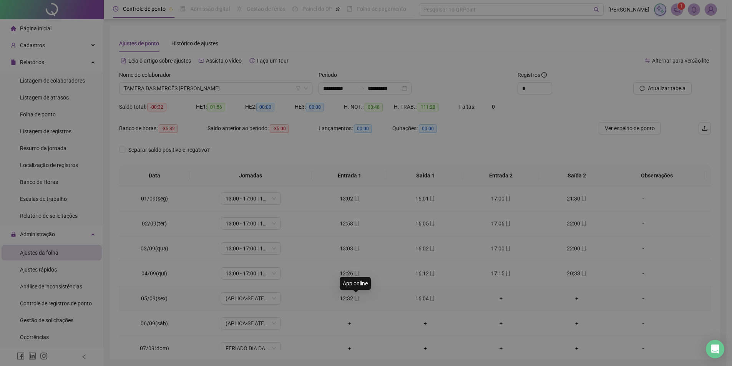
type input "**********"
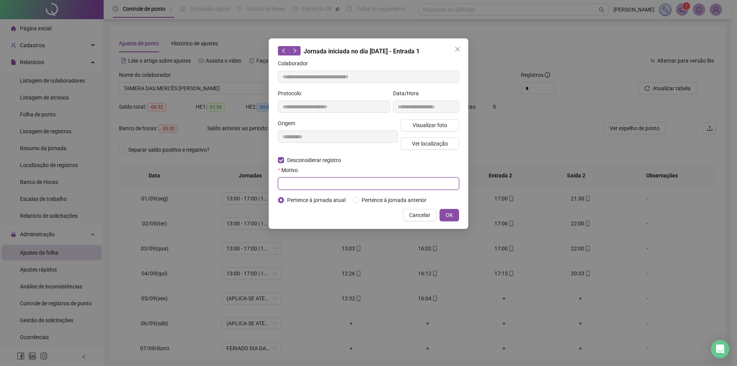
click at [327, 187] on input "text" at bounding box center [368, 183] width 181 height 12
type input "*"
drag, startPoint x: 319, startPoint y: 184, endPoint x: 258, endPoint y: 177, distance: 61.5
click at [258, 177] on div "**********" at bounding box center [368, 183] width 737 height 366
type input "**********"
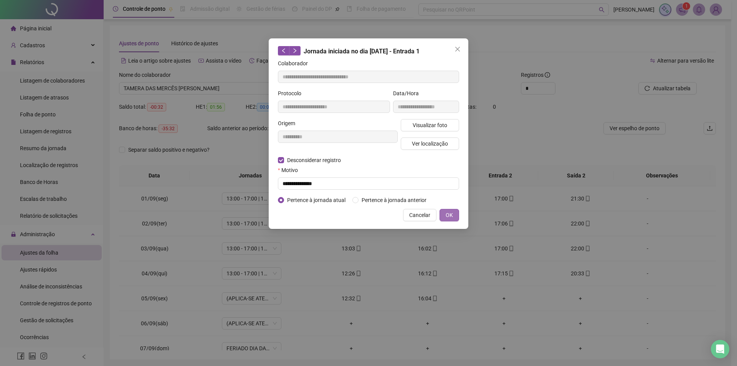
click at [456, 217] on button "OK" at bounding box center [450, 215] width 20 height 12
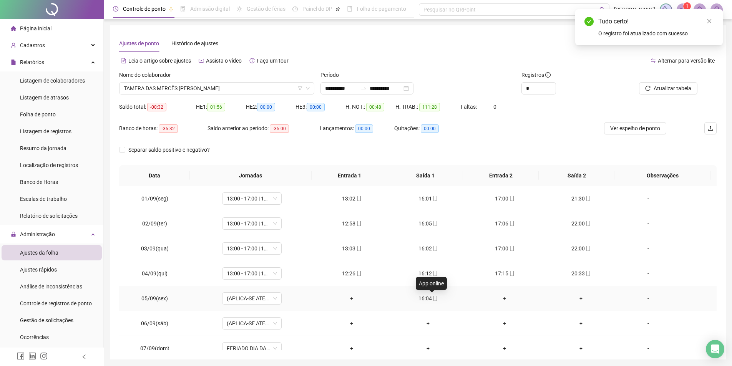
click at [432, 300] on icon "mobile" at bounding box center [434, 298] width 5 height 5
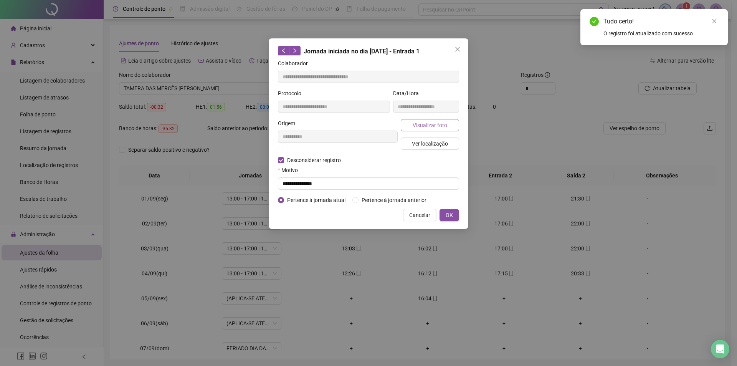
type input "**********"
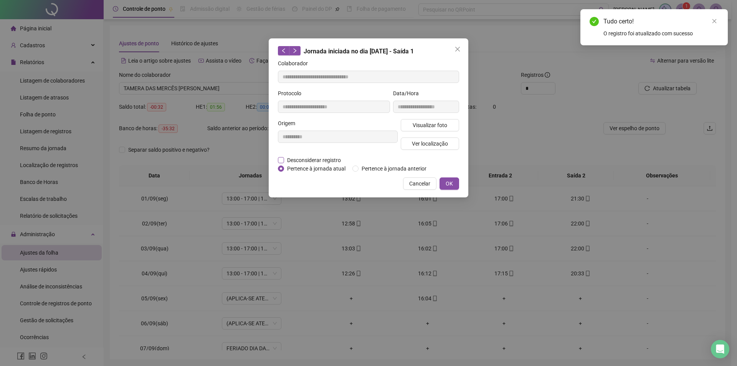
click at [306, 159] on span "Desconsiderar registro" at bounding box center [314, 160] width 60 height 8
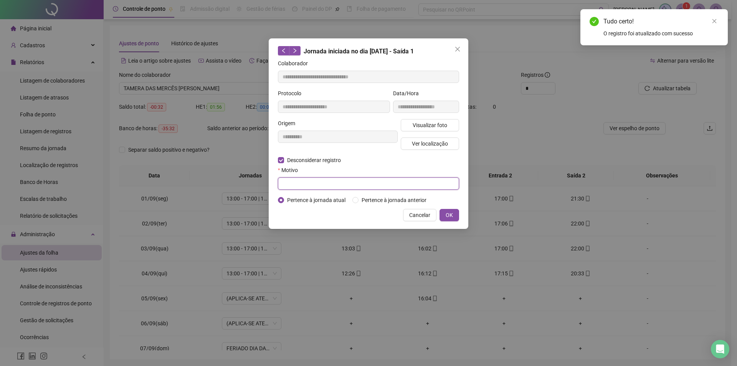
click at [309, 187] on input "text" at bounding box center [368, 183] width 181 height 12
paste input "**********"
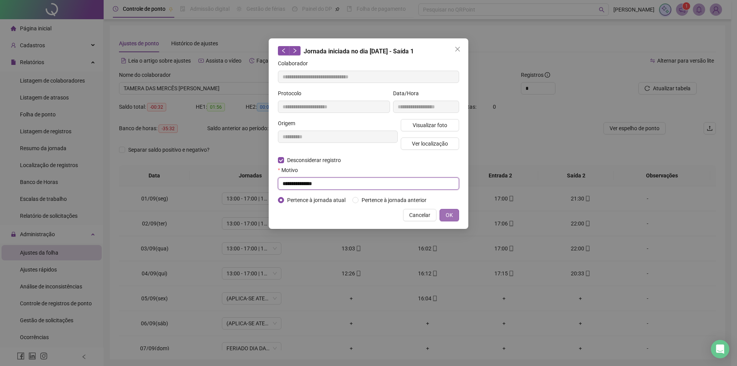
type input "**********"
click at [451, 213] on span "OK" at bounding box center [449, 215] width 7 height 8
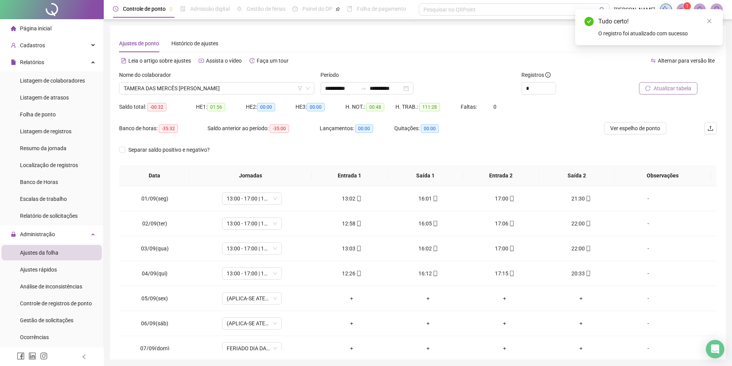
click at [672, 87] on span "Atualizar tabela" at bounding box center [672, 88] width 38 height 8
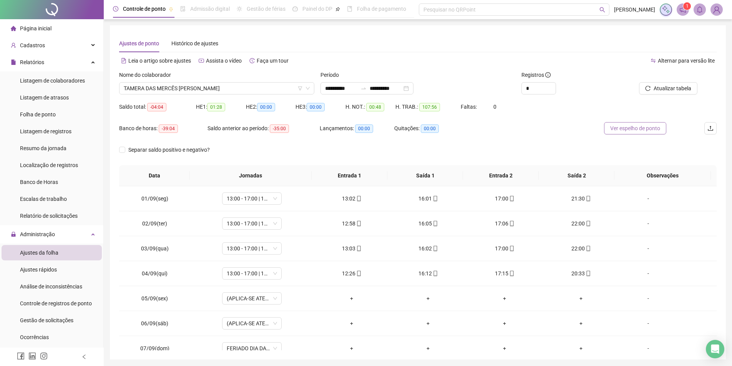
click at [641, 126] on span "Ver espelho de ponto" at bounding box center [635, 128] width 50 height 8
drag, startPoint x: 57, startPoint y: 320, endPoint x: 161, endPoint y: 212, distance: 150.2
click at [56, 320] on span "Gestão de solicitações" at bounding box center [46, 320] width 53 height 6
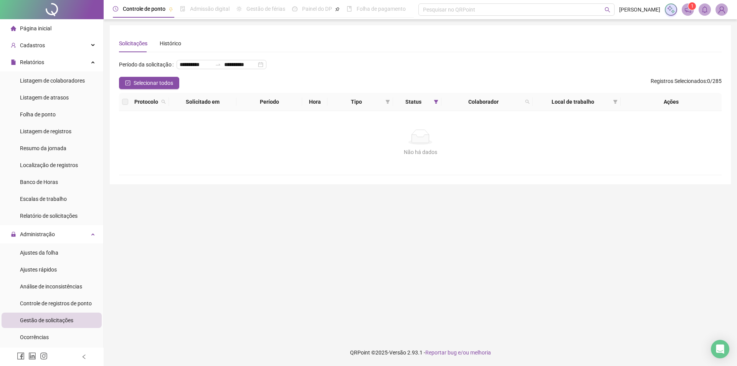
click at [177, 71] on div "**********" at bounding box center [223, 64] width 93 height 12
click at [441, 111] on th "Status" at bounding box center [417, 102] width 49 height 18
click at [437, 104] on icon "filter" at bounding box center [436, 102] width 4 height 4
click at [408, 141] on span "Pendente" at bounding box center [417, 142] width 26 height 8
click at [411, 153] on span "Aceita" at bounding box center [413, 155] width 19 height 8
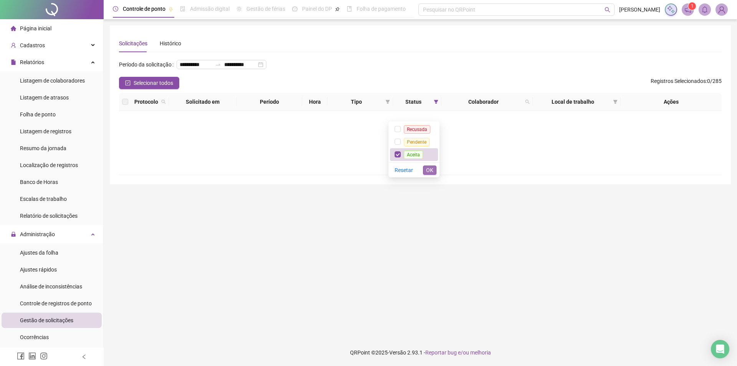
click at [430, 169] on span "OK" at bounding box center [429, 170] width 7 height 8
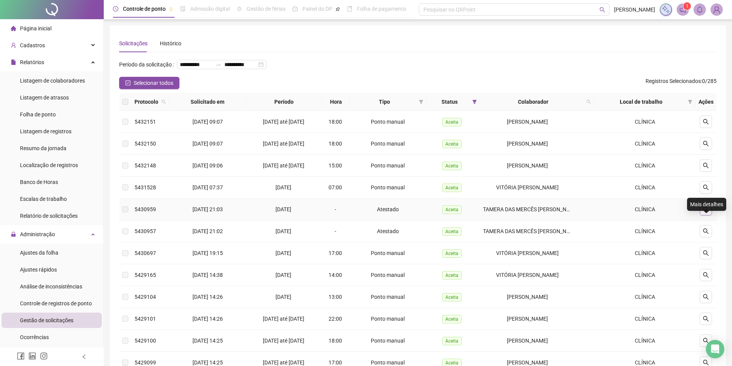
click at [706, 212] on icon "search" at bounding box center [705, 209] width 6 height 6
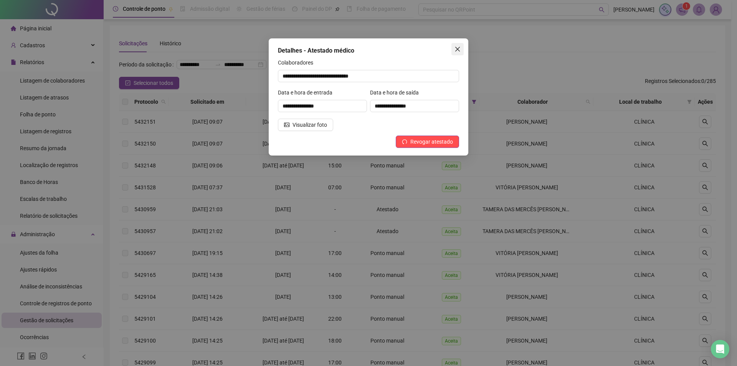
click at [459, 47] on icon "close" at bounding box center [458, 49] width 6 height 6
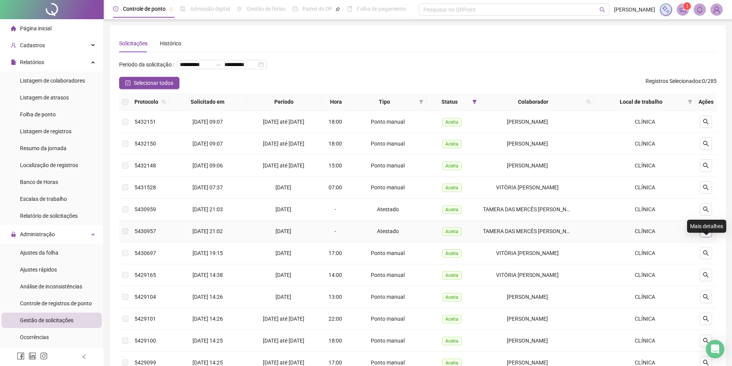
click at [707, 234] on icon "search" at bounding box center [705, 231] width 6 height 6
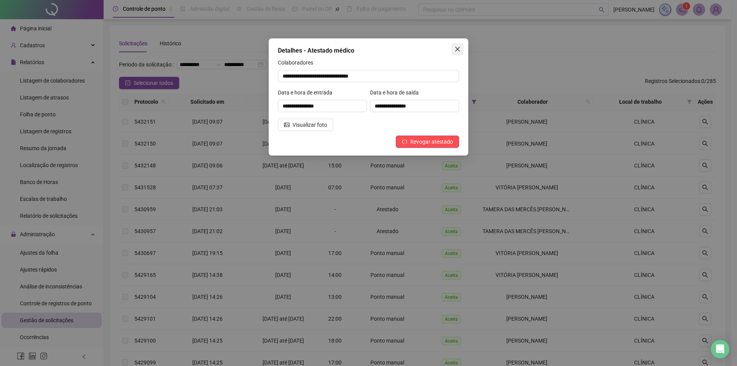
click at [456, 52] on icon "close" at bounding box center [458, 49] width 6 height 6
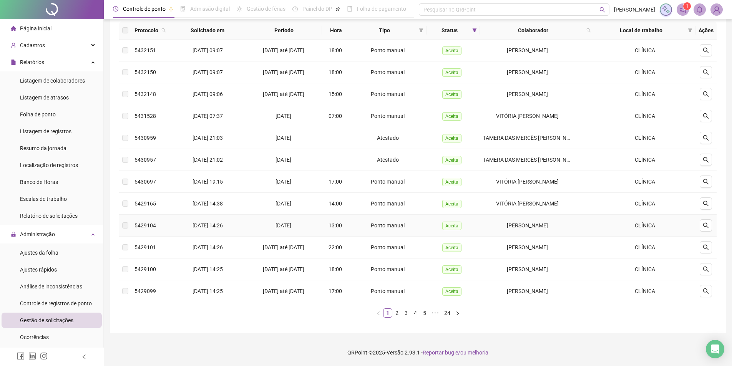
scroll to position [84, 0]
click at [704, 138] on icon "search" at bounding box center [705, 138] width 6 height 6
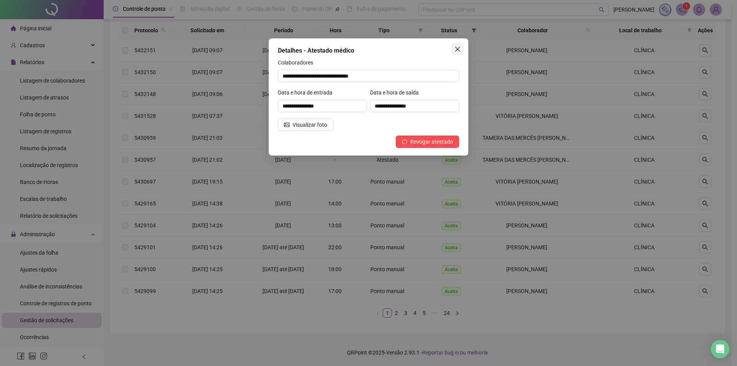
click at [460, 46] on icon "close" at bounding box center [458, 49] width 6 height 6
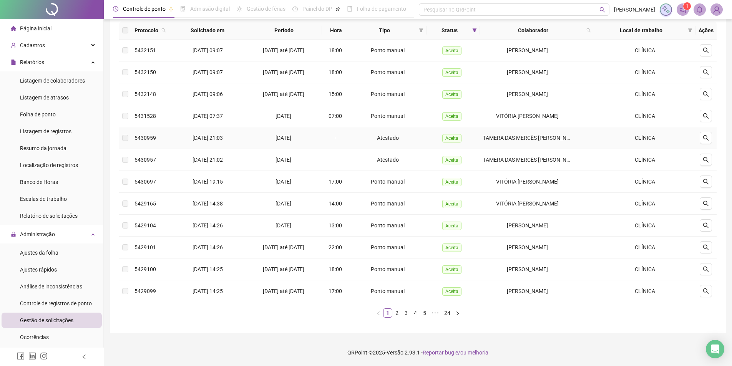
click at [128, 136] on td at bounding box center [125, 138] width 12 height 22
click at [709, 134] on button "button" at bounding box center [705, 138] width 12 height 12
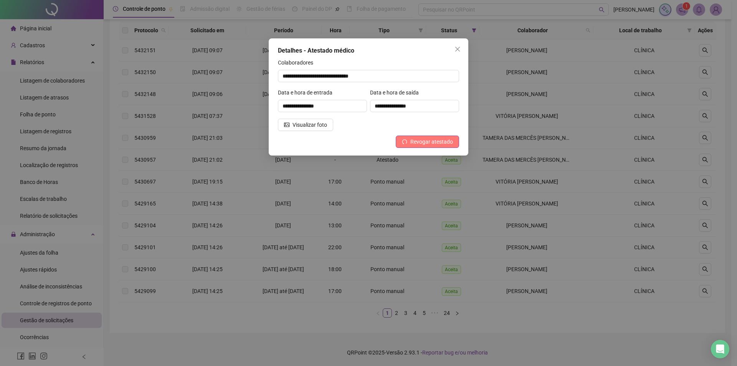
click at [420, 144] on span "Revogar atestado" at bounding box center [432, 142] width 43 height 8
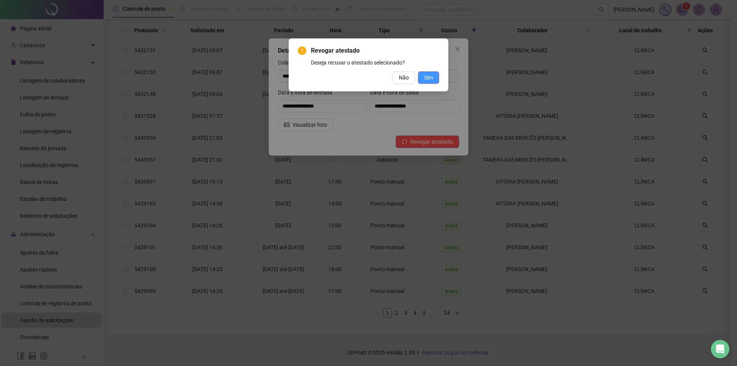
click at [424, 78] on button "Sim" at bounding box center [428, 77] width 21 height 12
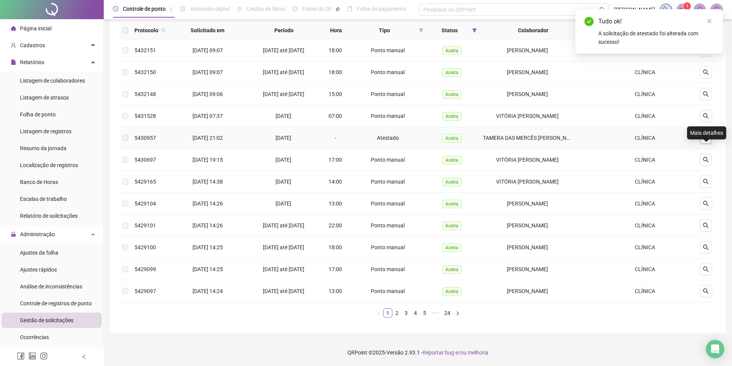
click at [706, 136] on icon "search" at bounding box center [705, 138] width 6 height 6
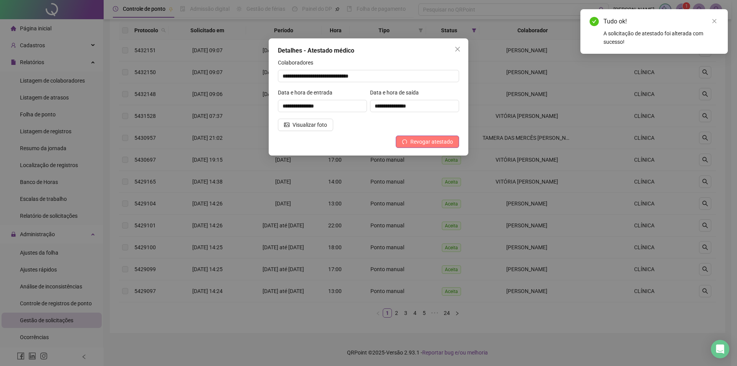
click at [427, 143] on span "Revogar atestado" at bounding box center [432, 142] width 43 height 8
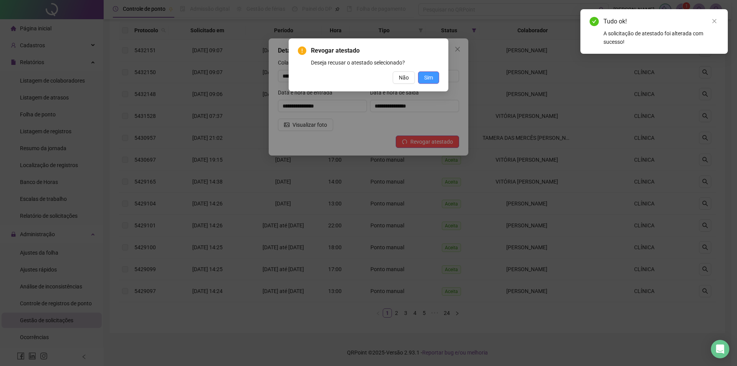
click at [427, 80] on span "Sim" at bounding box center [428, 77] width 9 height 8
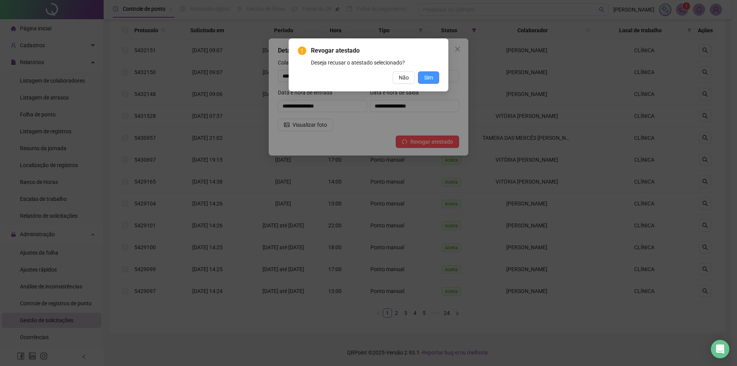
click at [431, 78] on span "Sim" at bounding box center [428, 77] width 9 height 8
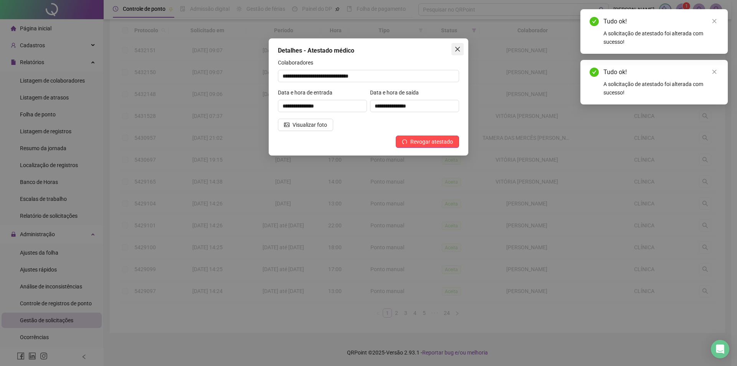
click at [459, 48] on icon "close" at bounding box center [458, 49] width 5 height 5
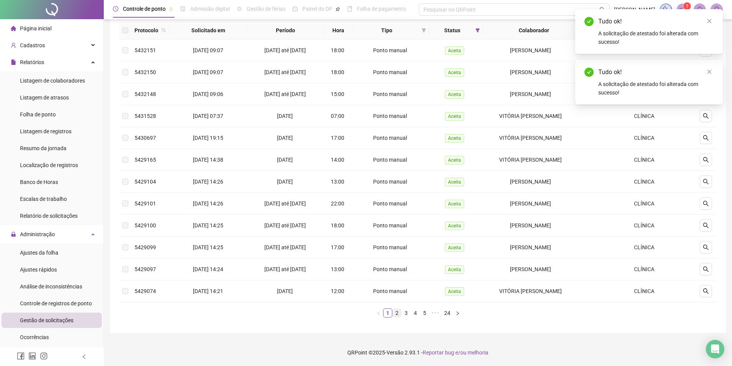
click at [398, 312] on link "2" at bounding box center [397, 313] width 8 height 8
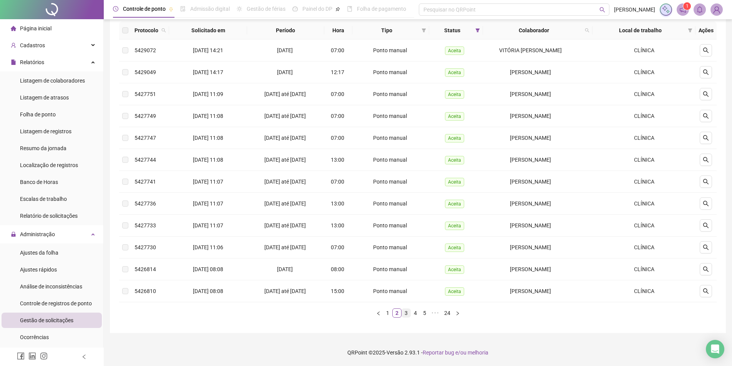
click at [405, 312] on link "3" at bounding box center [406, 313] width 8 height 8
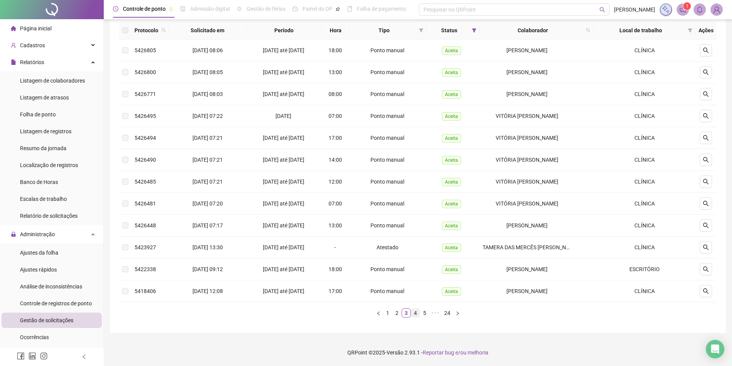
click at [416, 315] on link "4" at bounding box center [415, 313] width 8 height 8
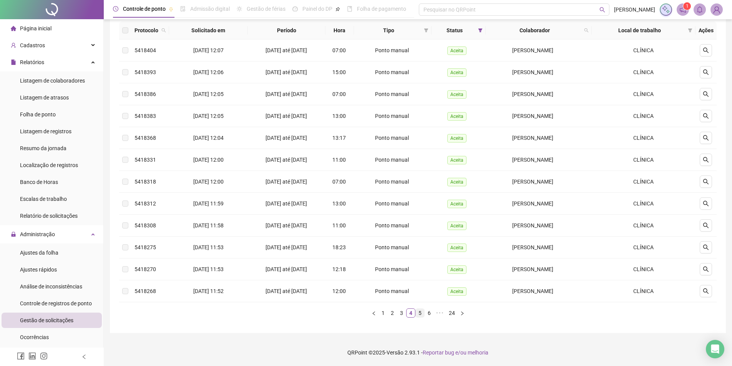
click at [420, 315] on link "5" at bounding box center [420, 313] width 8 height 8
click at [426, 314] on link "6" at bounding box center [426, 313] width 8 height 8
click at [429, 315] on link "7" at bounding box center [426, 313] width 8 height 8
click at [429, 312] on link "8" at bounding box center [426, 313] width 8 height 8
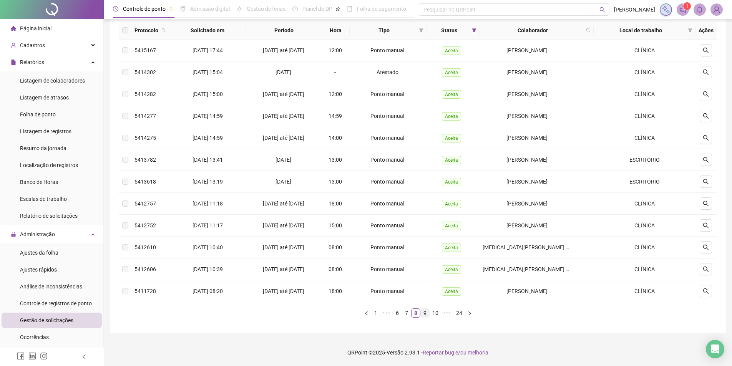
click at [428, 312] on link "9" at bounding box center [425, 313] width 8 height 8
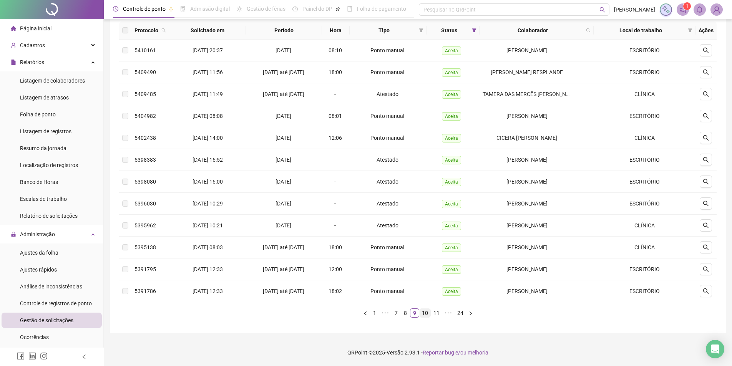
click at [423, 311] on link "10" at bounding box center [424, 313] width 11 height 8
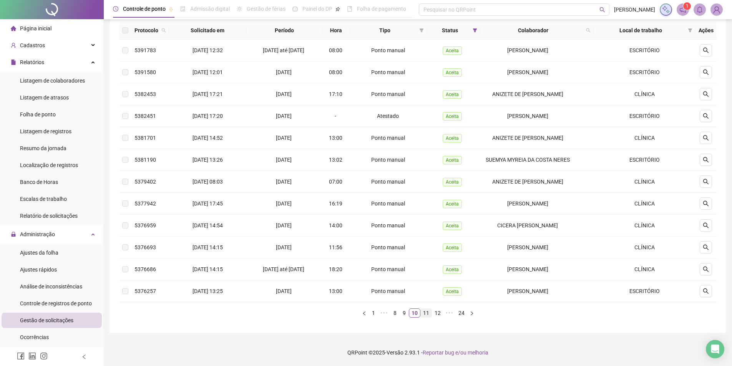
click at [428, 315] on link "11" at bounding box center [426, 313] width 11 height 8
click at [429, 314] on link "12" at bounding box center [427, 313] width 11 height 8
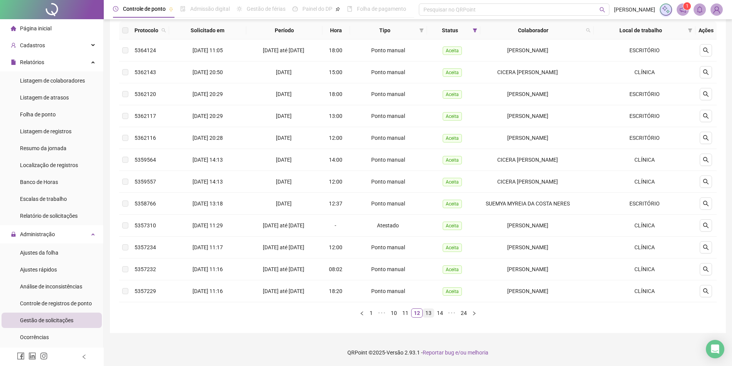
click at [430, 315] on link "13" at bounding box center [428, 313] width 11 height 8
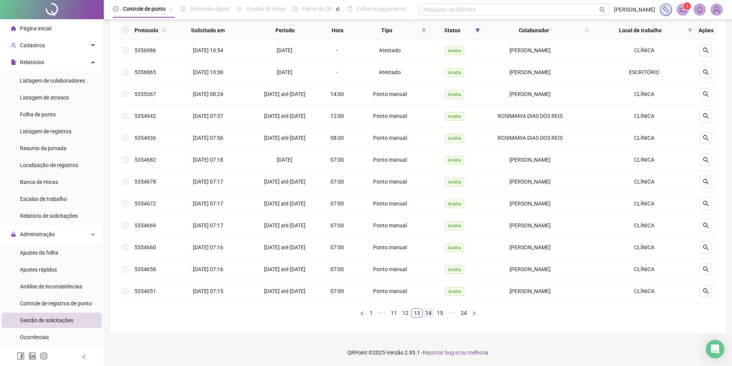
click at [432, 315] on link "14" at bounding box center [428, 313] width 11 height 8
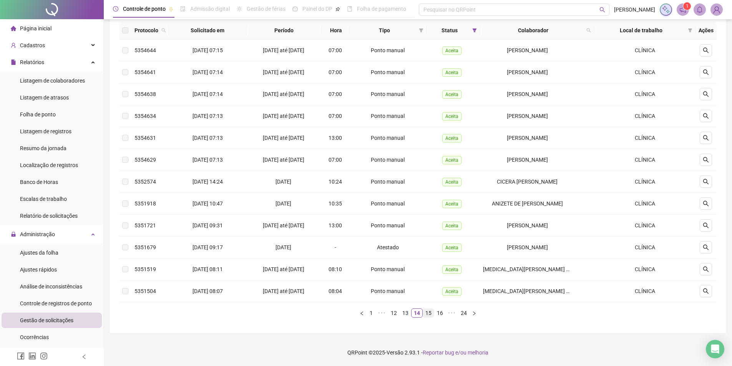
click at [432, 315] on link "15" at bounding box center [428, 313] width 11 height 8
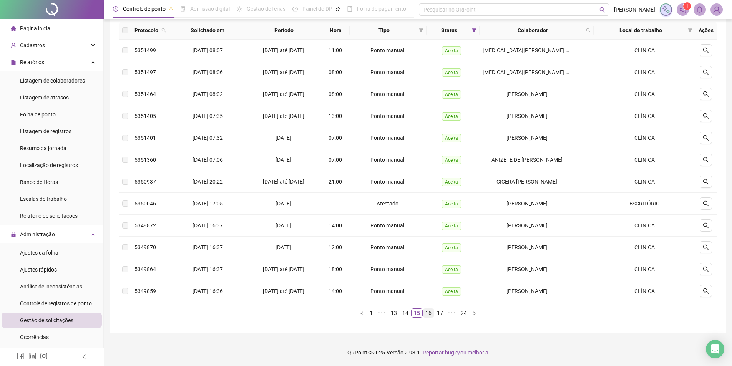
click at [432, 315] on link "16" at bounding box center [428, 313] width 11 height 8
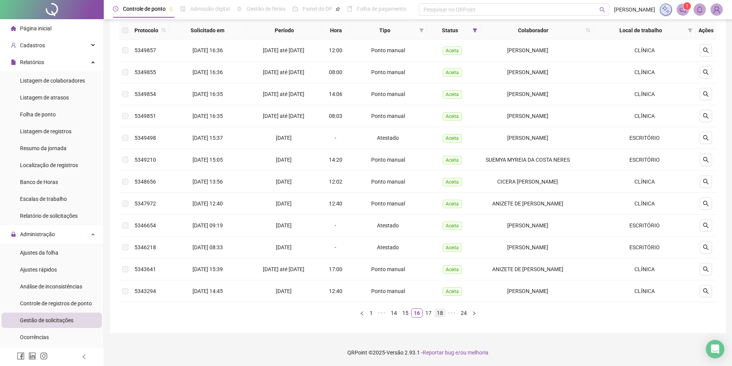
click at [434, 315] on link "18" at bounding box center [439, 313] width 11 height 8
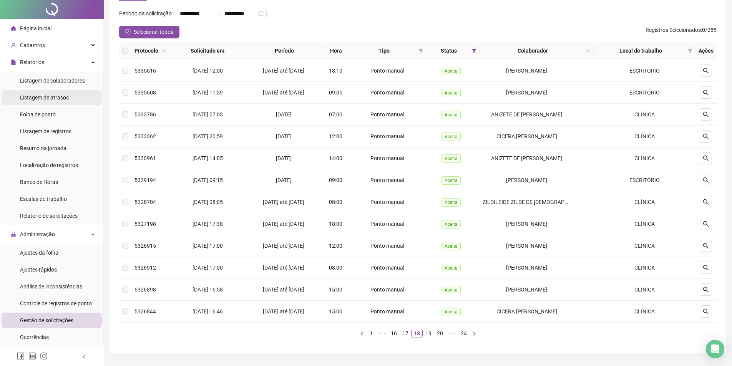
scroll to position [0, 0]
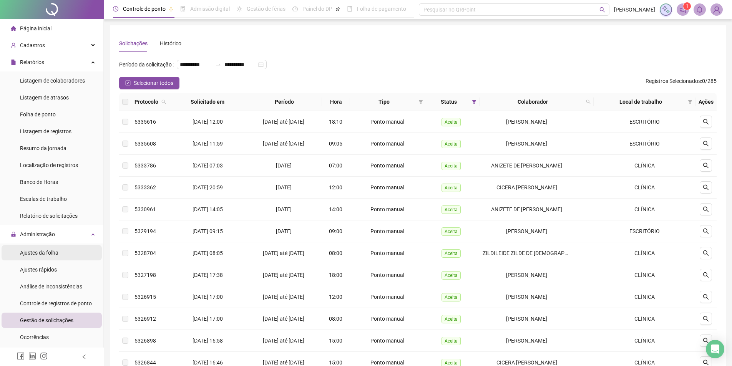
click at [35, 253] on span "Ajustes da folha" at bounding box center [39, 253] width 38 height 6
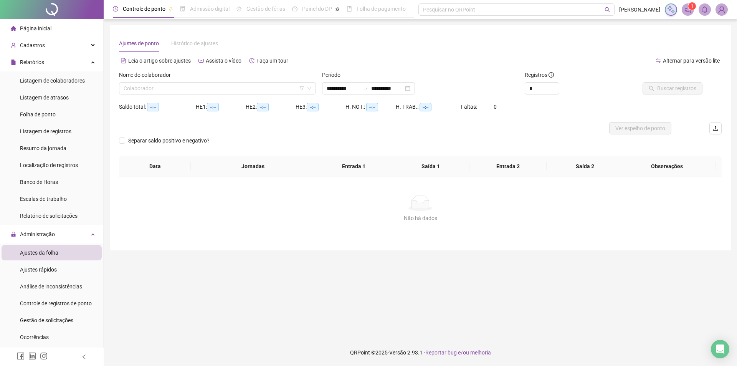
type input "**********"
click at [202, 87] on input "search" at bounding box center [214, 89] width 181 height 12
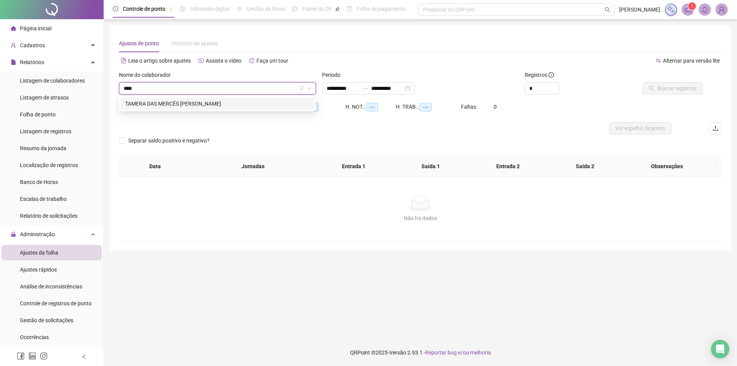
type input "*****"
click at [225, 103] on div "TAMERA DAS MERCÊS [PERSON_NAME]" at bounding box center [217, 103] width 185 height 8
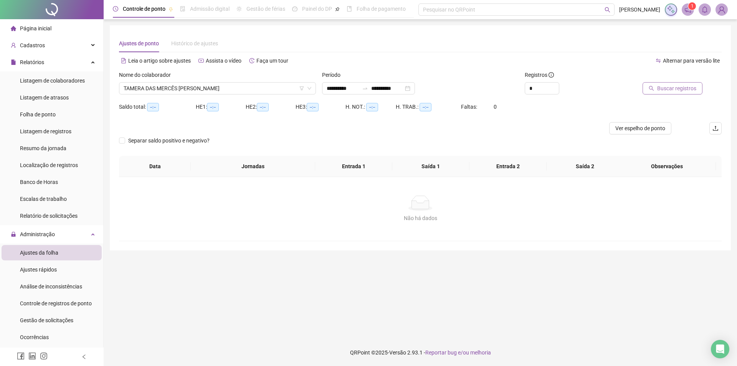
click at [658, 87] on button "Buscar registros" at bounding box center [673, 88] width 60 height 12
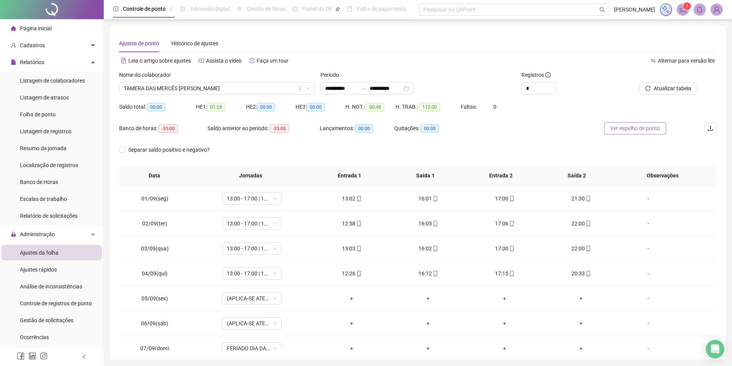
click at [633, 130] on span "Ver espelho de ponto" at bounding box center [635, 128] width 50 height 8
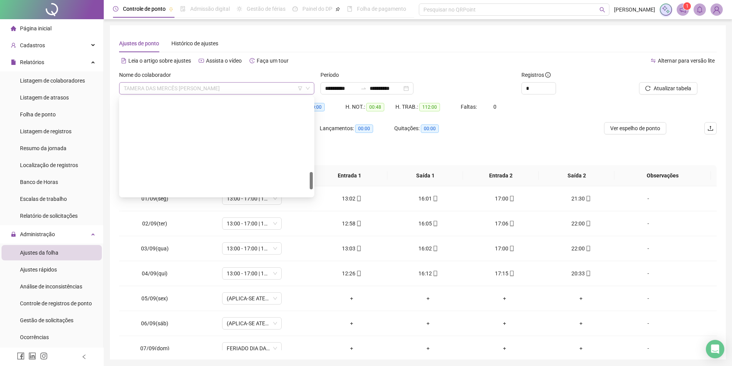
click at [170, 83] on span "TAMERA DAS MERCÊS [PERSON_NAME]" at bounding box center [217, 89] width 186 height 12
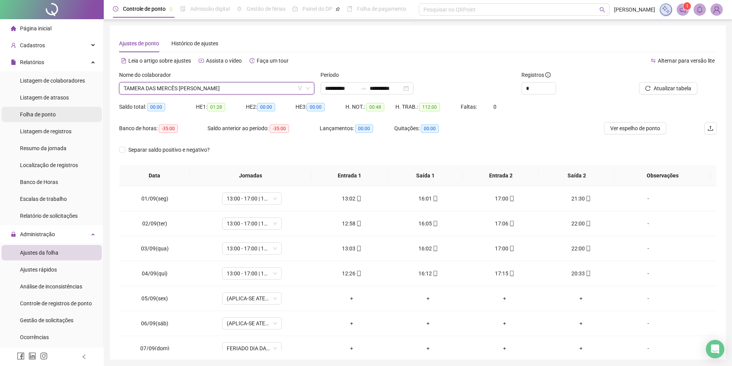
click at [42, 118] on span "Folha de ponto" at bounding box center [38, 114] width 36 height 6
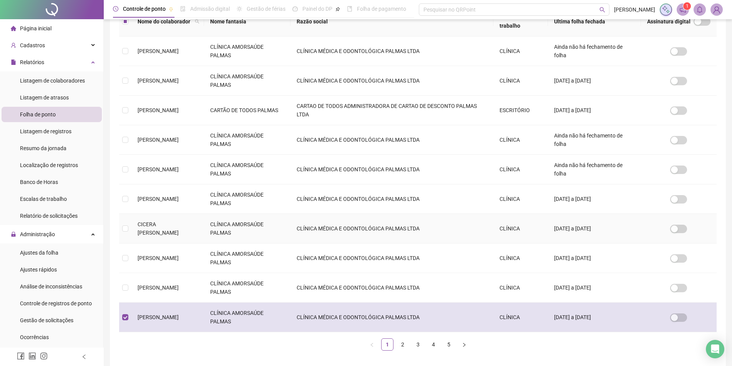
scroll to position [156, 0]
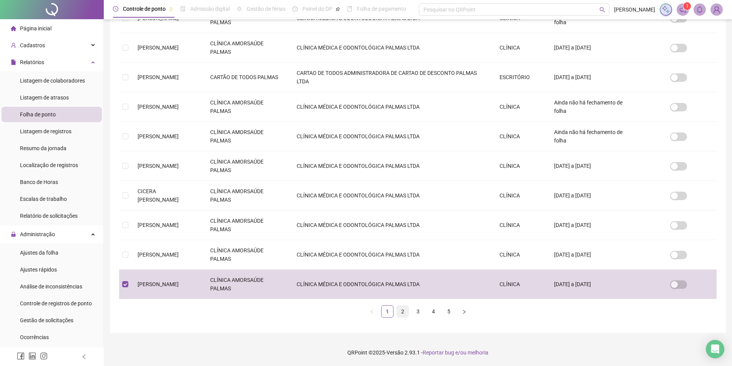
click at [401, 313] on link "2" at bounding box center [403, 312] width 12 height 12
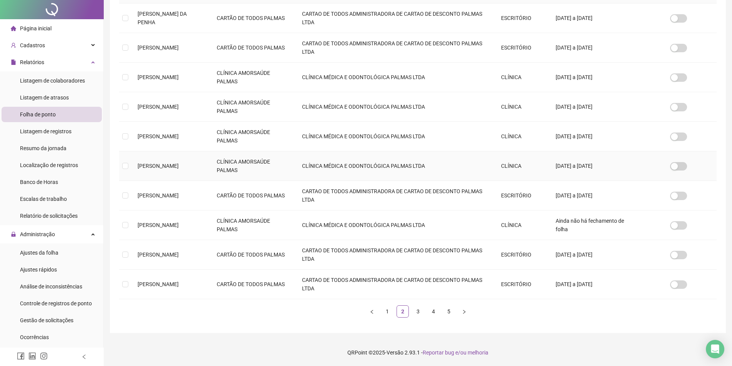
scroll to position [0, 0]
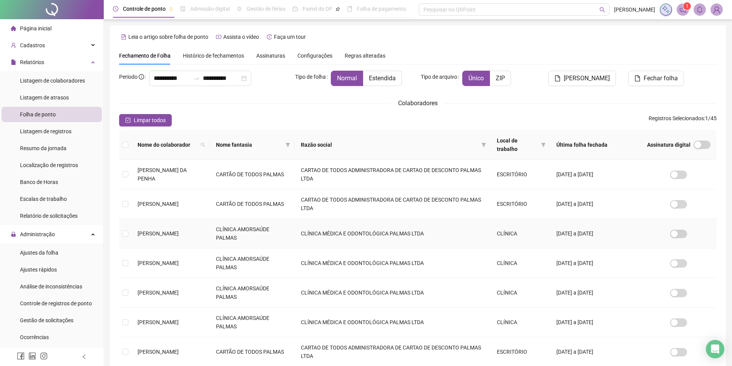
click at [130, 234] on td at bounding box center [125, 234] width 12 height 30
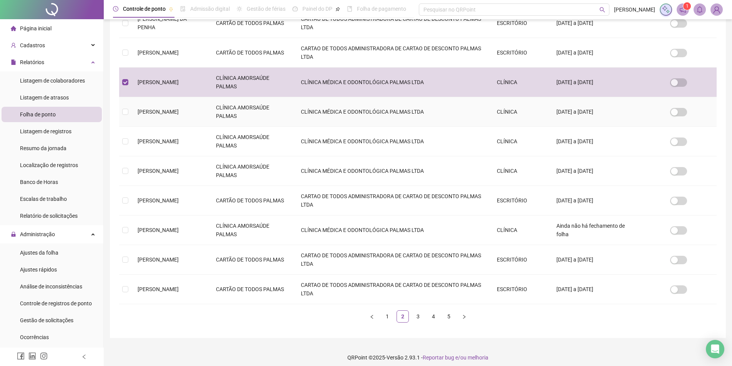
scroll to position [156, 0]
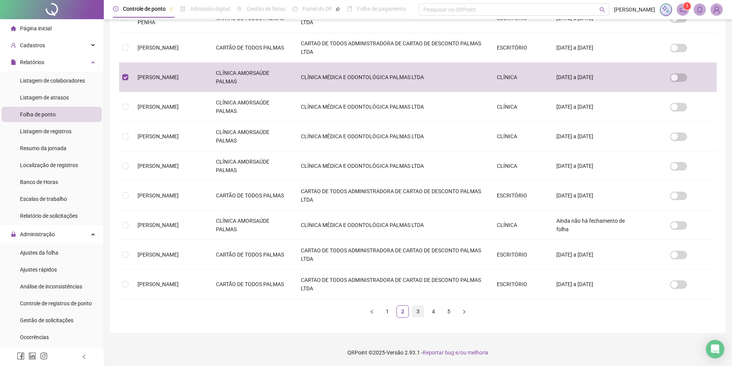
click at [420, 312] on link "3" at bounding box center [418, 312] width 12 height 12
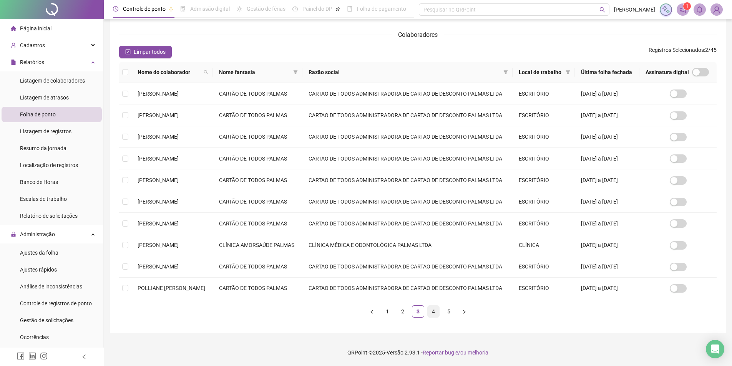
click at [430, 313] on link "4" at bounding box center [433, 312] width 12 height 12
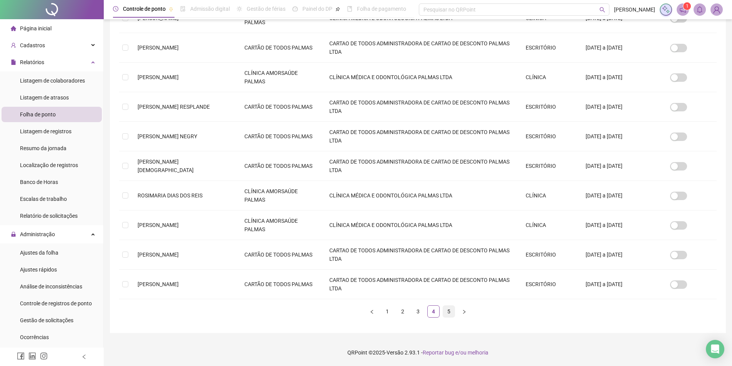
click at [449, 310] on link "5" at bounding box center [449, 312] width 12 height 12
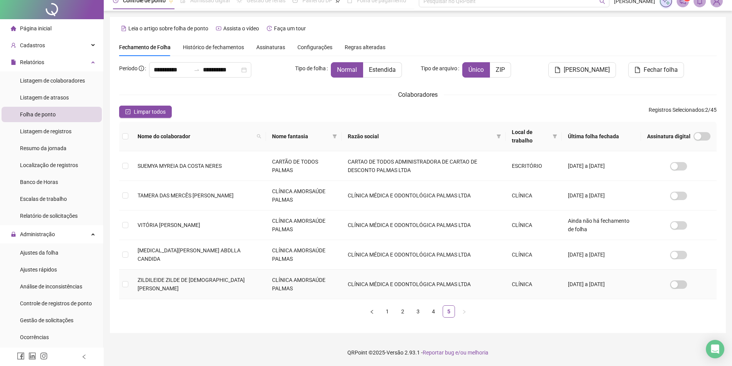
scroll to position [0, 0]
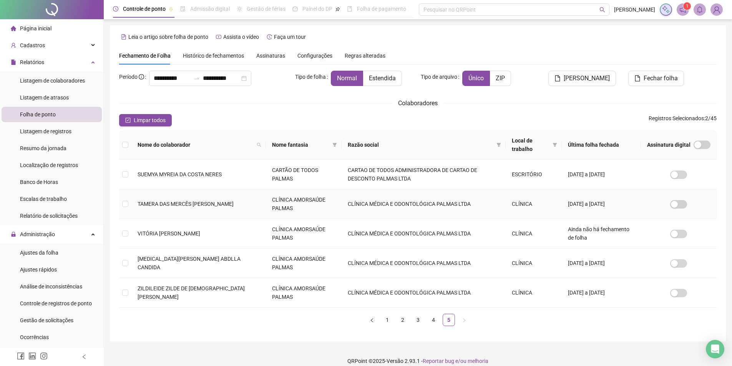
click at [185, 204] on td "TAMERA DAS MERCÊS [PERSON_NAME]" at bounding box center [198, 204] width 134 height 30
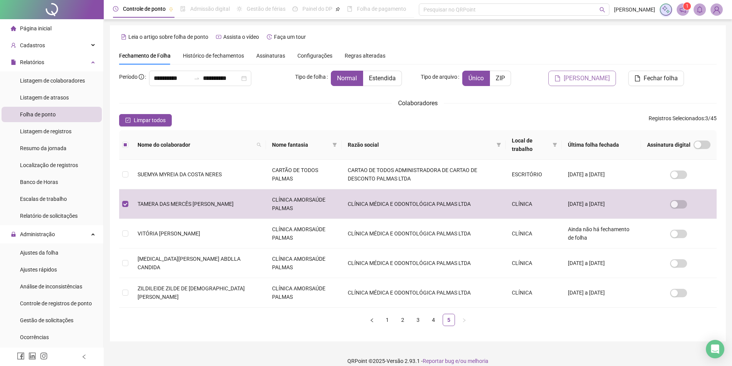
click at [580, 79] on span "[PERSON_NAME]" at bounding box center [586, 78] width 46 height 9
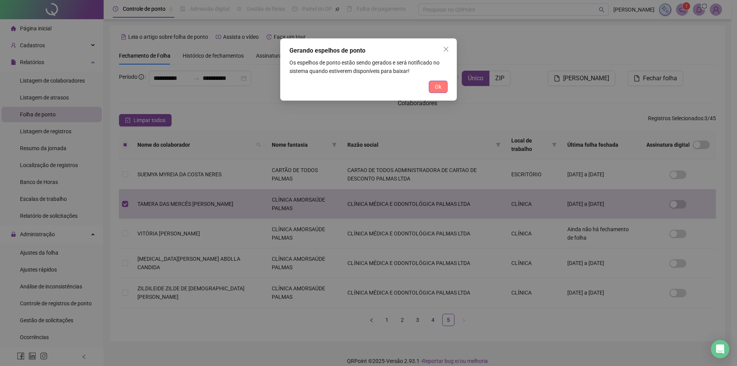
click at [441, 86] on span "Ok" at bounding box center [438, 87] width 7 height 8
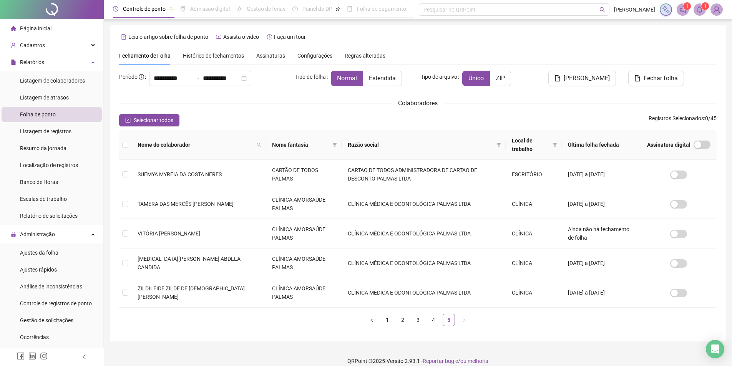
click at [698, 7] on icon "bell" at bounding box center [699, 9] width 5 height 7
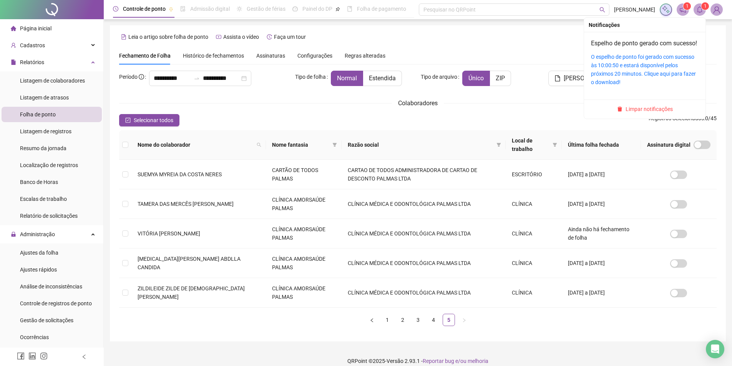
click at [627, 70] on div "O espelho de ponto foi gerado com sucesso às 10:00:50 e estará disponível pelos…" at bounding box center [645, 70] width 108 height 34
click at [627, 74] on link "O espelho de ponto foi gerado com sucesso às 10:00:50 e estará disponível pelos…" at bounding box center [643, 69] width 105 height 31
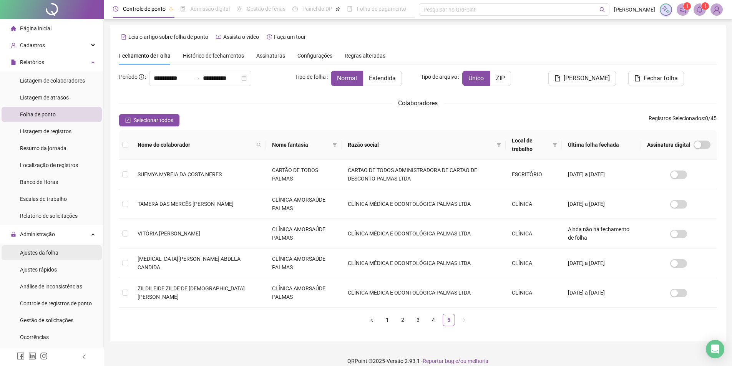
click at [53, 253] on span "Ajustes da folha" at bounding box center [39, 253] width 38 height 6
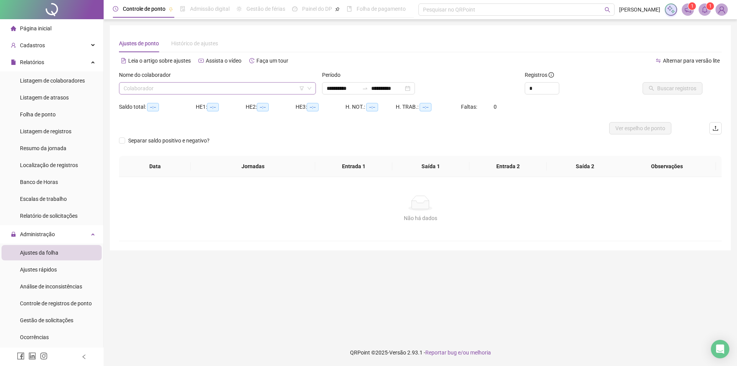
type input "**********"
click at [216, 94] on div "Colaborador" at bounding box center [217, 88] width 197 height 12
type input "*****"
click at [218, 104] on div "[PERSON_NAME]" at bounding box center [217, 103] width 185 height 8
click at [661, 86] on span "Buscar registros" at bounding box center [677, 88] width 39 height 8
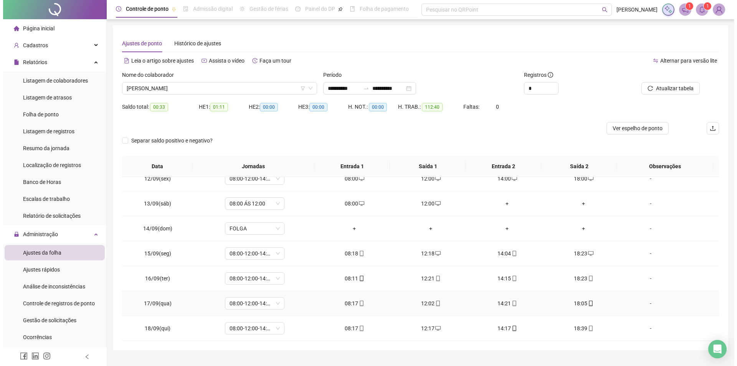
scroll to position [17, 0]
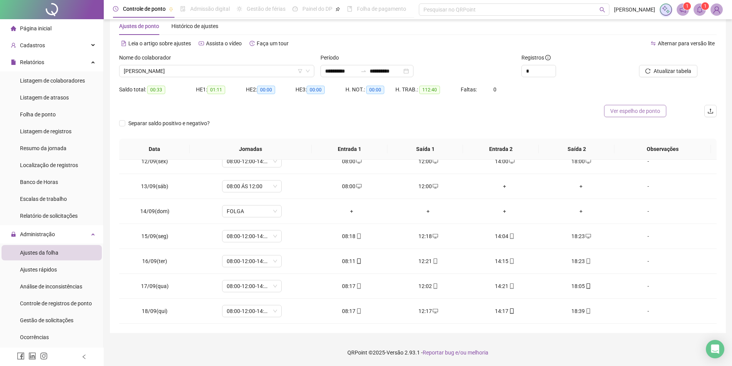
click at [646, 110] on span "Ver espelho de ponto" at bounding box center [635, 111] width 50 height 8
click at [208, 73] on span "[PERSON_NAME]" at bounding box center [217, 71] width 186 height 12
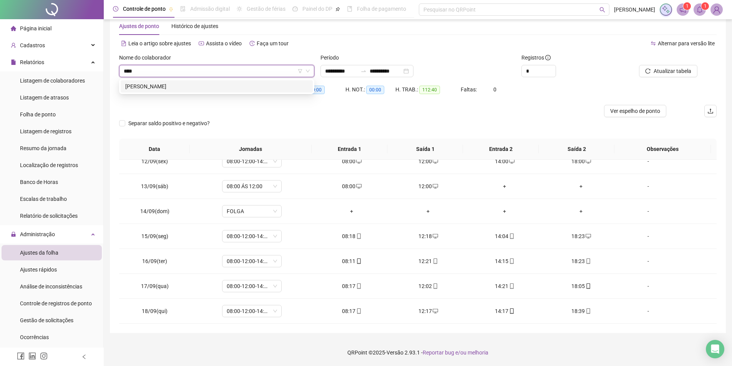
type input "*****"
click at [204, 90] on div "[PERSON_NAME]" at bounding box center [216, 86] width 183 height 8
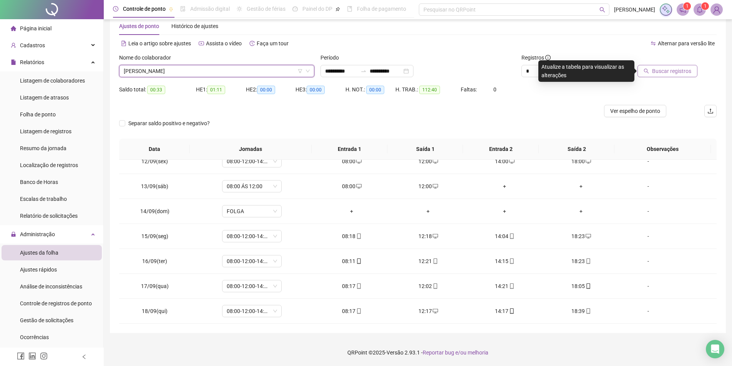
click at [673, 72] on span "Buscar registros" at bounding box center [671, 71] width 39 height 8
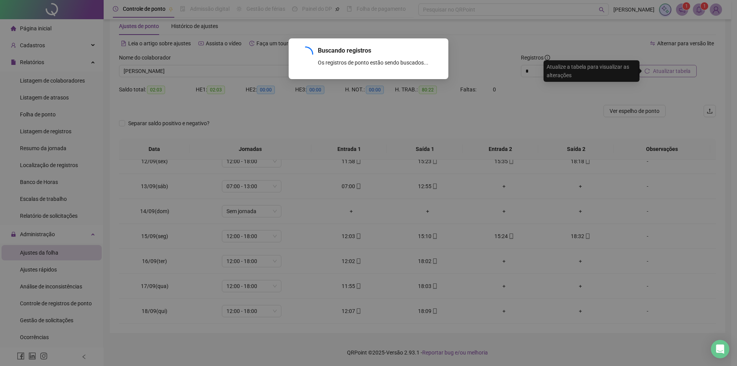
scroll to position [235, 0]
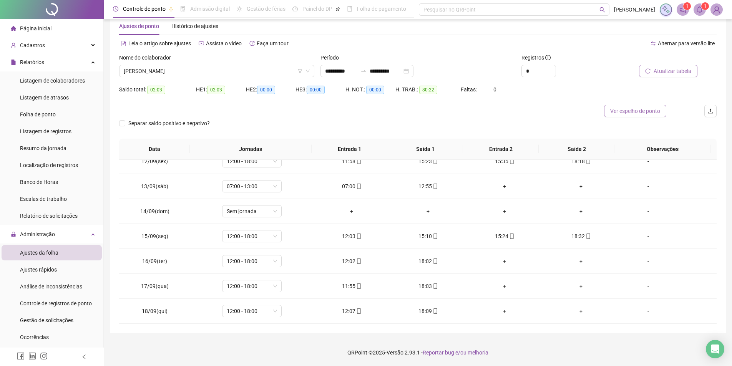
click at [647, 116] on button "Ver espelho de ponto" at bounding box center [635, 111] width 62 height 12
click at [196, 72] on span "[PERSON_NAME]" at bounding box center [217, 71] width 186 height 12
click at [155, 71] on span "[PERSON_NAME]" at bounding box center [217, 71] width 186 height 12
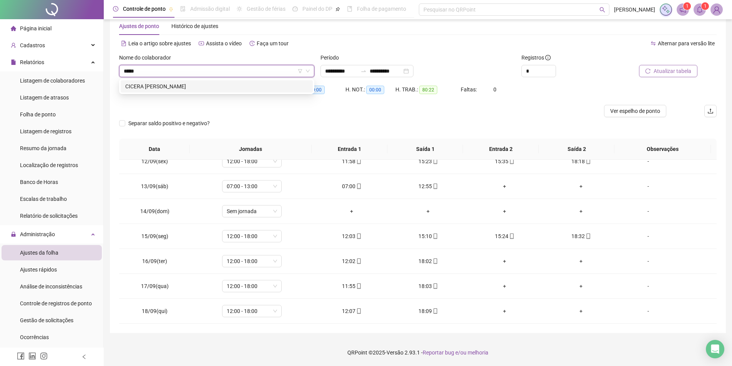
type input "******"
click at [209, 91] on div "CICERA [PERSON_NAME]" at bounding box center [217, 86] width 192 height 12
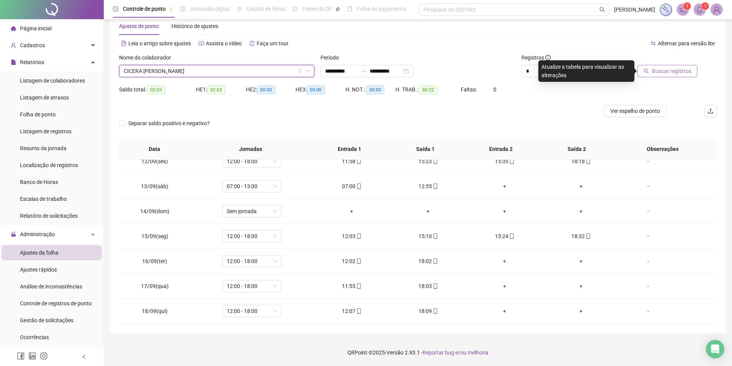
click at [669, 66] on button "Buscar registros" at bounding box center [667, 71] width 60 height 12
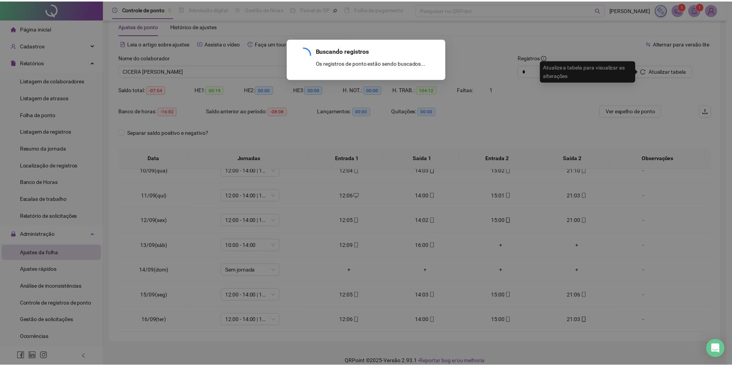
scroll to position [285, 0]
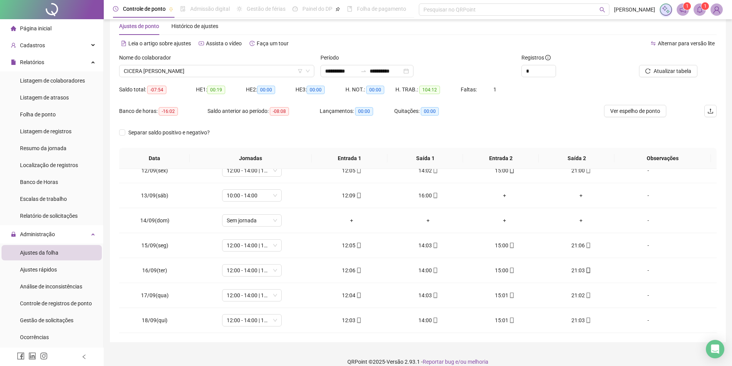
click at [444, 55] on div "Período" at bounding box center [417, 59] width 195 height 12
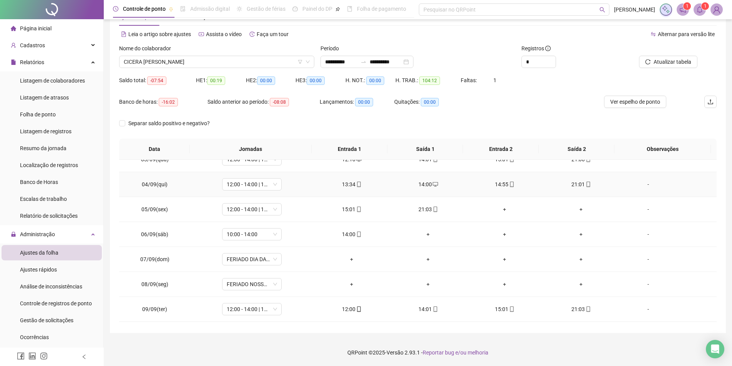
scroll to position [77, 0]
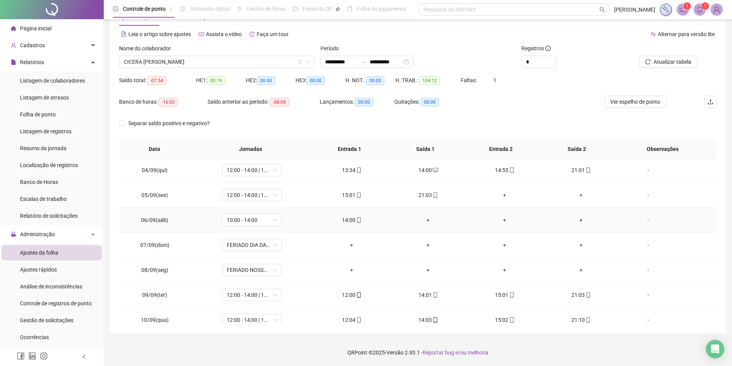
click at [156, 219] on span "06/09(sáb)" at bounding box center [154, 220] width 27 height 6
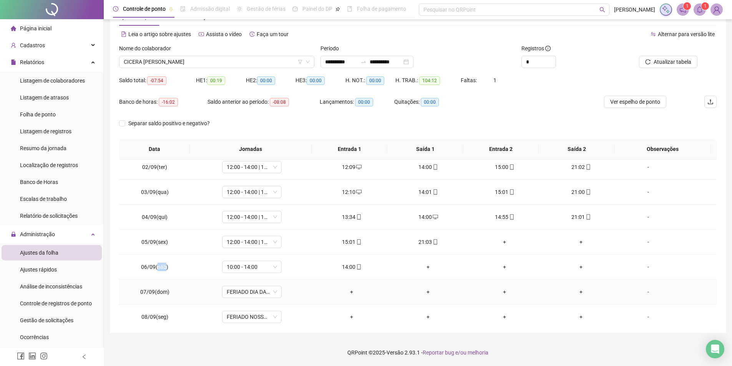
scroll to position [17, 0]
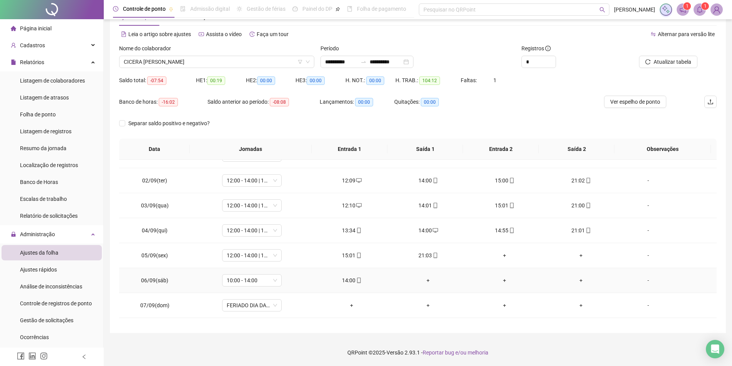
click at [150, 281] on span "06/09(sáb)" at bounding box center [154, 280] width 27 height 6
click at [356, 280] on icon "mobile" at bounding box center [358, 280] width 5 height 5
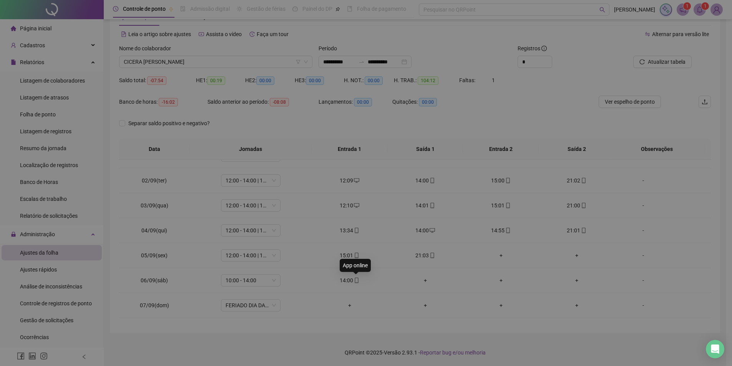
type input "**********"
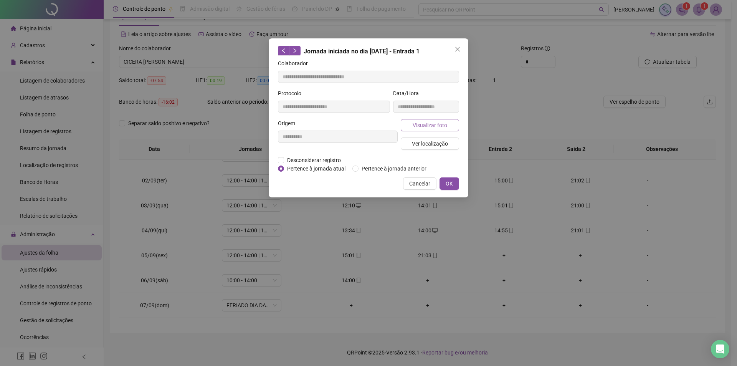
click at [427, 121] on span "Visualizar foto" at bounding box center [430, 125] width 35 height 8
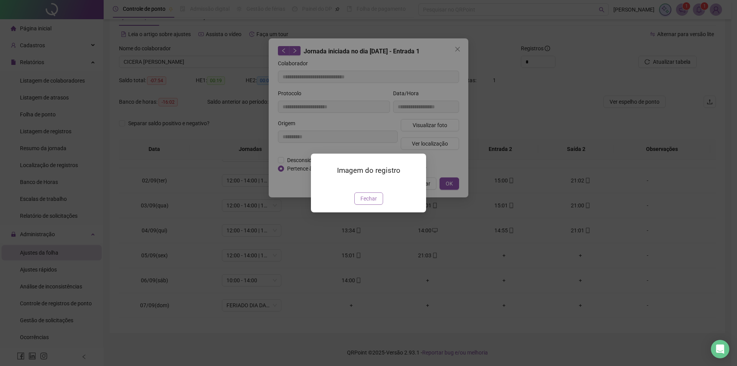
click at [374, 203] on span "Fechar" at bounding box center [369, 198] width 17 height 8
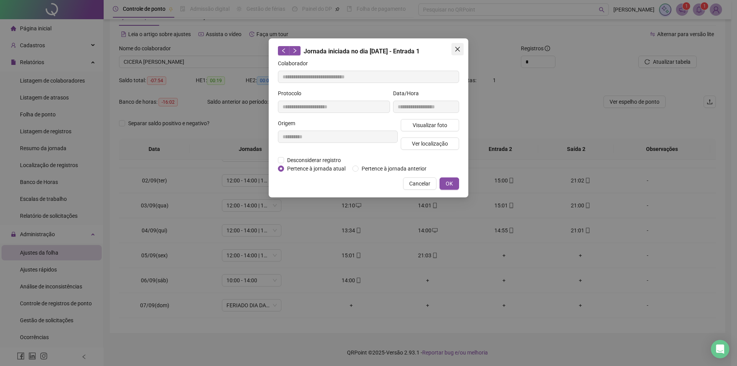
click at [462, 50] on span "Close" at bounding box center [458, 49] width 12 height 6
